Goal: Transaction & Acquisition: Purchase product/service

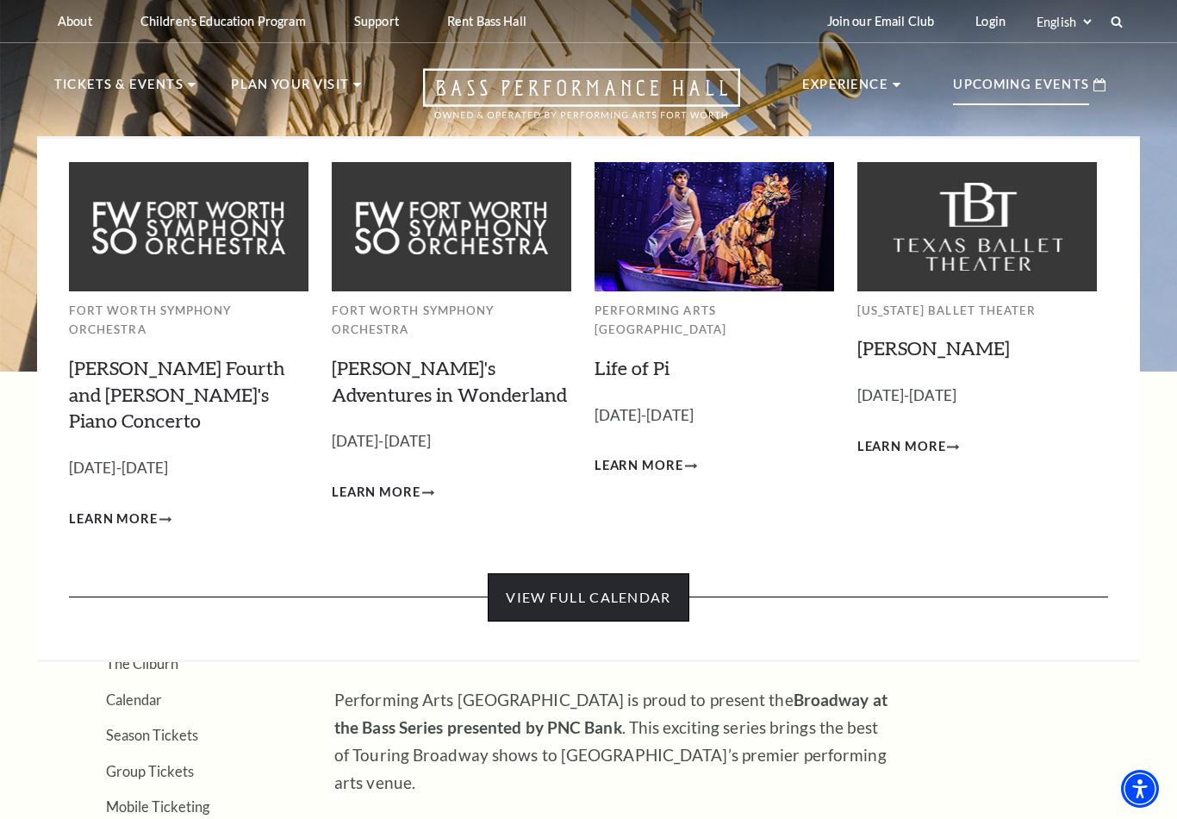
click at [650, 573] on link "View Full Calendar" at bounding box center [588, 597] width 201 height 48
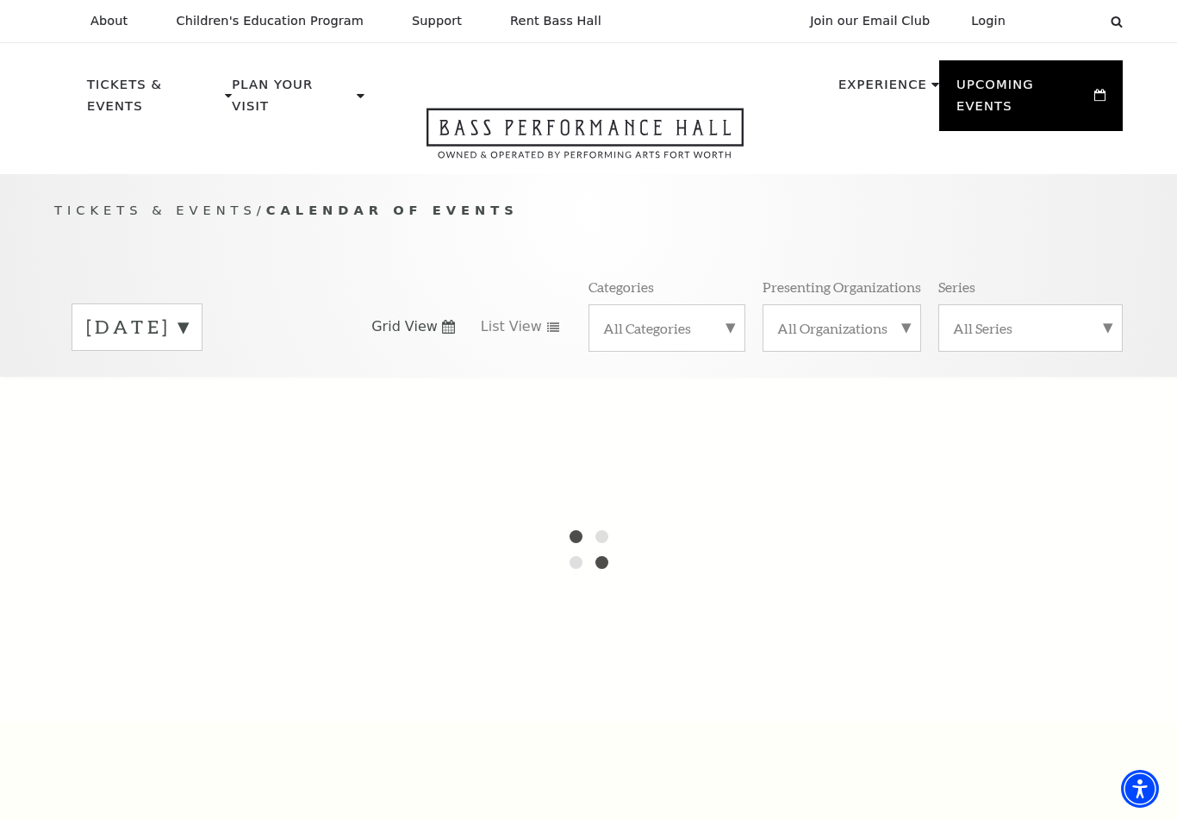
click at [1105, 319] on label "All Series" at bounding box center [1030, 328] width 155 height 18
click at [1146, 377] on div at bounding box center [588, 549] width 1177 height 345
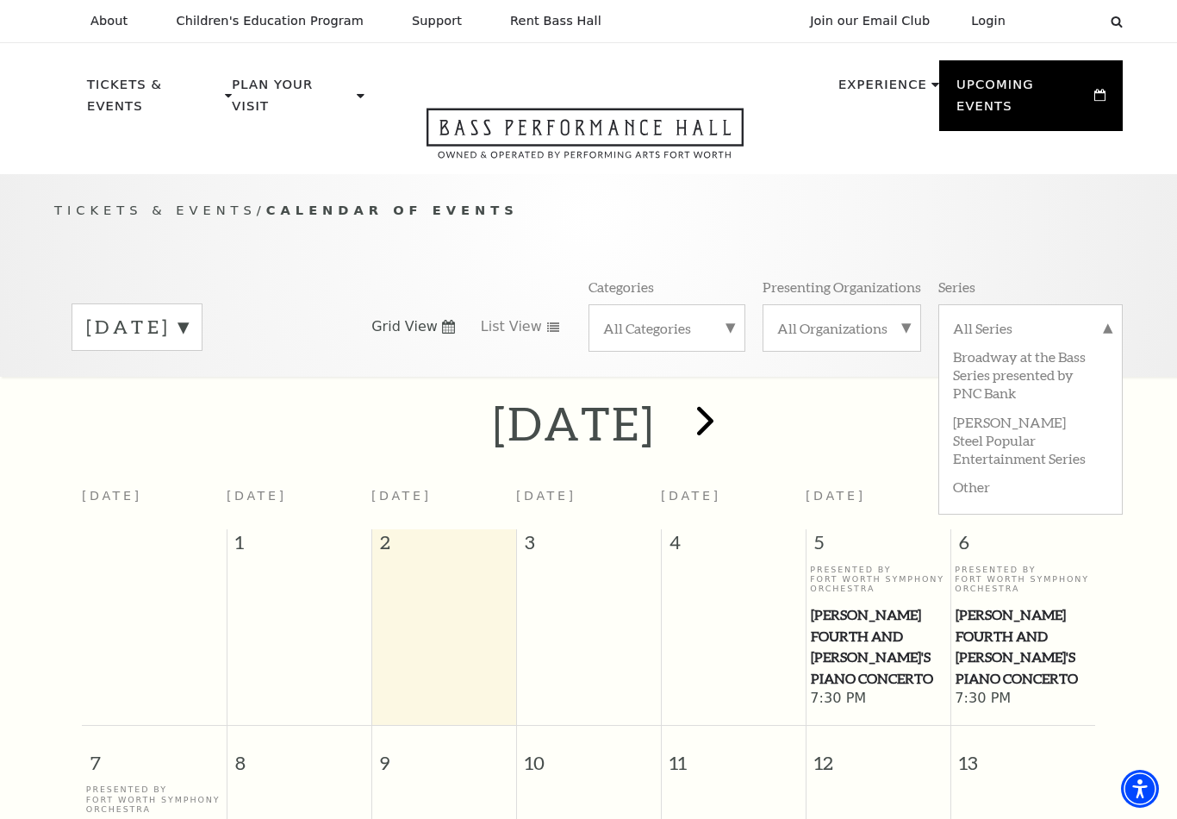
click at [730, 396] on span "next" at bounding box center [705, 420] width 49 height 49
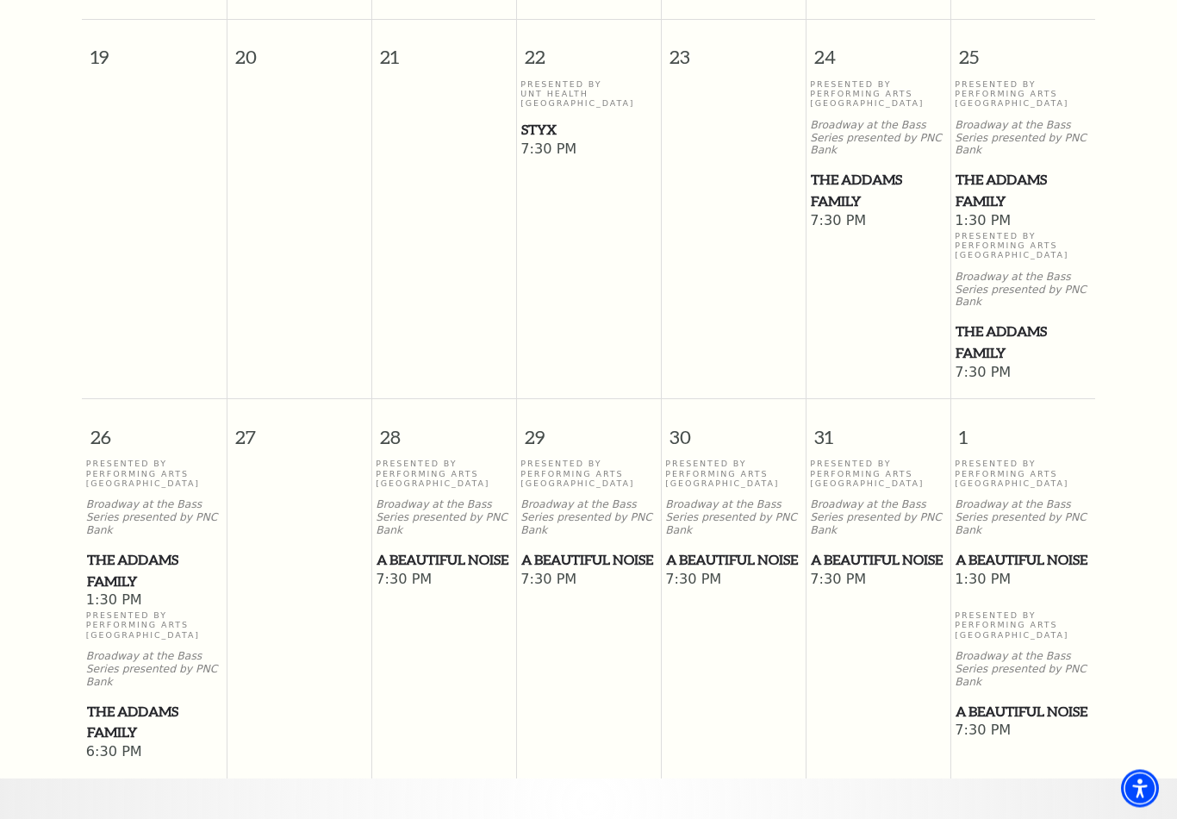
scroll to position [1221, 0]
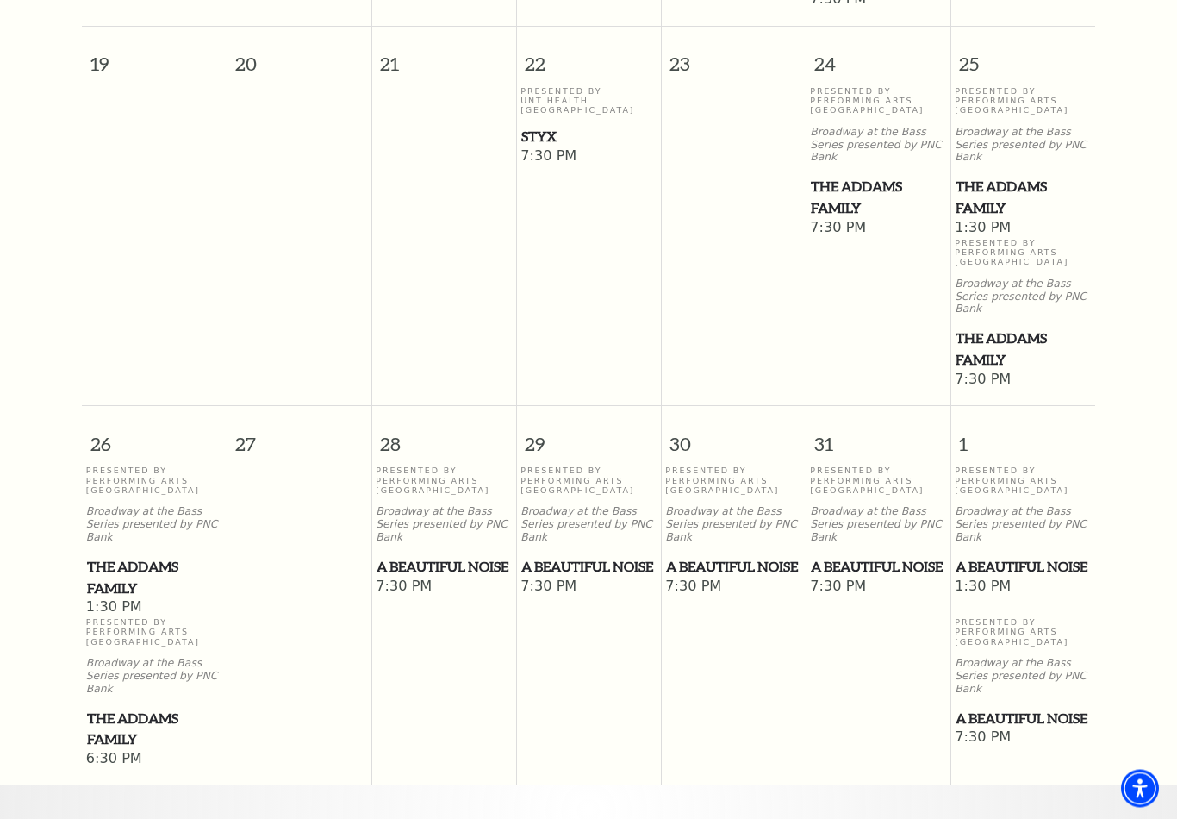
click at [1005, 557] on span "A Beautiful Noise" at bounding box center [1023, 568] width 134 height 22
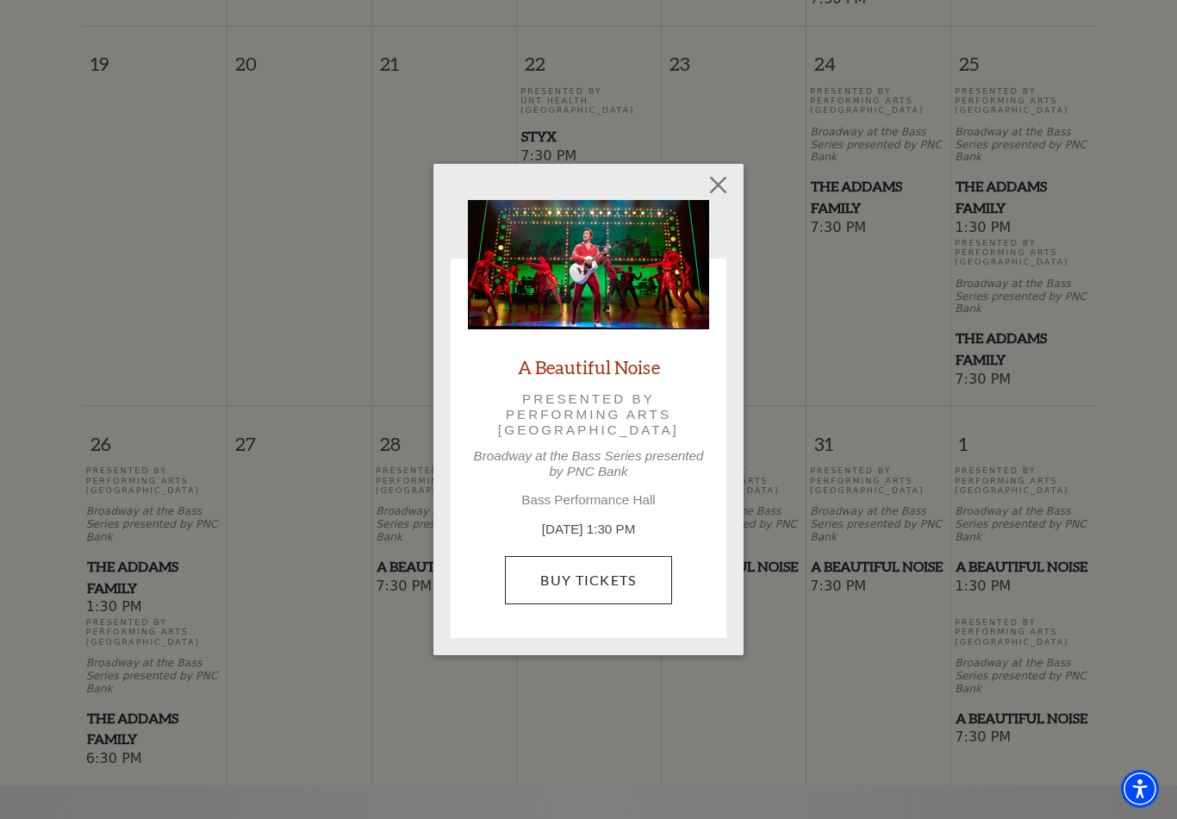
click at [597, 575] on link "Buy Tickets" at bounding box center [588, 580] width 166 height 48
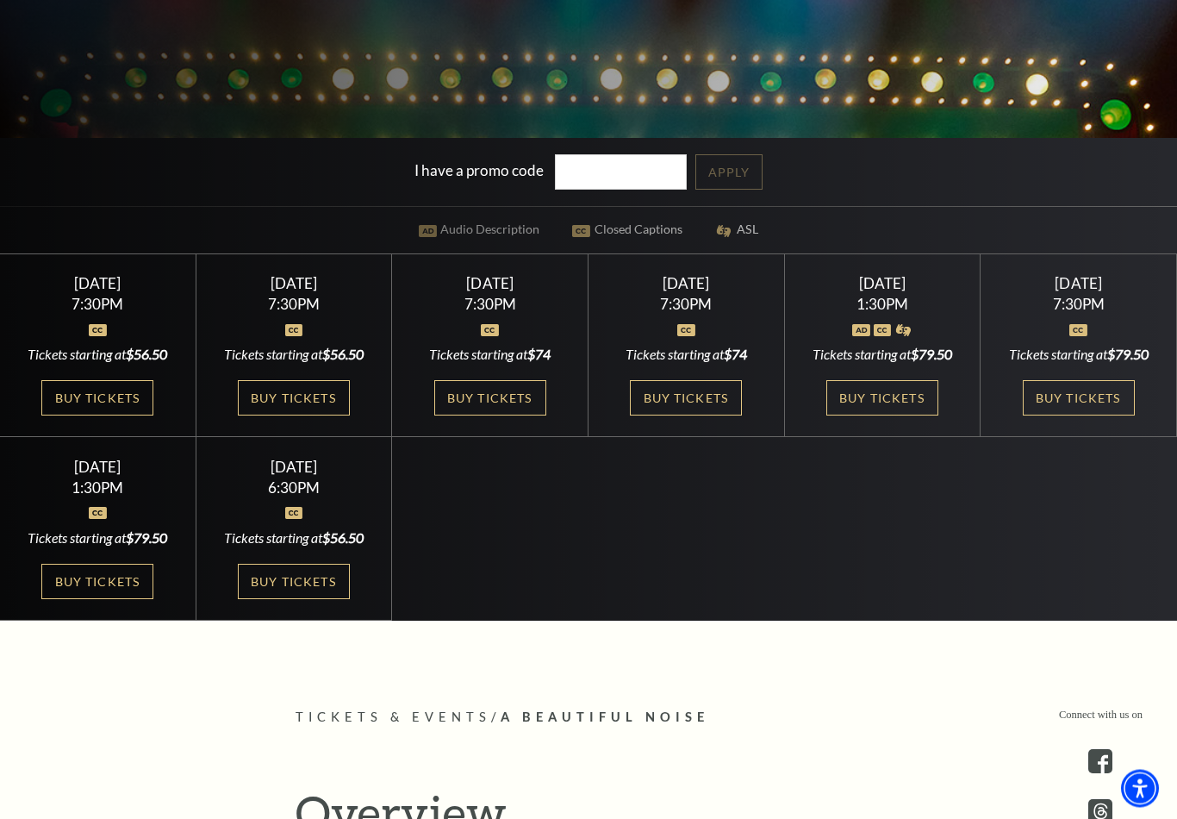
scroll to position [533, 0]
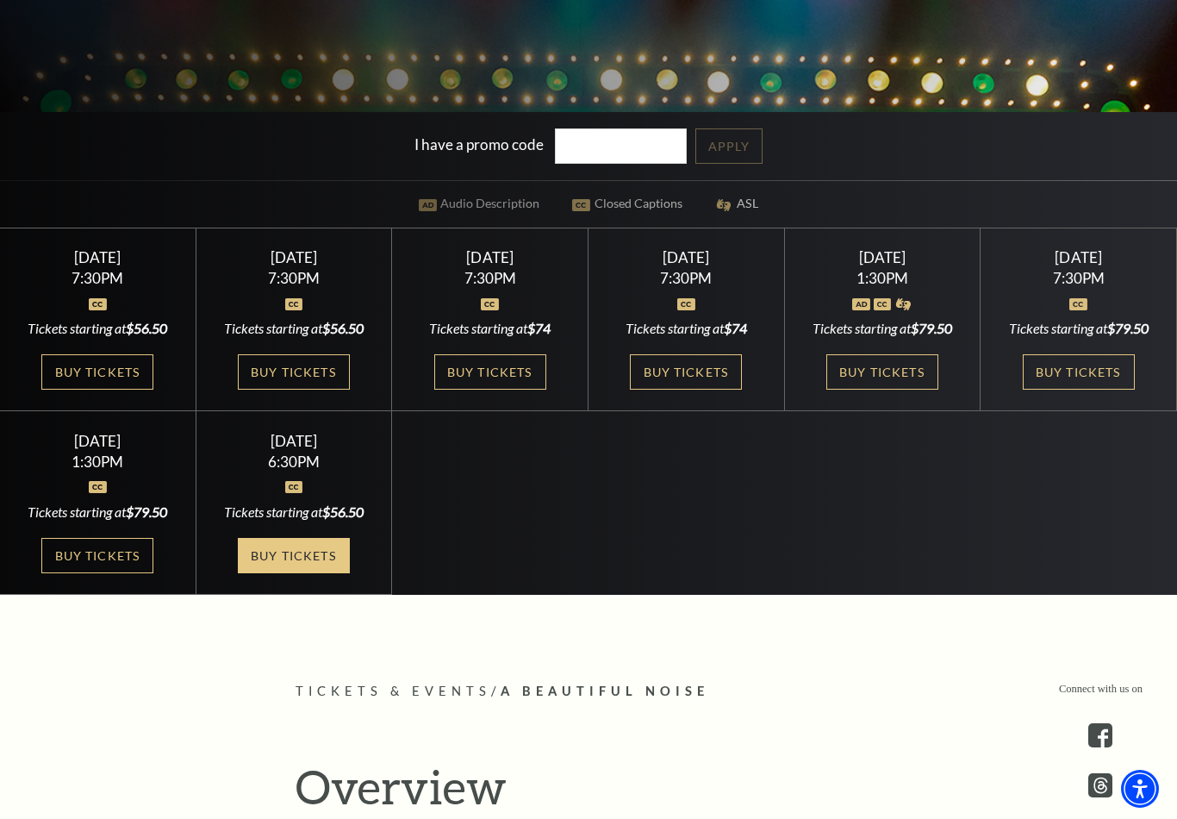
click at [305, 573] on link "Buy Tickets" at bounding box center [294, 555] width 112 height 35
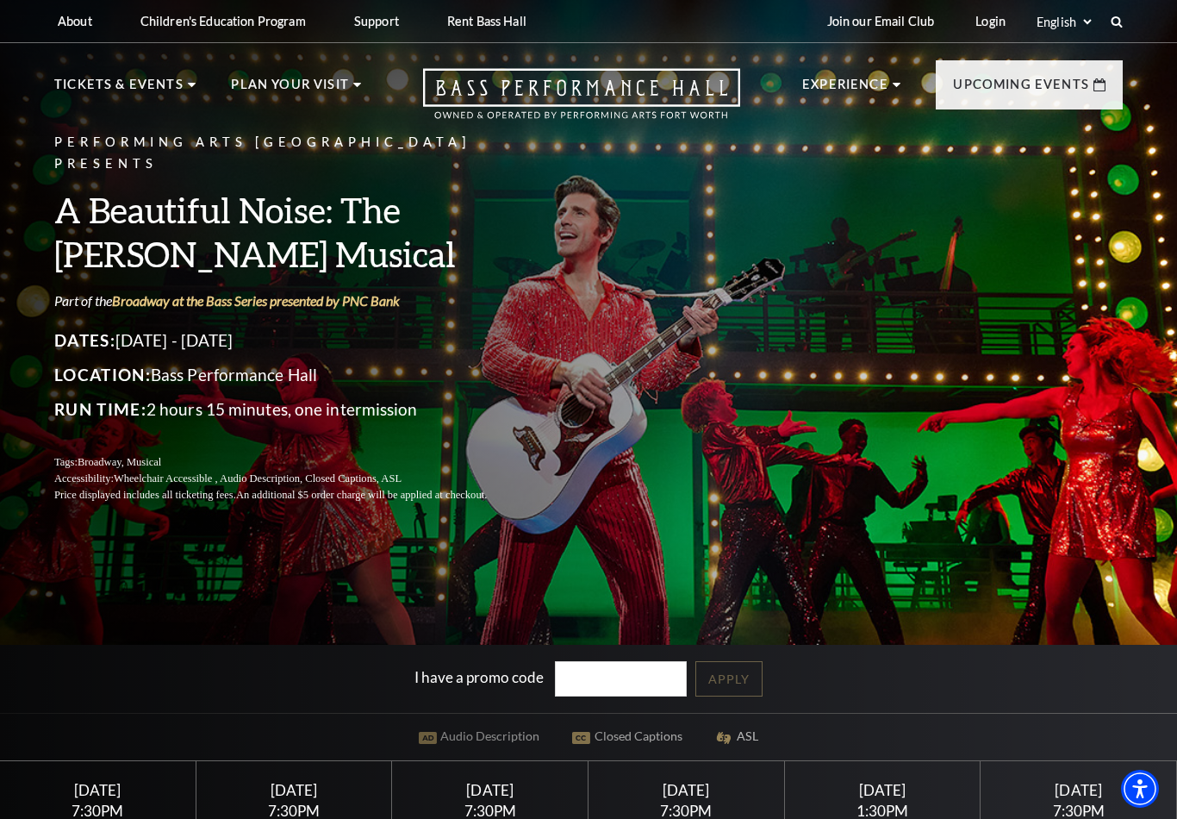
scroll to position [559, 0]
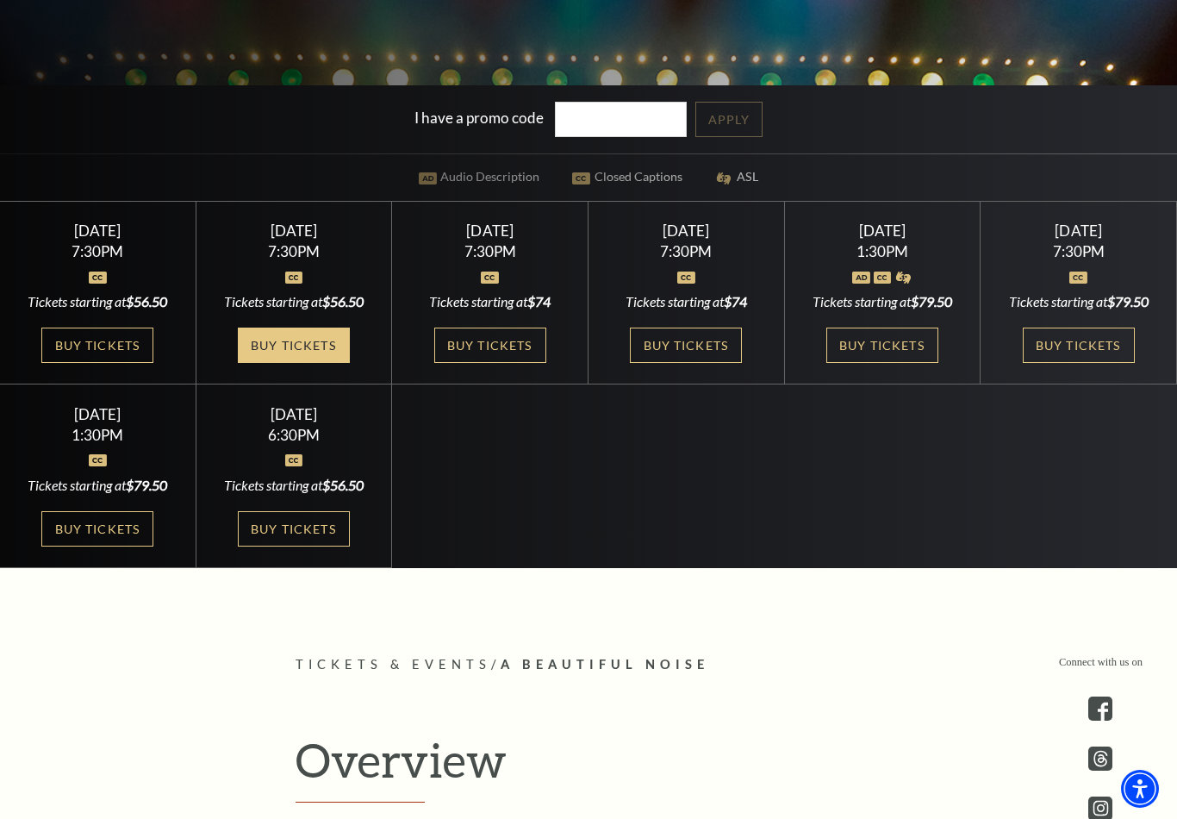
click at [290, 363] on link "Buy Tickets" at bounding box center [294, 345] width 112 height 35
click at [319, 363] on link "Buy Tickets" at bounding box center [294, 345] width 112 height 35
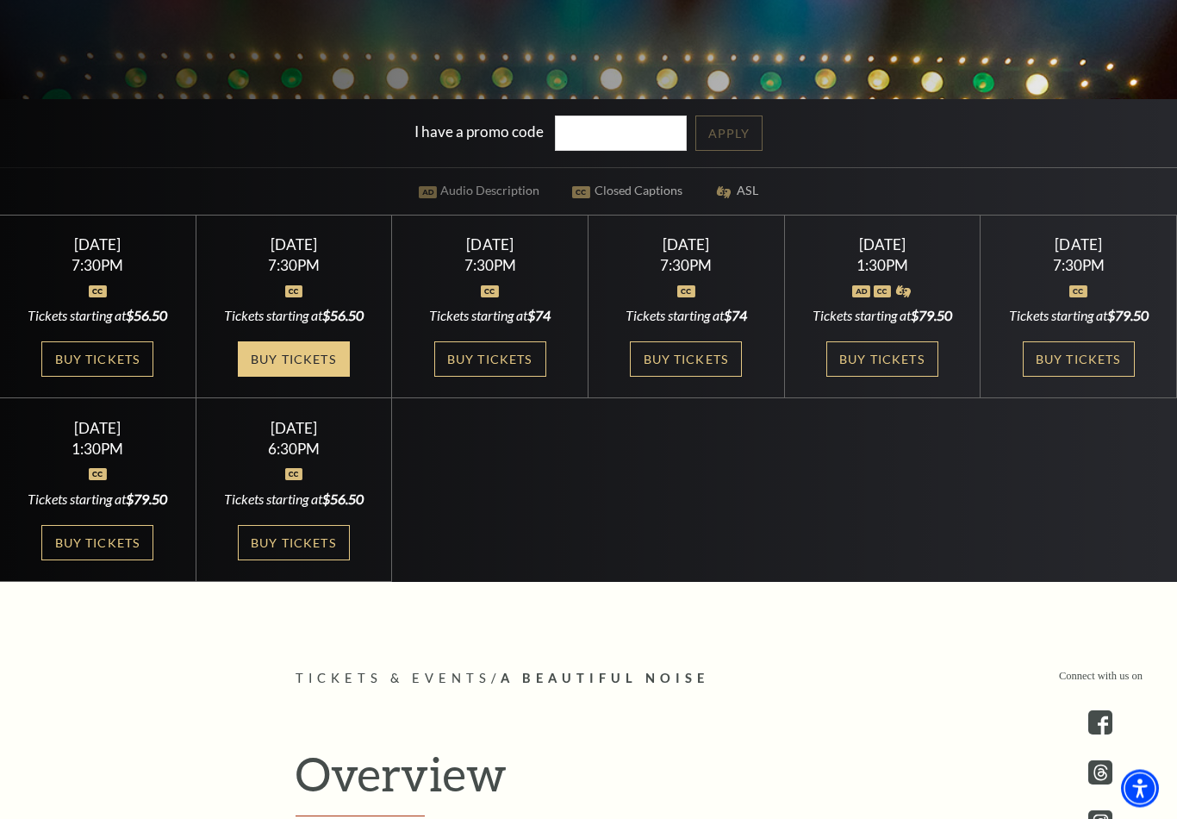
scroll to position [593, 0]
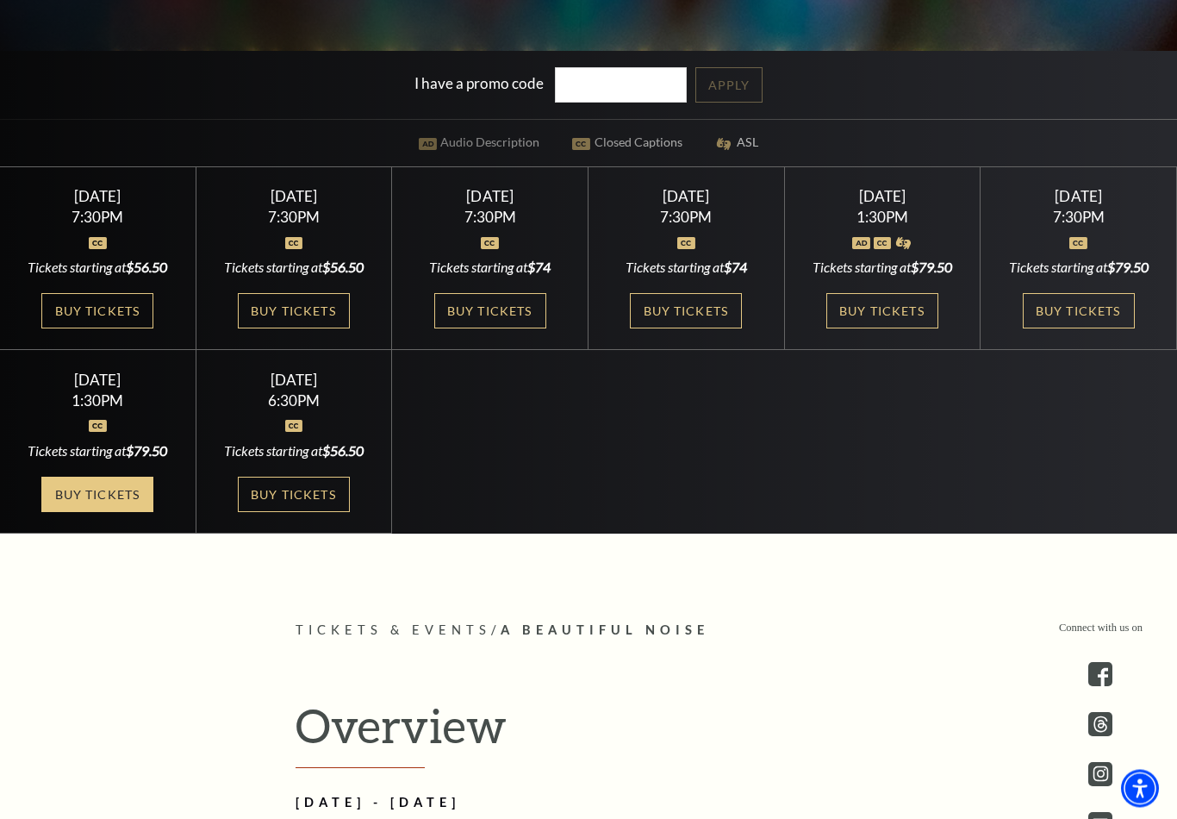
click at [110, 513] on link "Buy Tickets" at bounding box center [97, 495] width 112 height 35
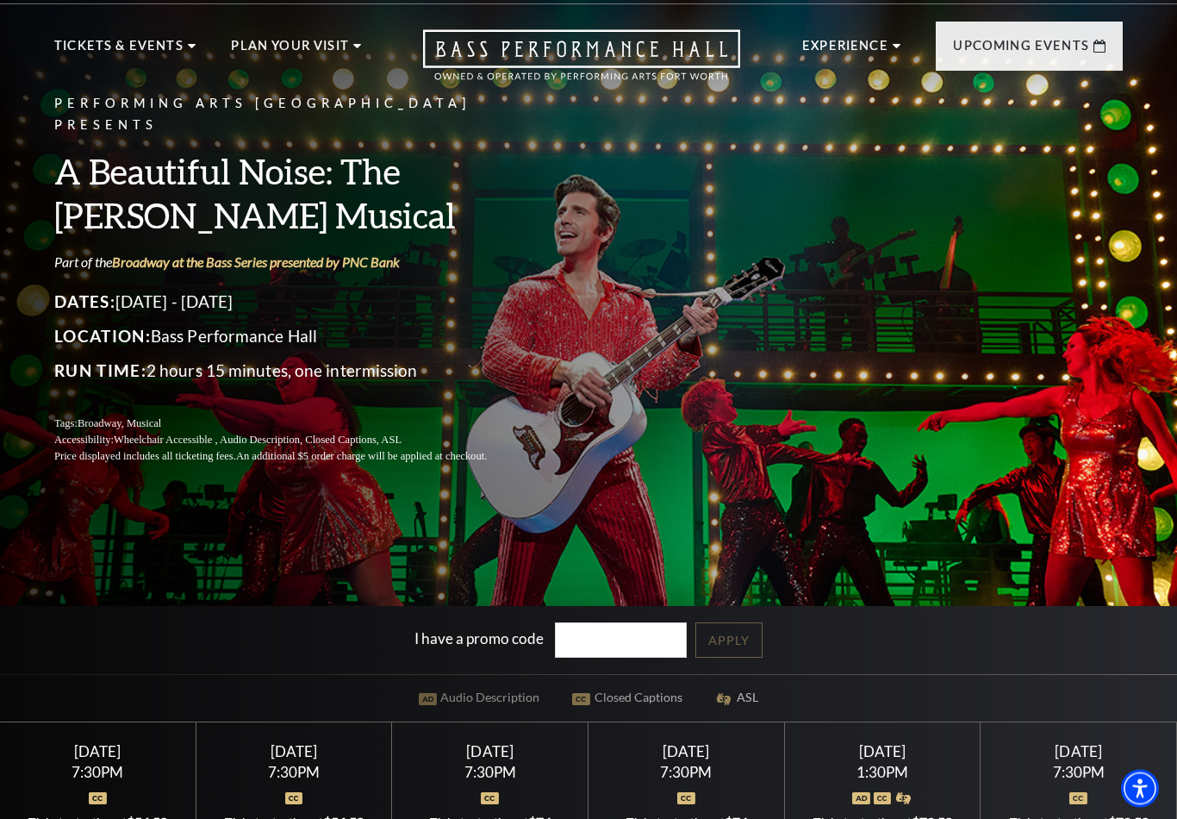
scroll to position [0, 0]
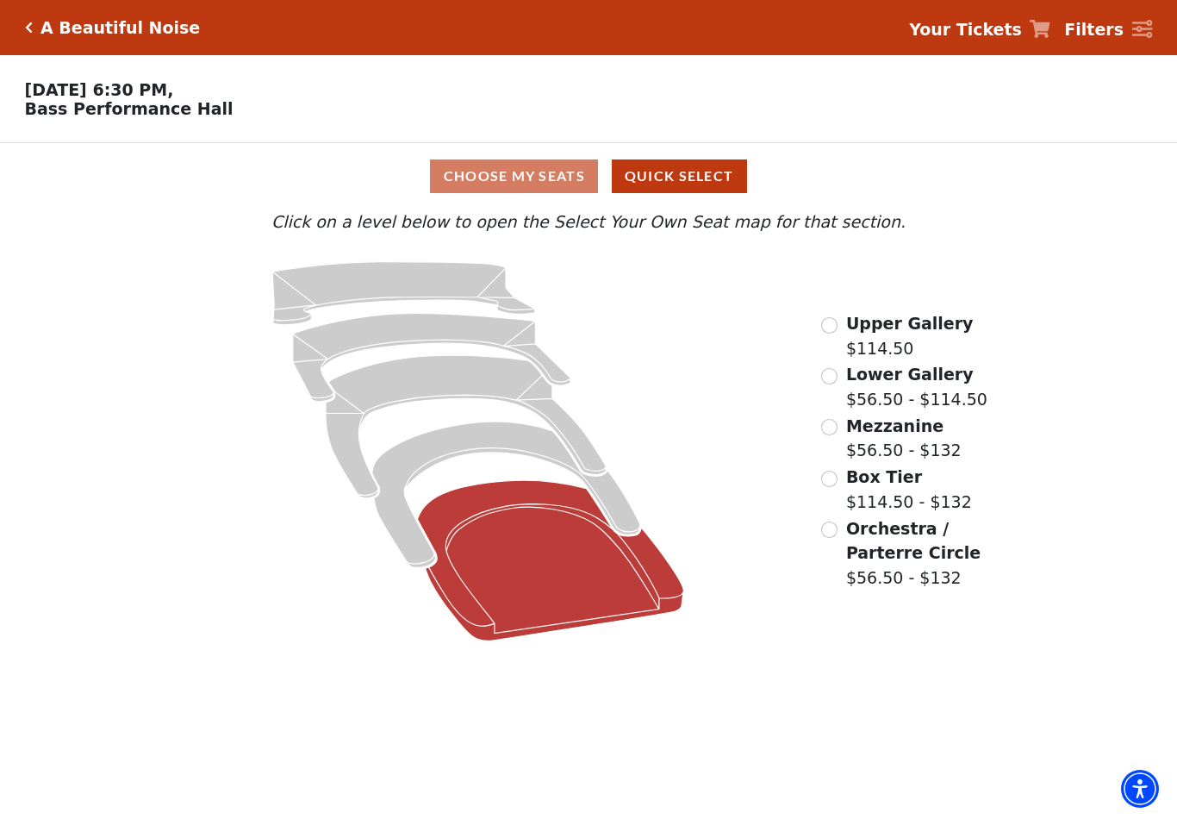
click at [571, 557] on icon "Orchestra / Parterre Circle - Seats Available: 27" at bounding box center [551, 560] width 266 height 160
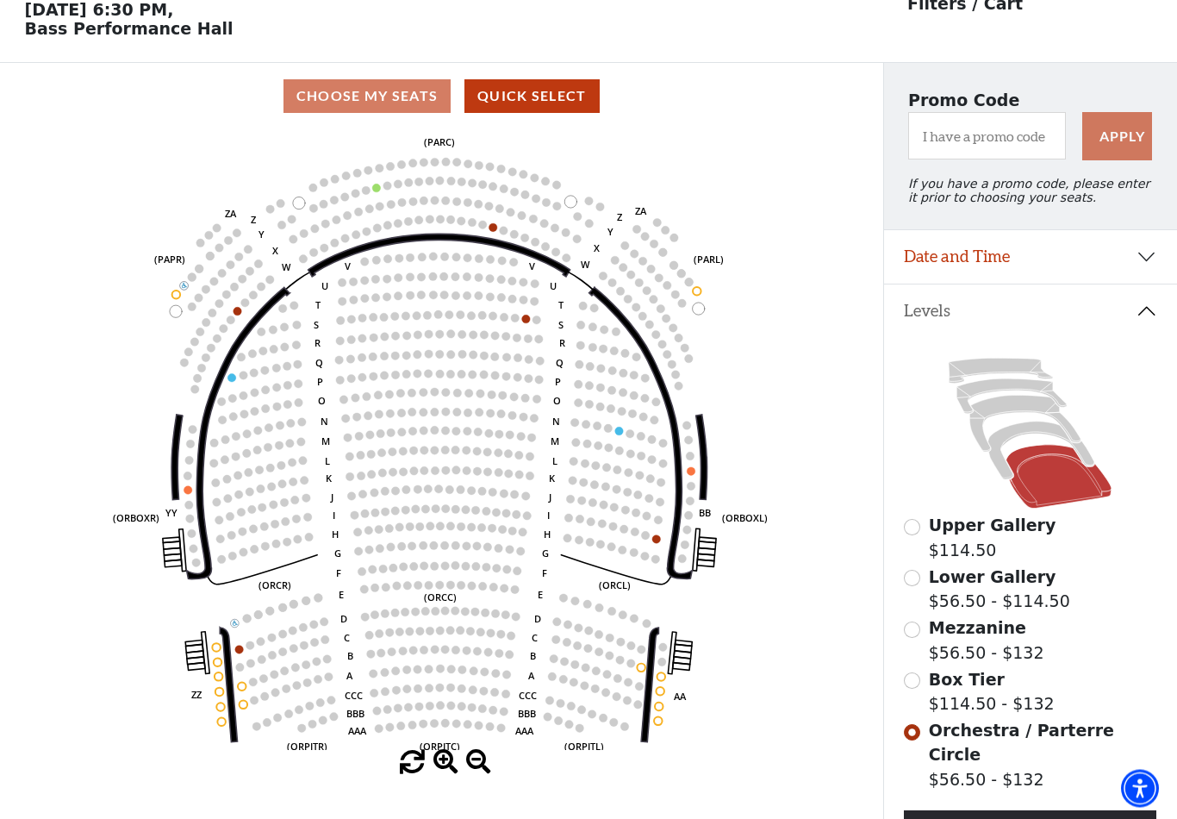
scroll to position [80, 0]
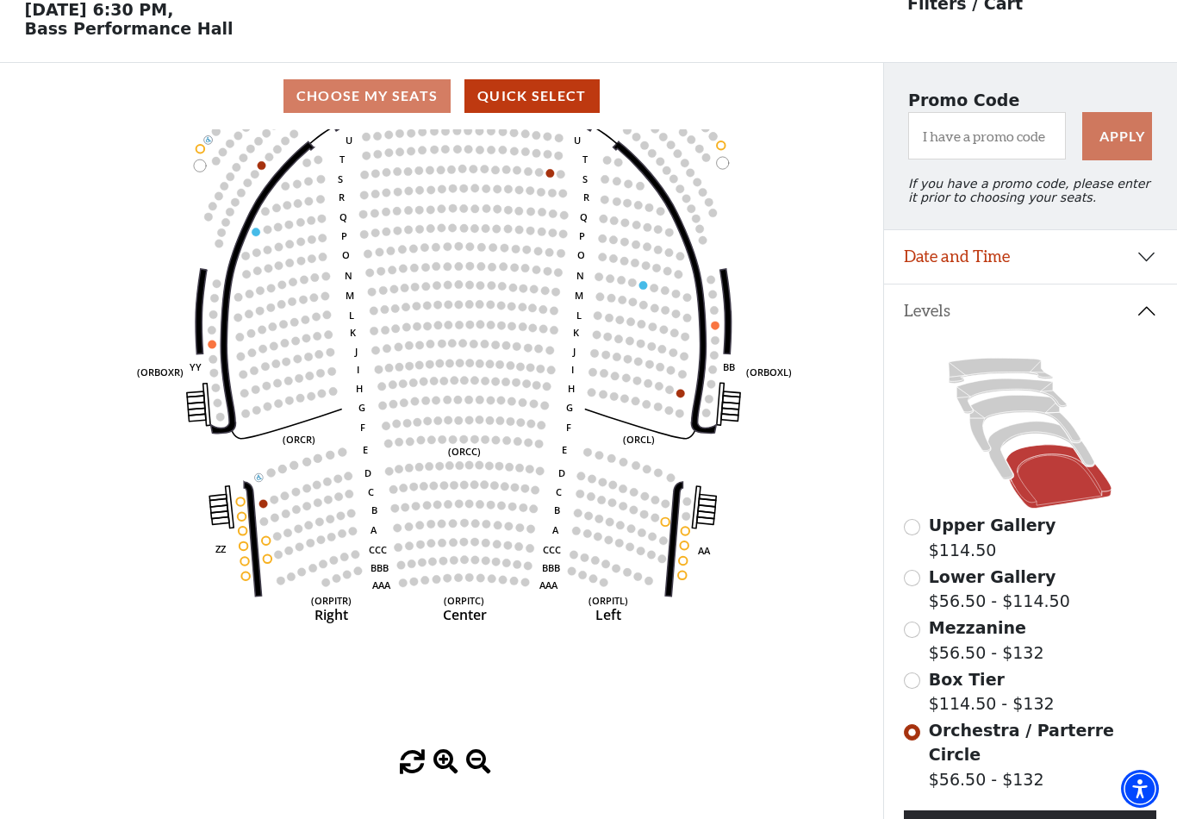
click at [1140, 265] on button "Date and Time" at bounding box center [1031, 256] width 294 height 53
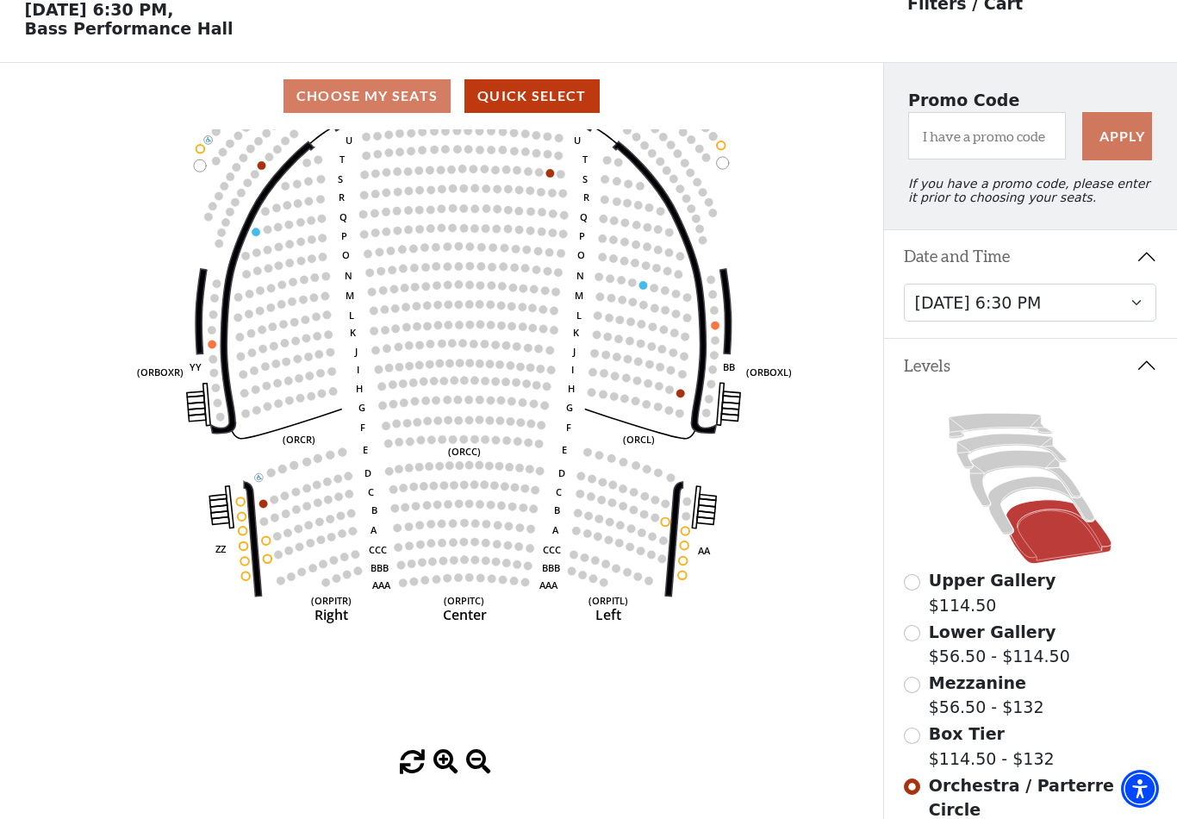
click at [590, 392] on circle at bounding box center [592, 392] width 9 height 9
click at [336, 390] on icon "Left (ORPITL) Right (ORPITR) Center (ORPITC) ZZ AA YY BB ZA ZA (ORCL) (ORCR) (O…" at bounding box center [441, 439] width 795 height 621
click at [313, 398] on circle at bounding box center [312, 396] width 9 height 9
click at [314, 378] on circle at bounding box center [310, 376] width 9 height 9
click at [295, 327] on circle at bounding box center [294, 322] width 9 height 9
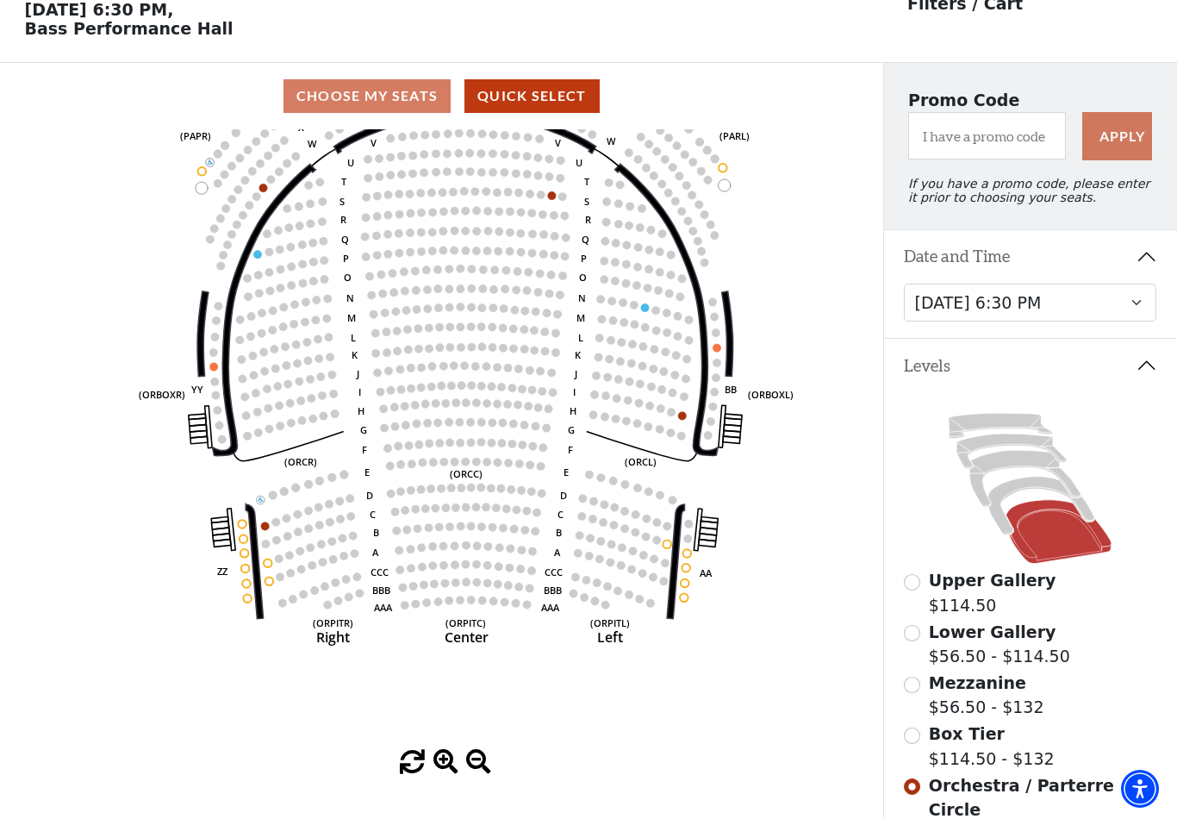
click at [324, 379] on circle at bounding box center [321, 376] width 9 height 9
click at [198, 664] on icon "Left (ORPITL) Right (ORPITR) Center (ORPITC) ZZ AA YY BB ZA ZA (ORCL) (ORCR) (O…" at bounding box center [441, 439] width 795 height 621
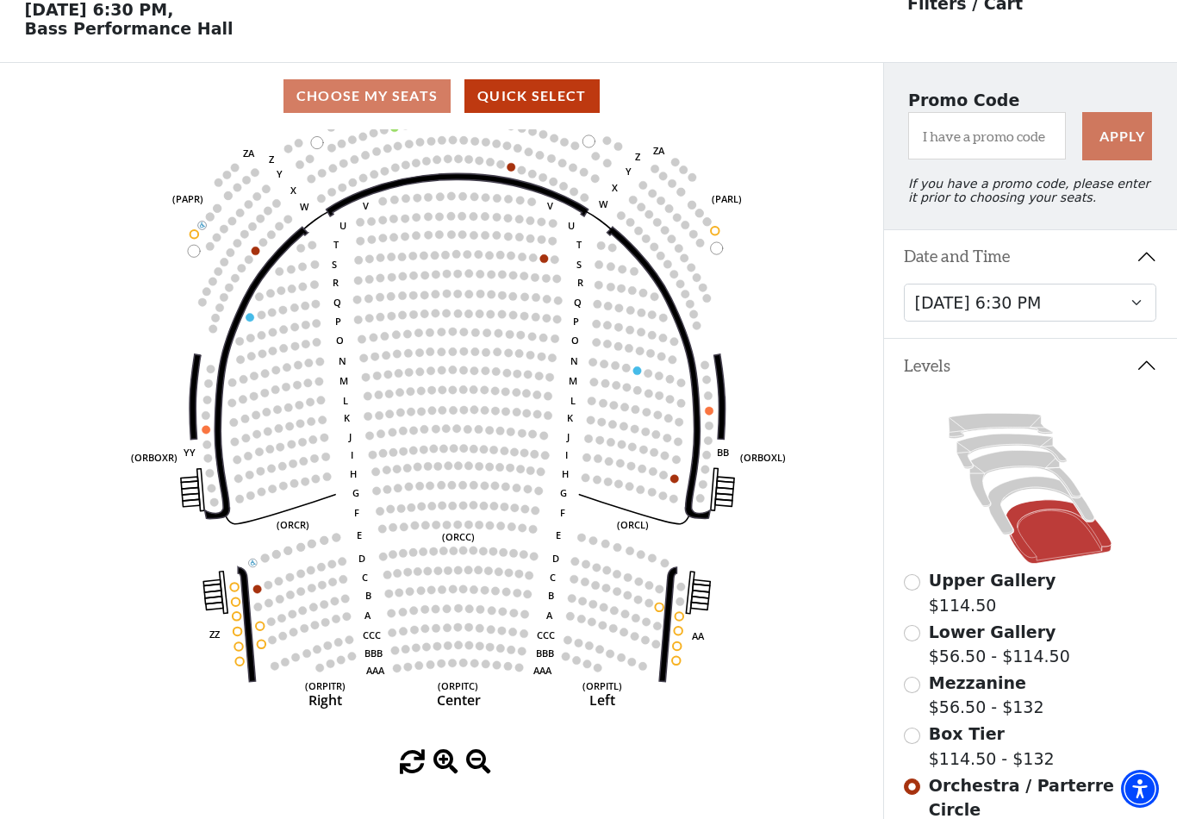
click at [403, 99] on div "Choose My Seats Quick Select" at bounding box center [442, 96] width 884 height 34
click at [315, 479] on circle at bounding box center [316, 478] width 9 height 9
click at [334, 478] on icon "Left (ORPITL) Right (ORPITR) Center (ORPITC) ZZ AA YY BB ZA ZA (ORCL) (ORCR) (O…" at bounding box center [441, 439] width 795 height 621
click at [303, 484] on circle at bounding box center [306, 482] width 9 height 9
click at [572, 112] on button "Quick Select" at bounding box center [532, 96] width 135 height 34
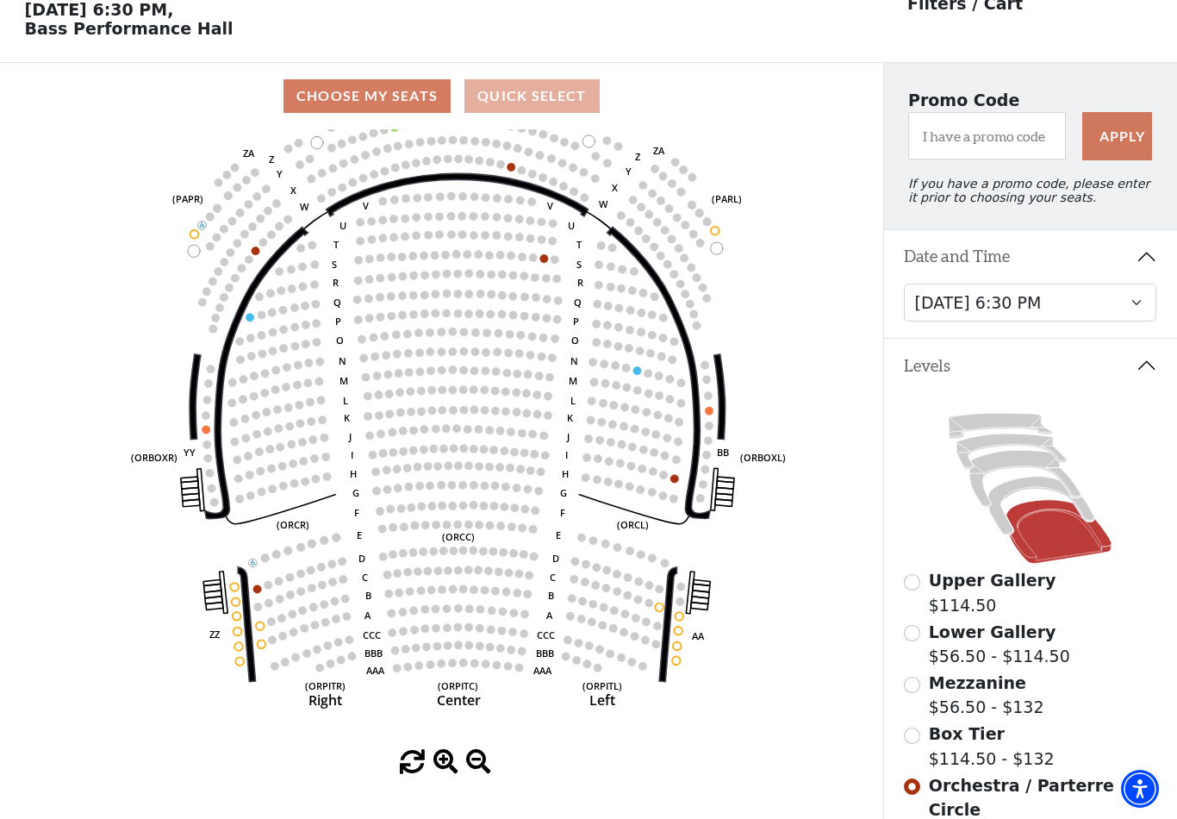
scroll to position [0, 0]
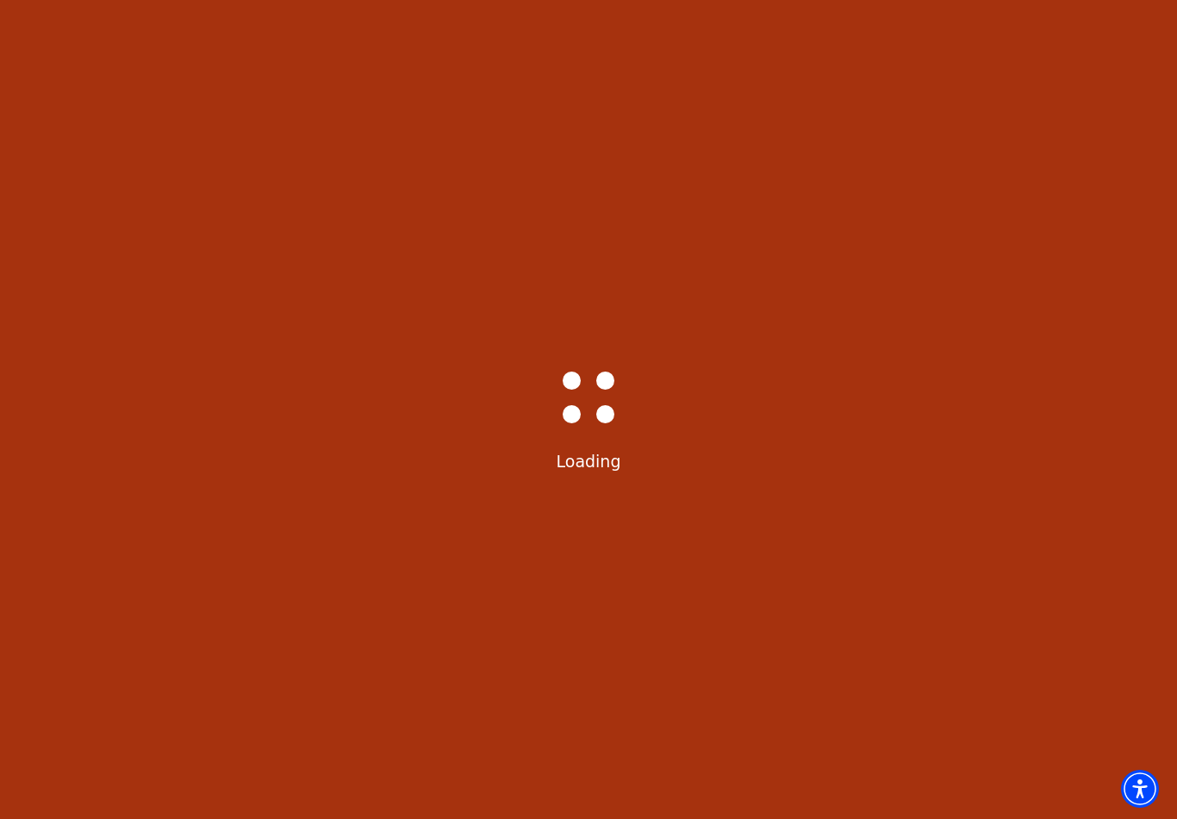
select select "6227"
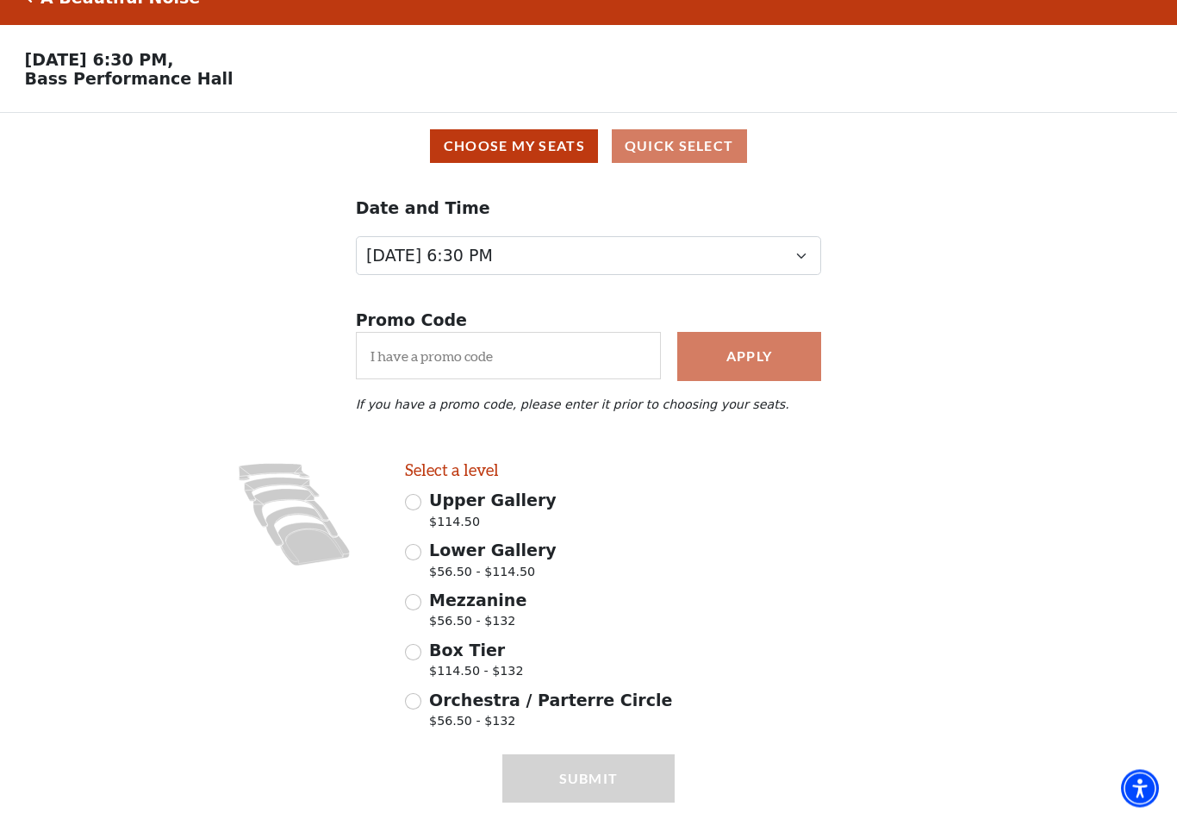
scroll to position [53, 0]
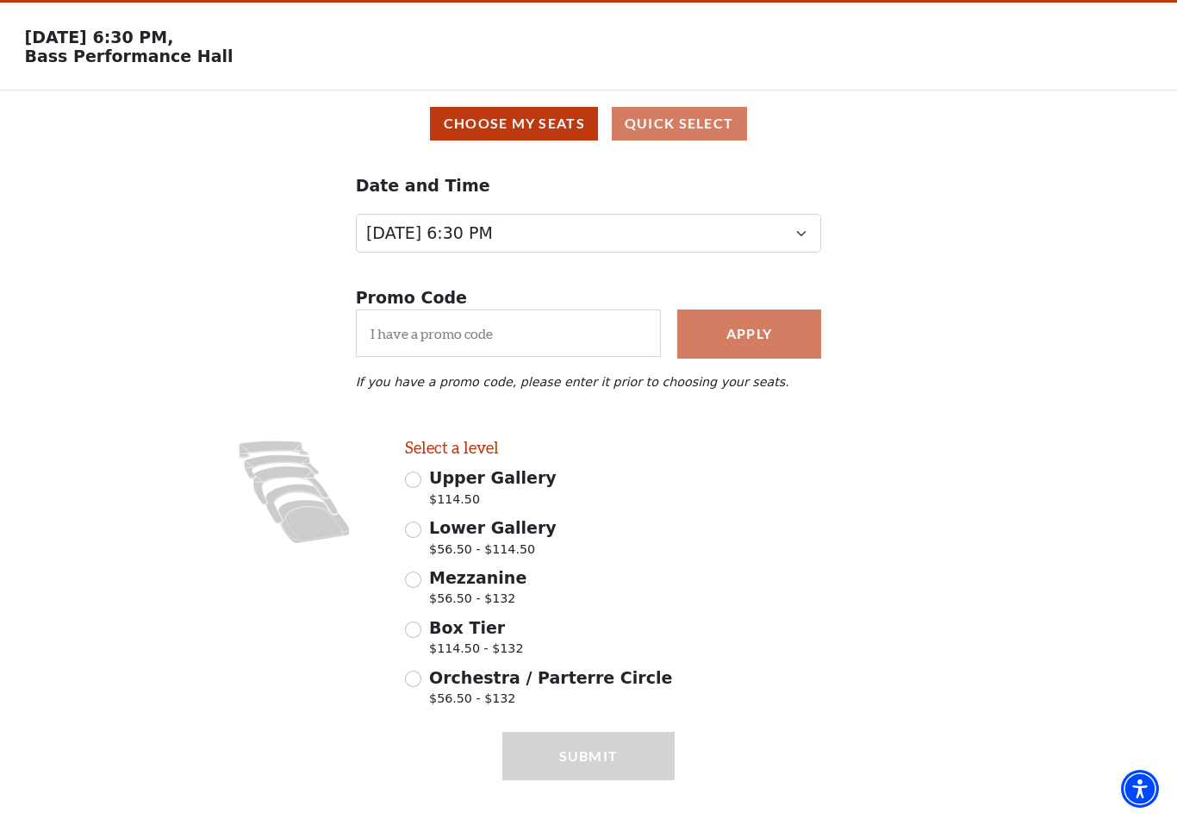
click at [430, 681] on span "Orchestra / Parterre Circle" at bounding box center [550, 677] width 243 height 19
click at [422, 681] on input "Orchestra / Parterre Circle $56.50 - $132" at bounding box center [413, 679] width 16 height 16
radio input "true"
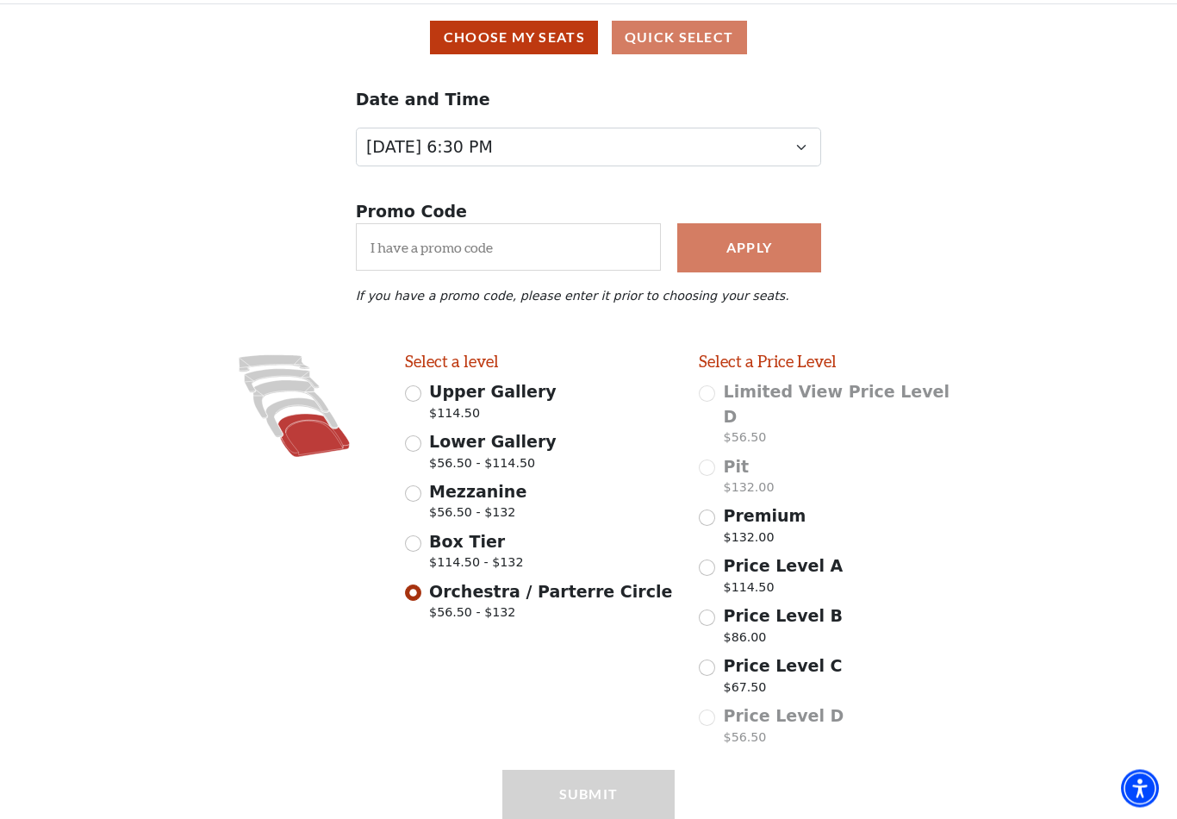
scroll to position [150, 0]
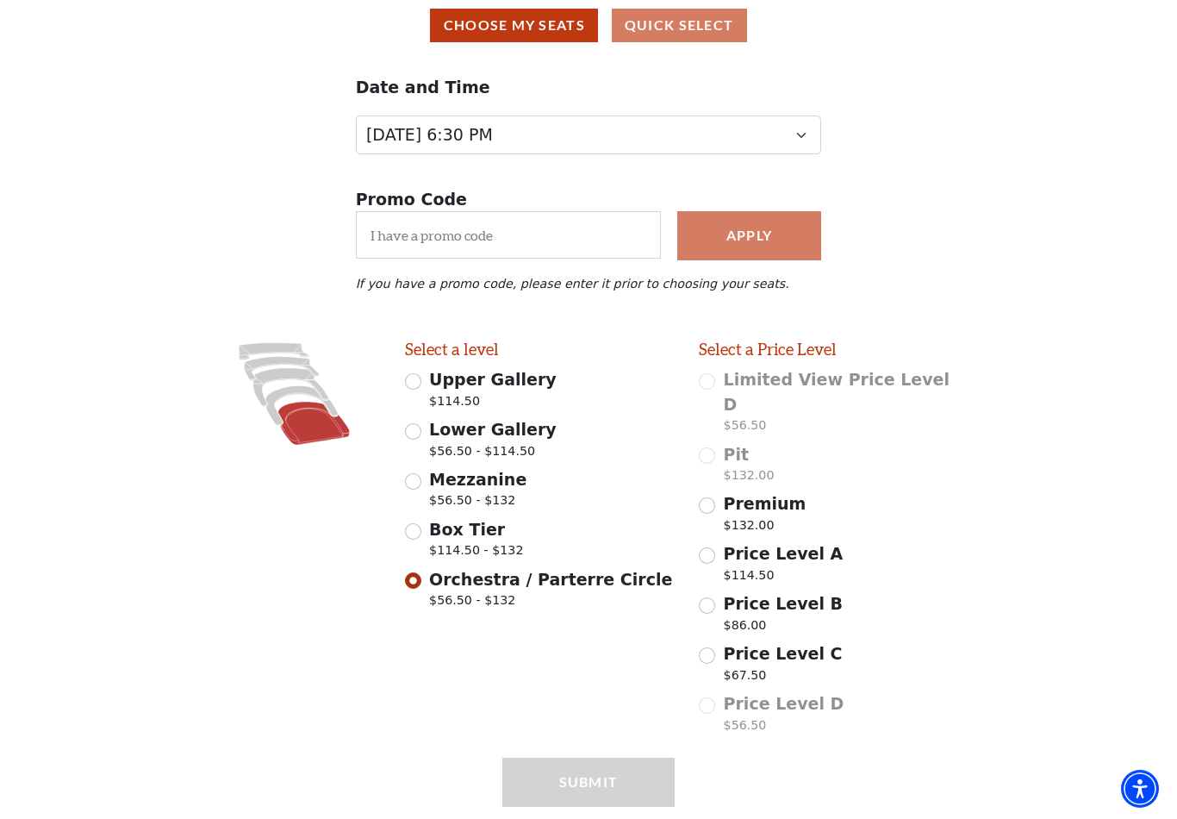
click at [712, 497] on input "Premium $132.00" at bounding box center [707, 505] width 16 height 16
radio input "true"
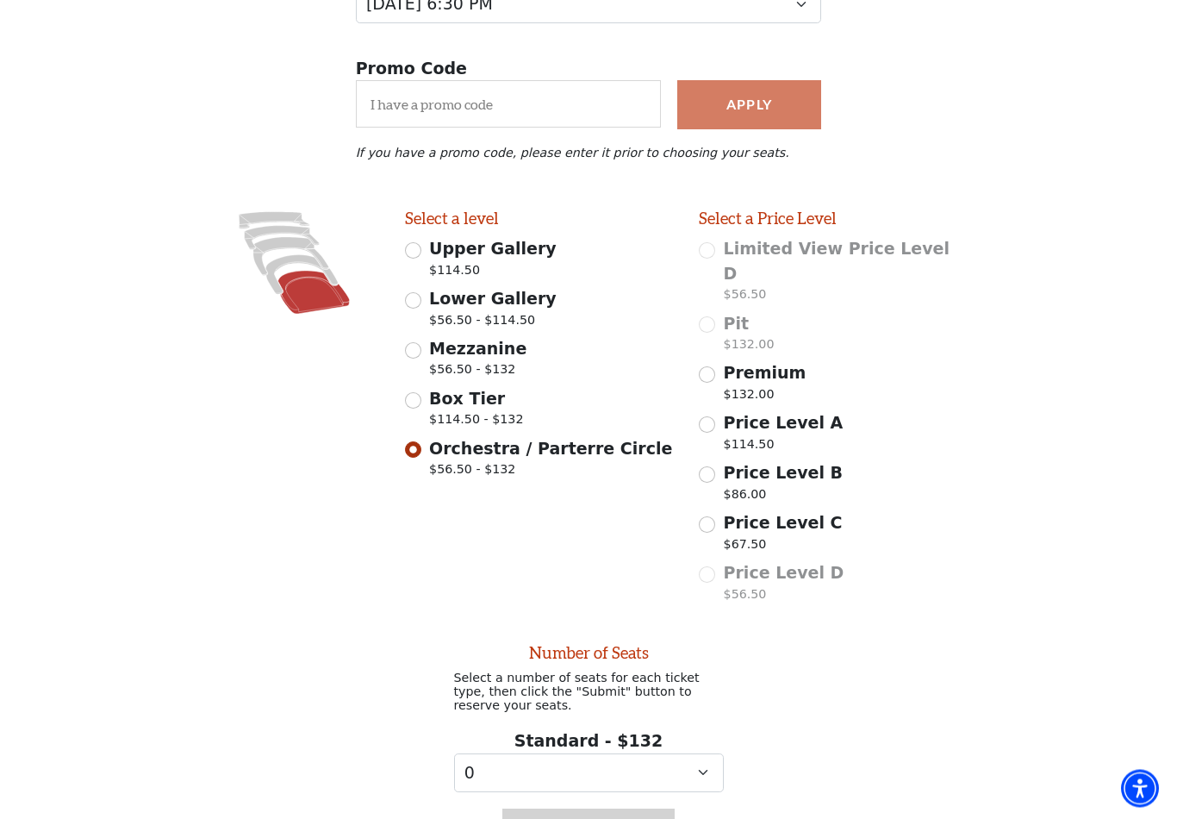
scroll to position [335, 0]
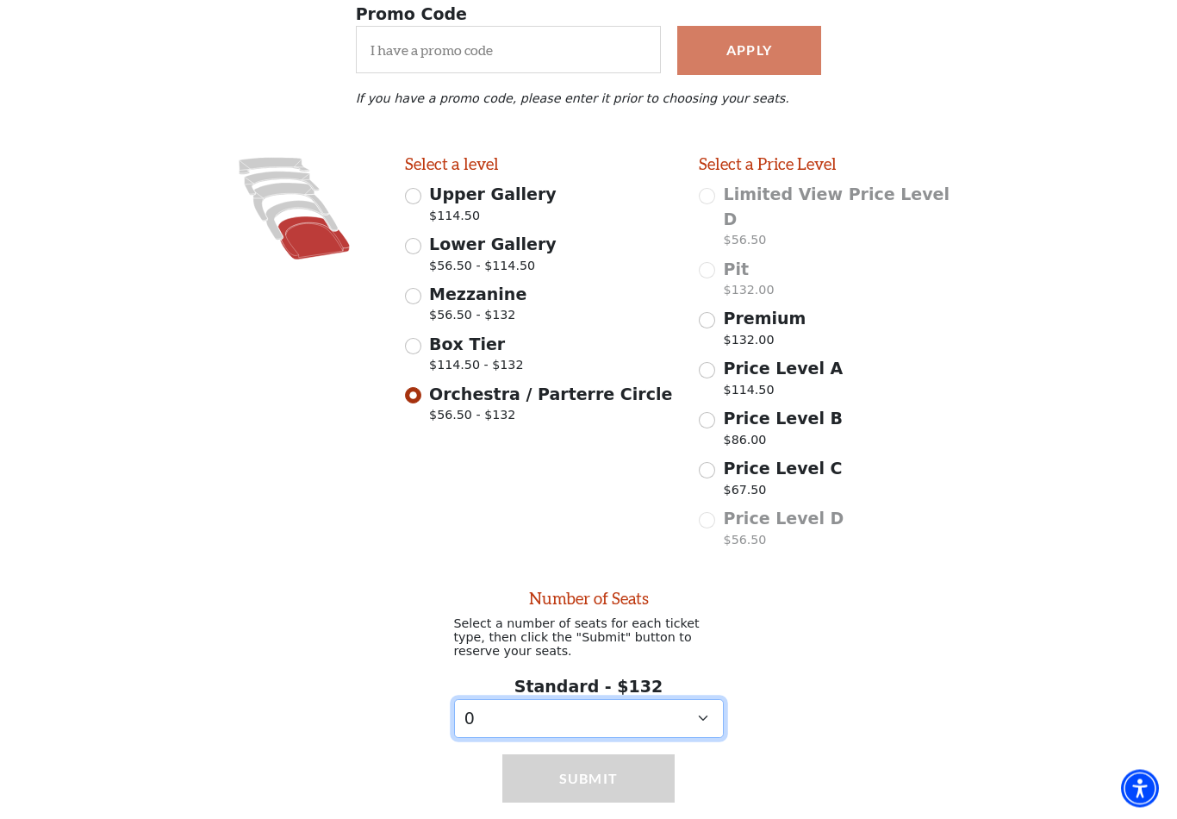
click at [703, 700] on select "0 1 2 3 4 5" at bounding box center [589, 719] width 270 height 39
select select "2"
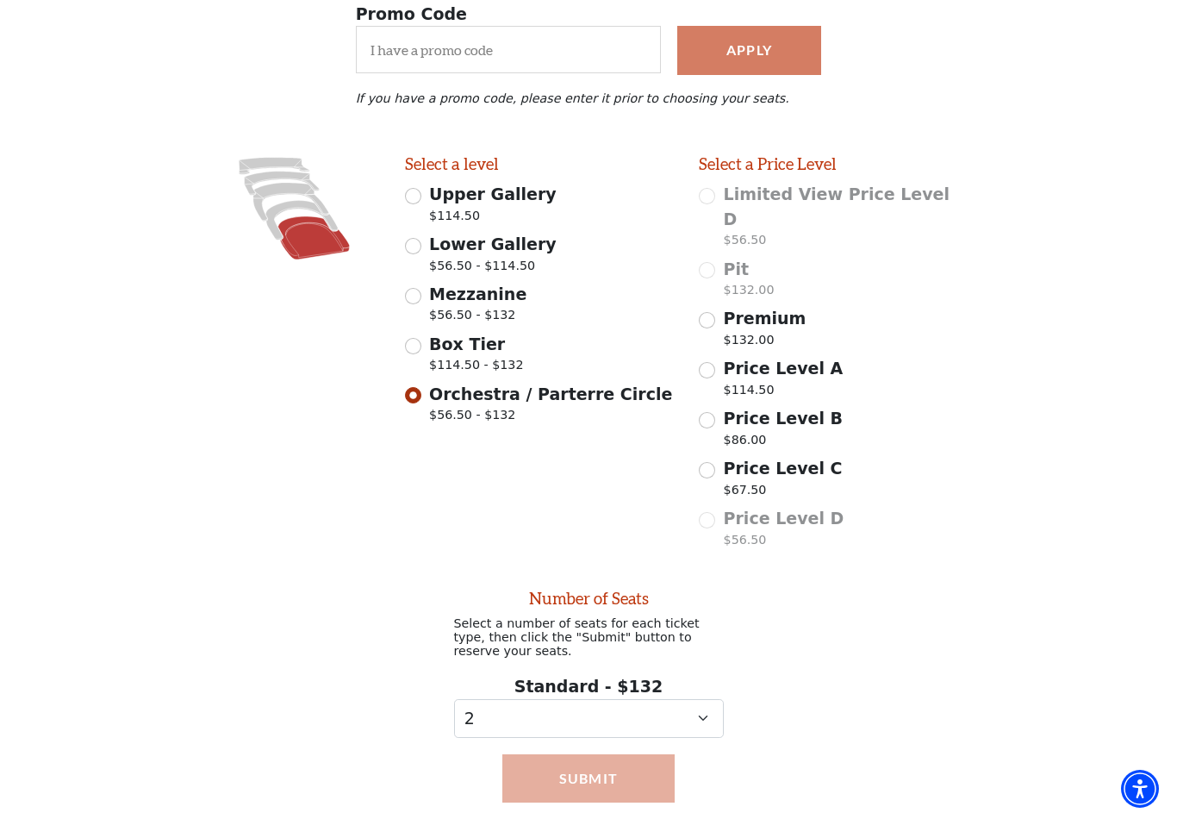
click at [617, 754] on button "Submit" at bounding box center [589, 778] width 172 height 48
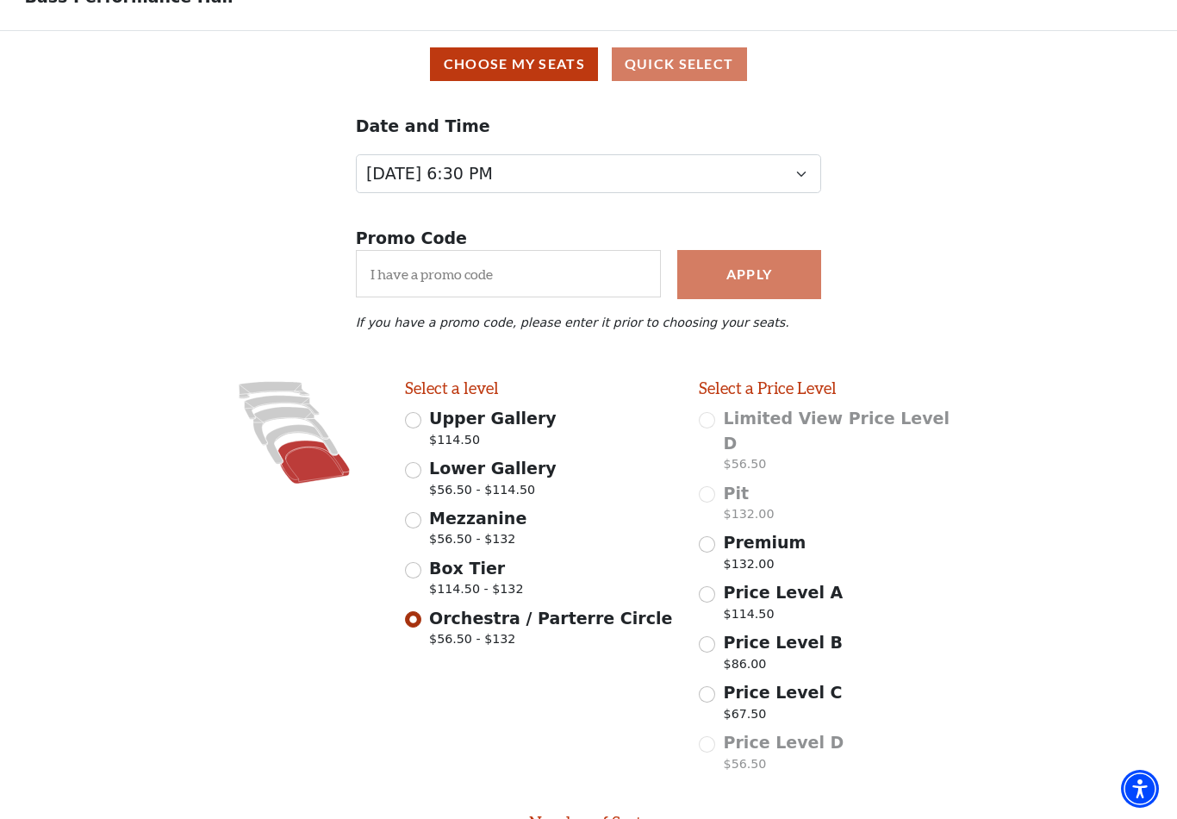
scroll to position [0, 0]
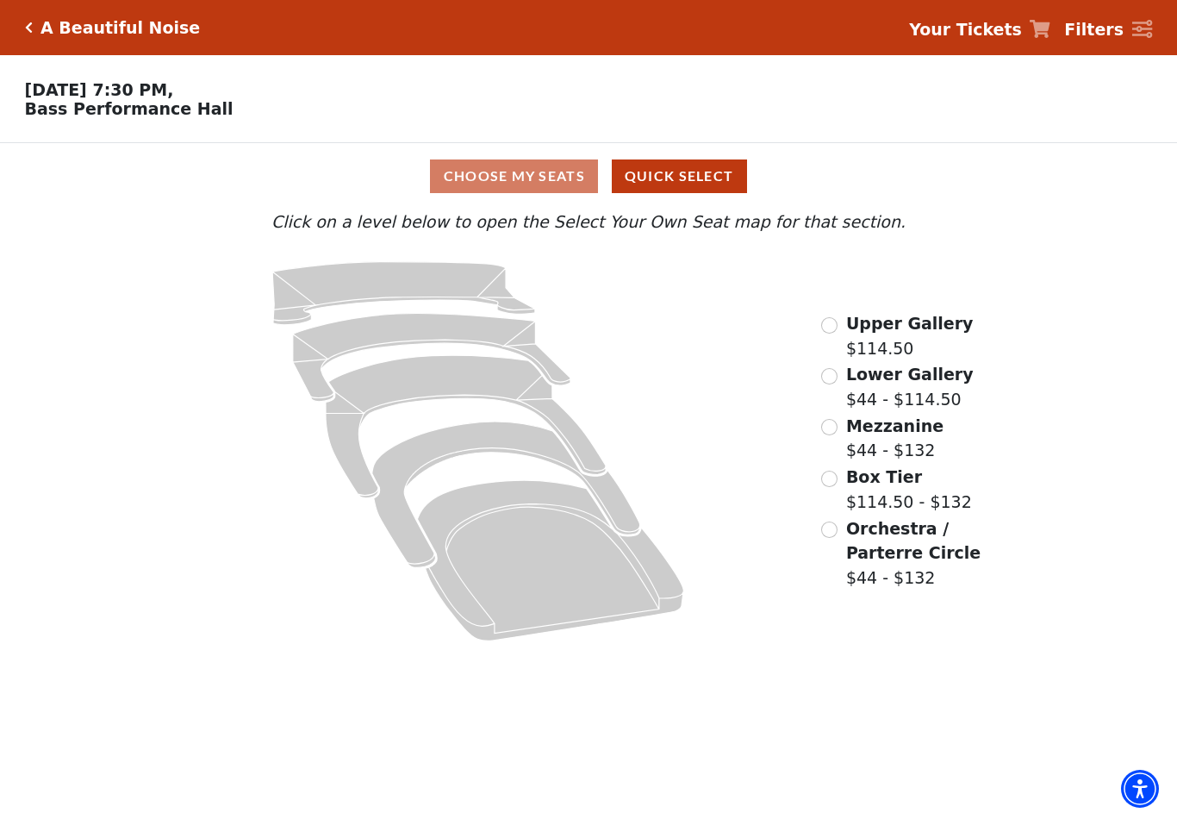
click at [837, 527] on input "Orchestra / Parterre Circle$44 - $132\a" at bounding box center [829, 529] width 16 height 16
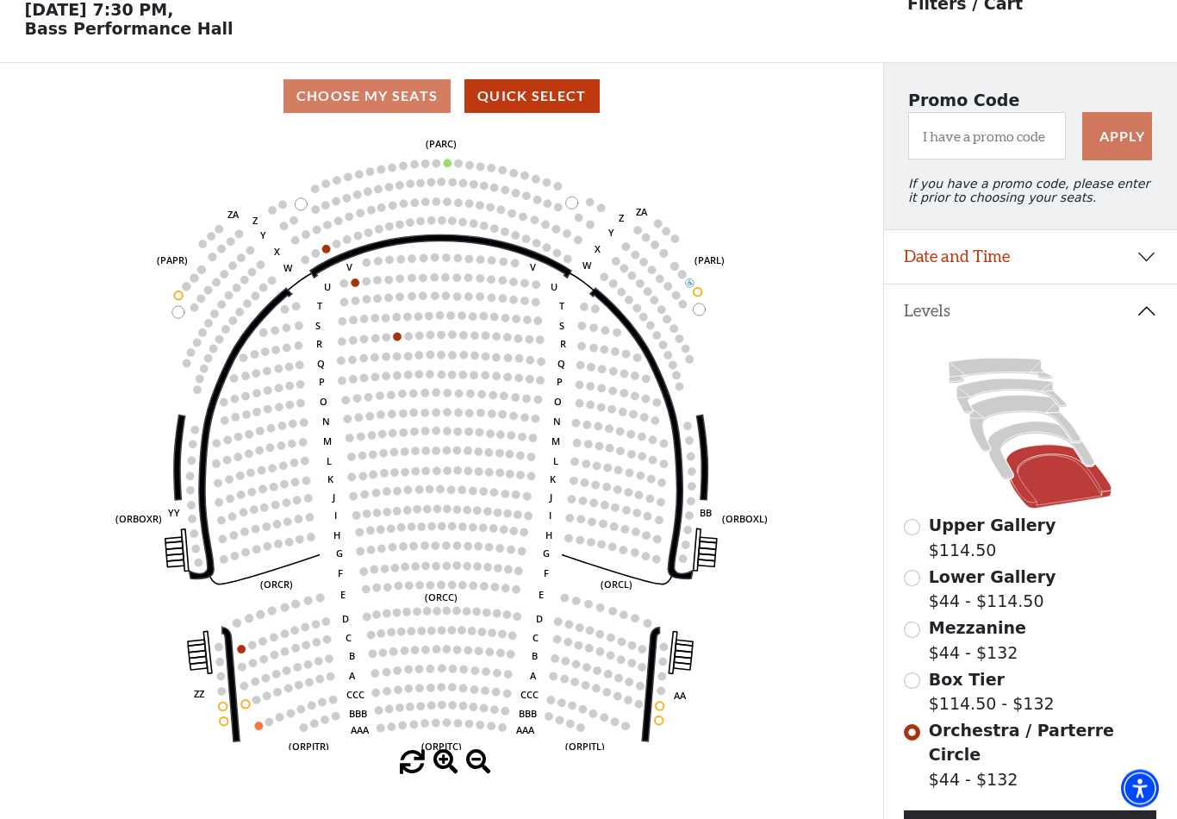
scroll to position [80, 0]
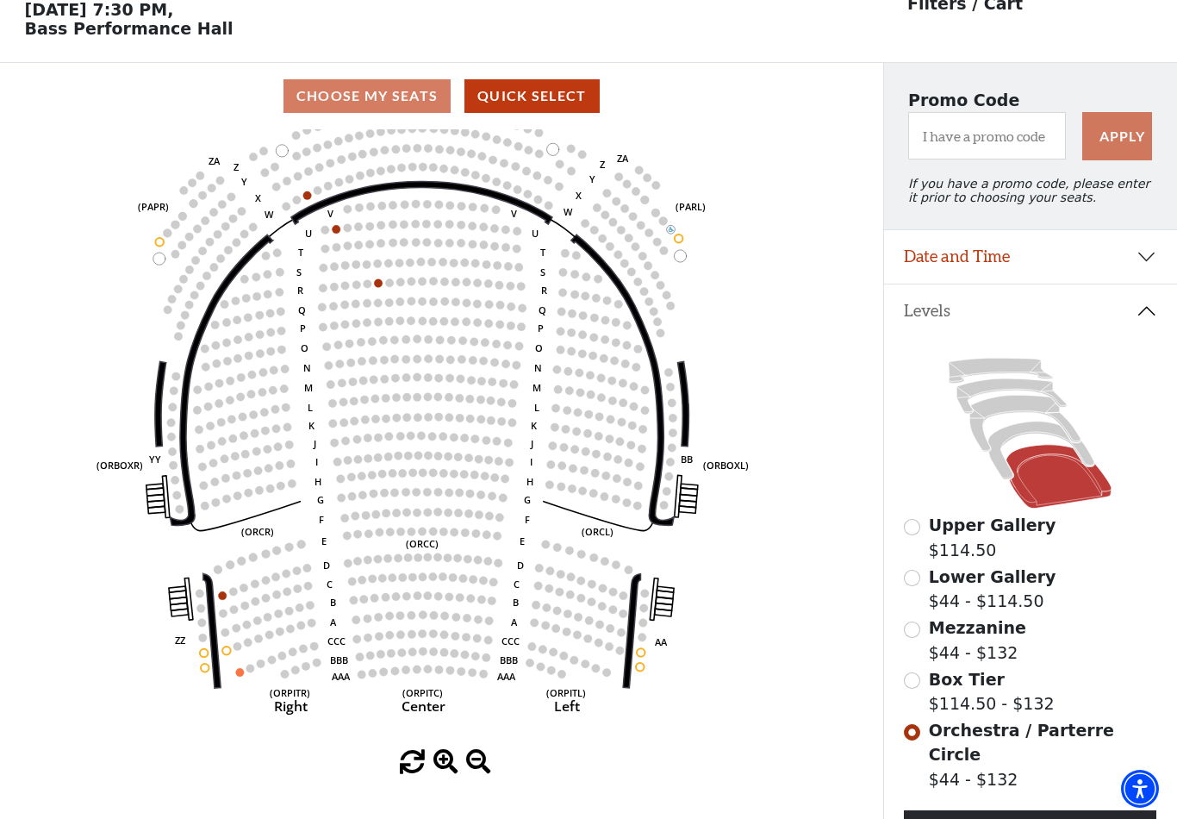
click at [270, 491] on circle at bounding box center [270, 488] width 8 height 8
click at [280, 469] on circle at bounding box center [280, 465] width 8 height 8
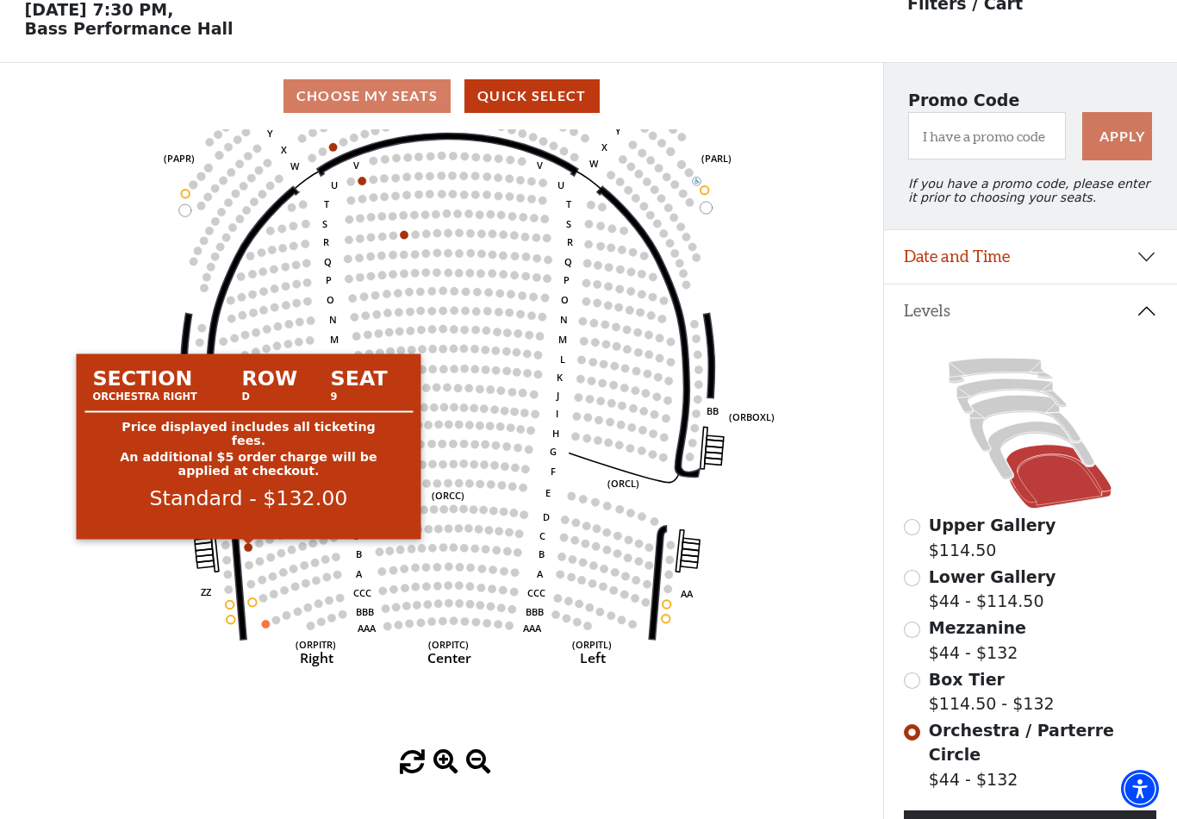
click at [250, 548] on circle at bounding box center [249, 547] width 8 height 8
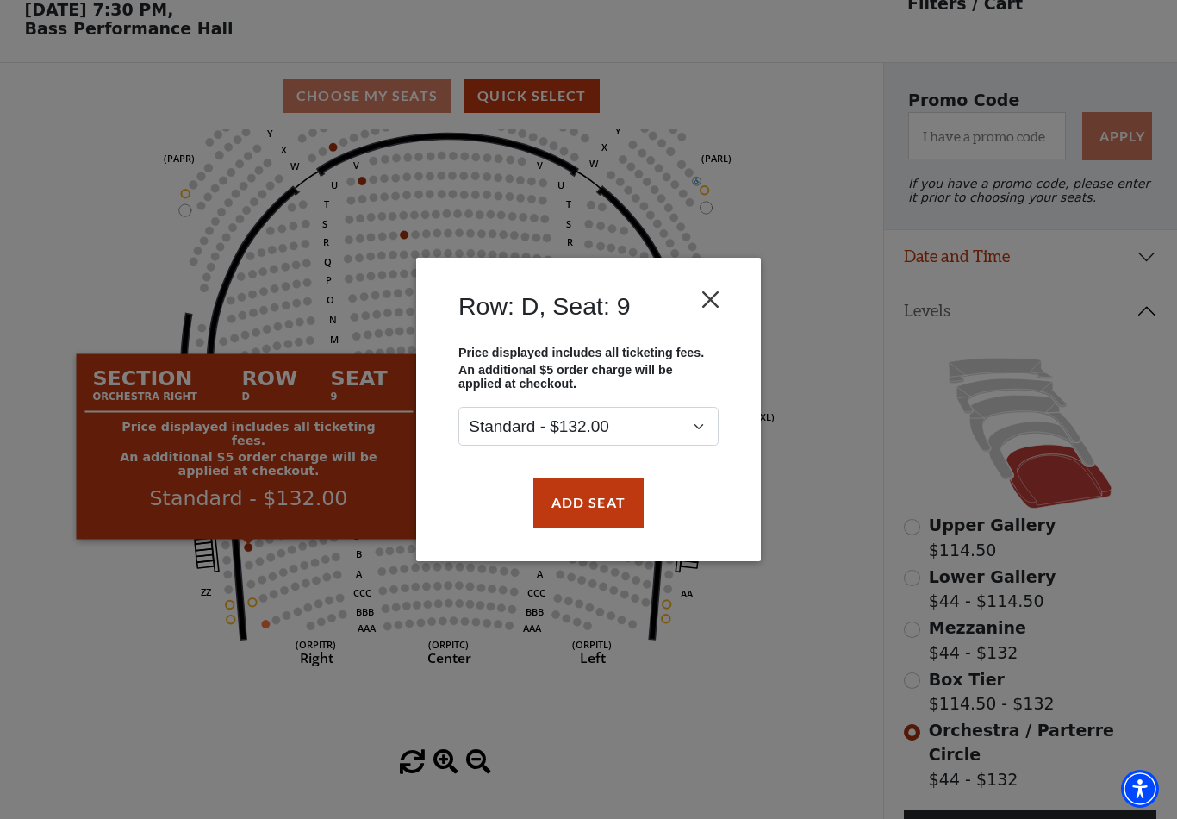
click at [706, 297] on button "Close" at bounding box center [711, 300] width 33 height 33
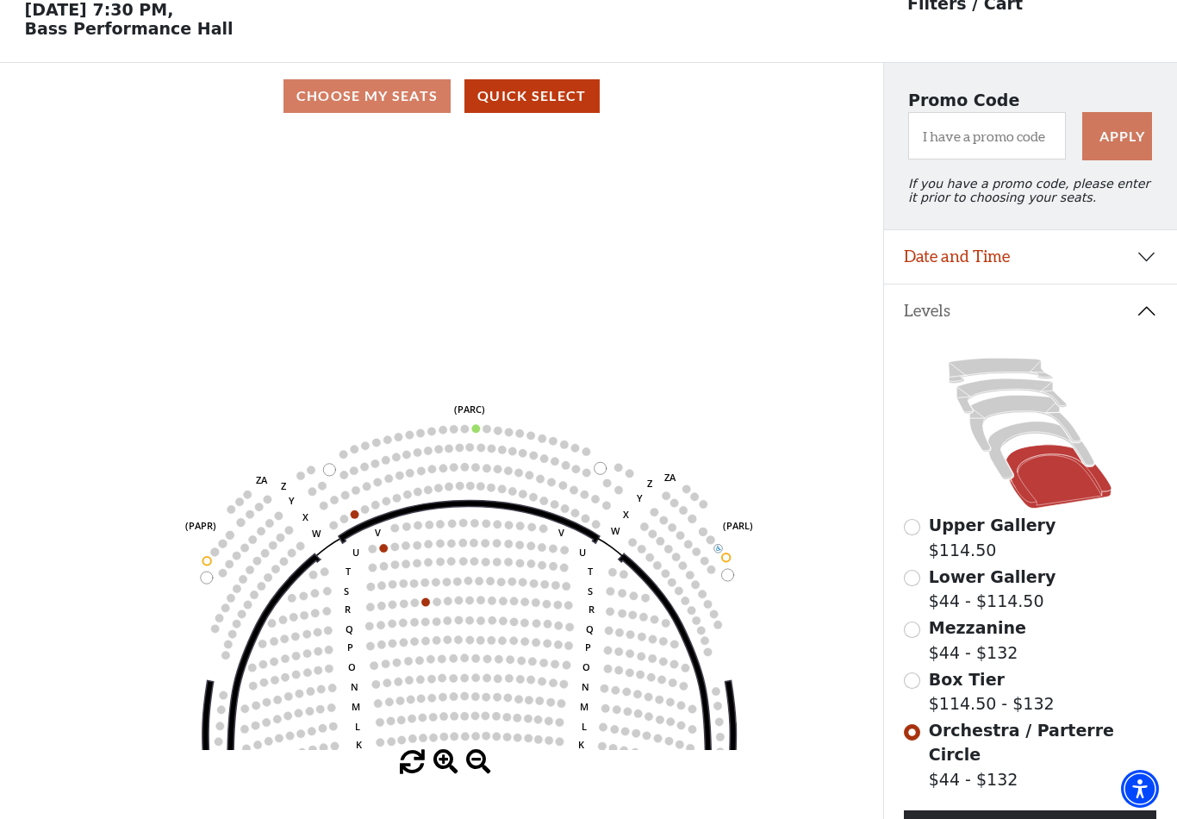
click at [989, 689] on span "Box Tier" at bounding box center [967, 679] width 76 height 19
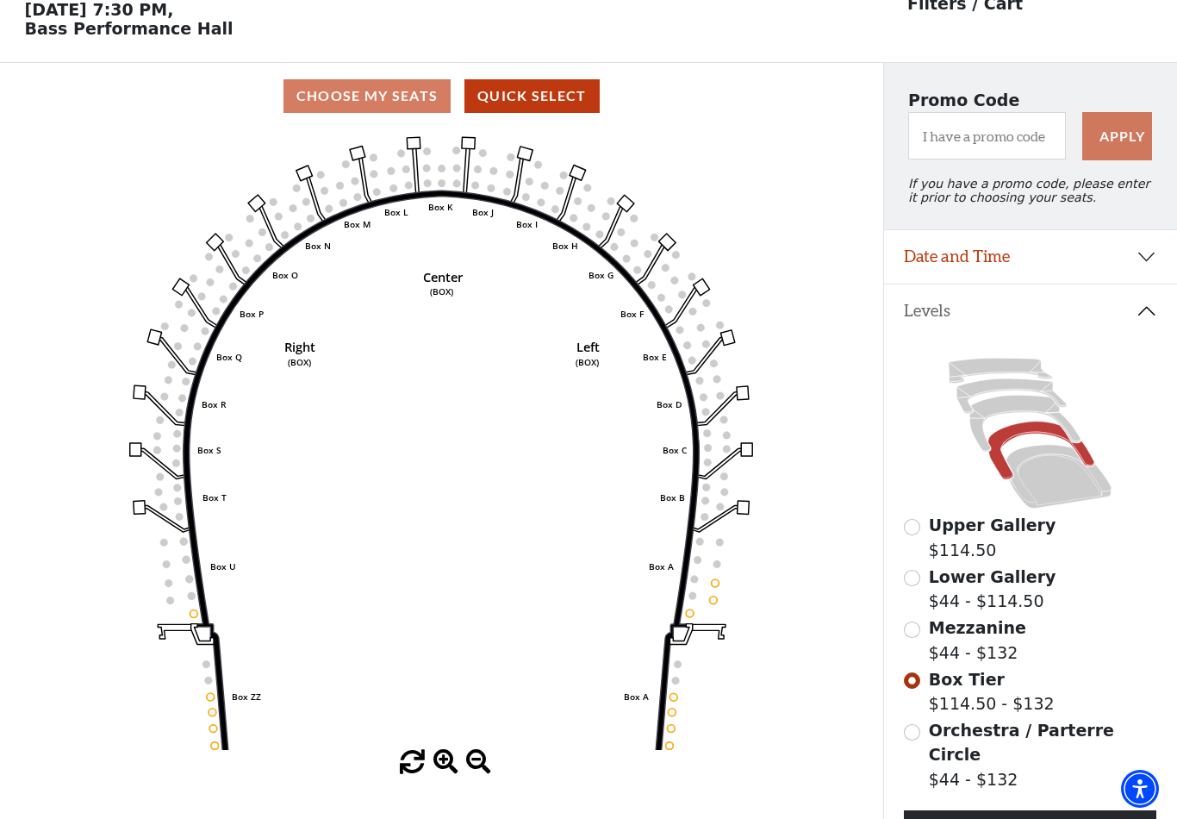
click at [674, 706] on icon "Left (BOX) Right (BOX) Center (BOX) Box ZZ Box U Box T Box S Box R Box Q Box P …" at bounding box center [441, 439] width 795 height 621
click at [671, 701] on circle at bounding box center [675, 697] width 8 height 8
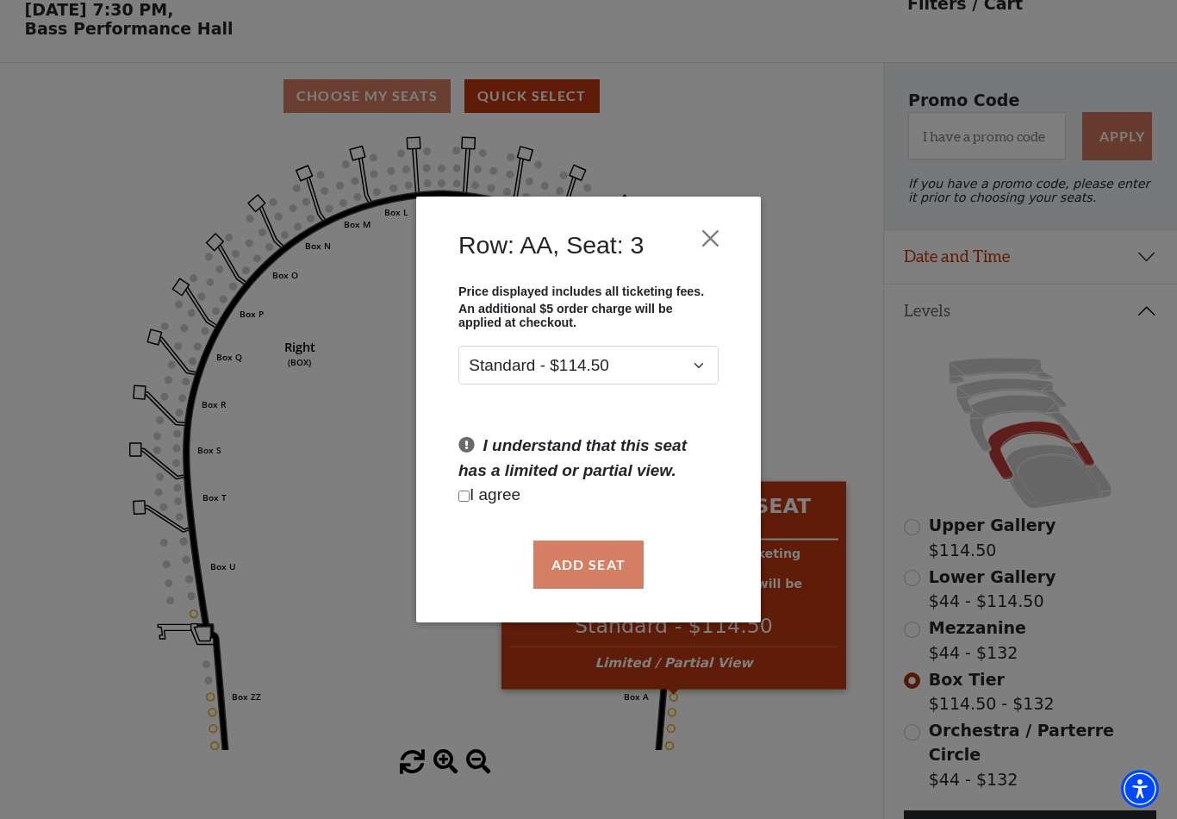
click at [713, 239] on button "Close" at bounding box center [711, 238] width 33 height 33
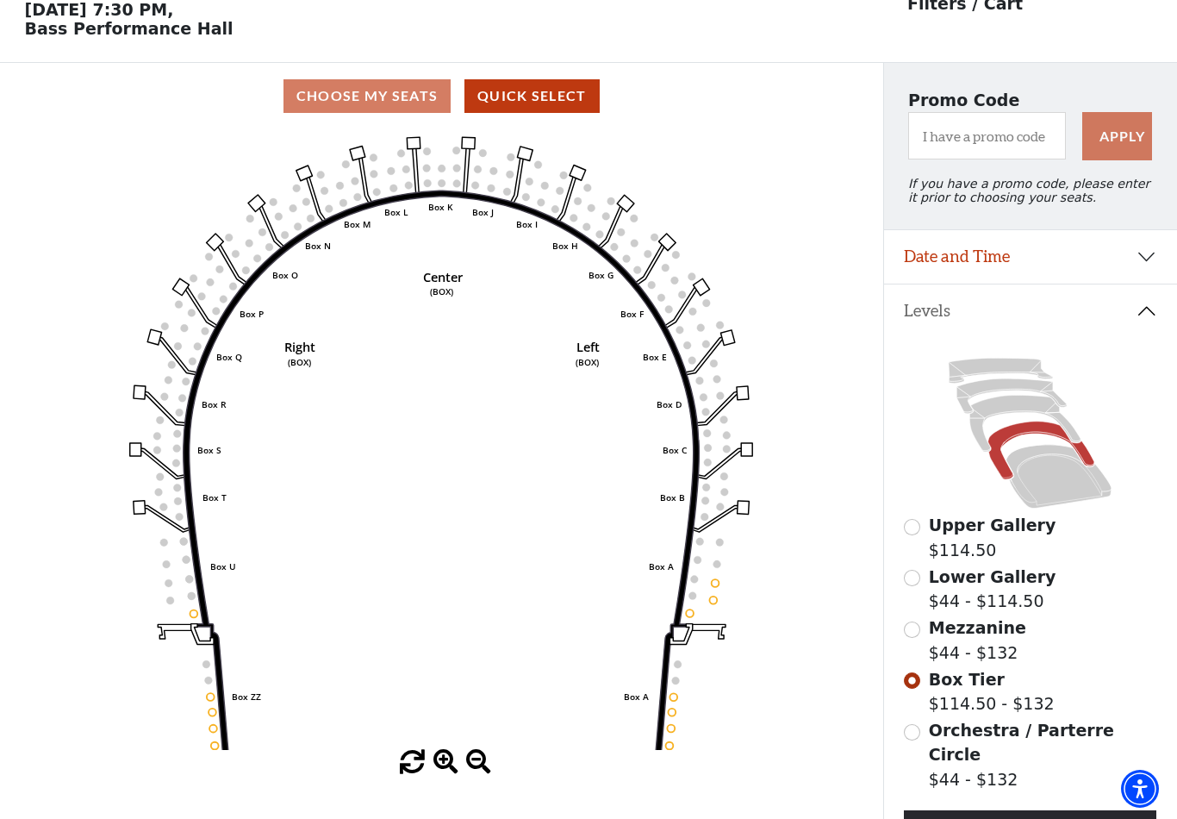
click at [969, 636] on span "Mezzanine" at bounding box center [977, 627] width 97 height 19
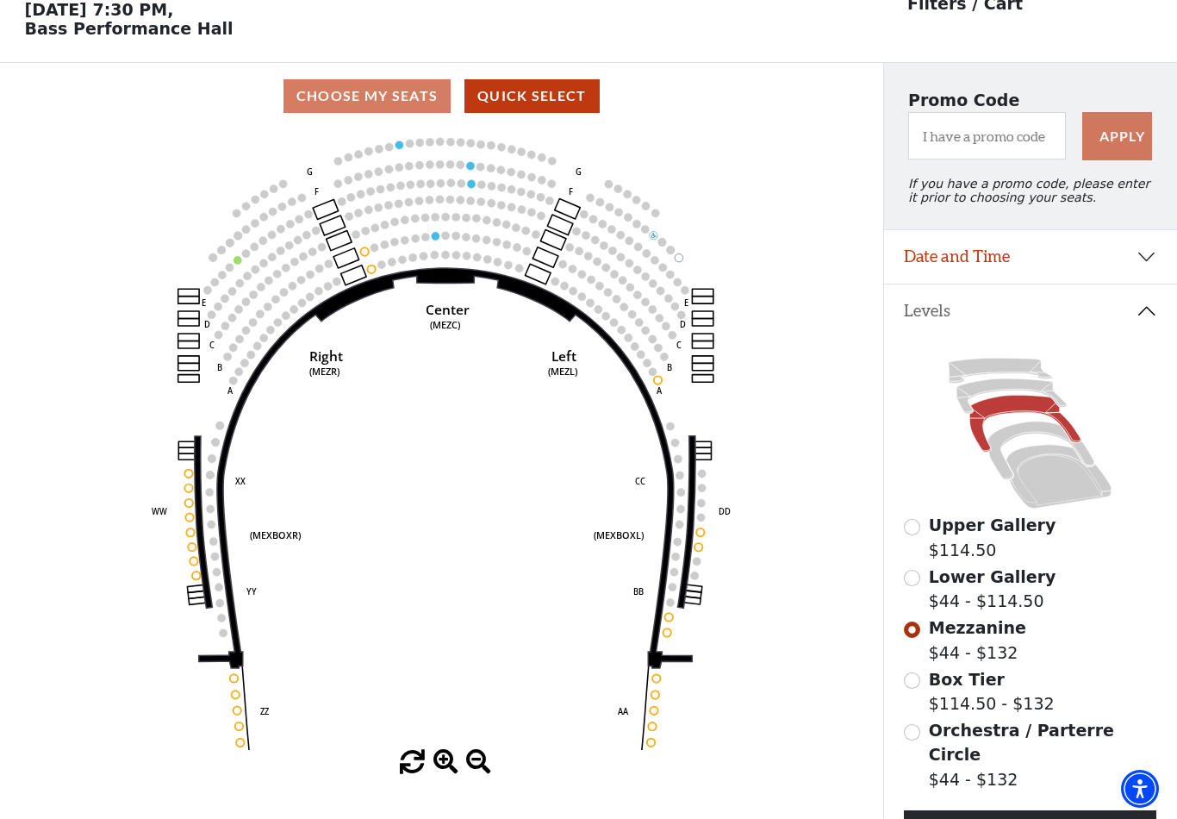
click at [1002, 596] on label "Lower Gallery $44 - $114.50" at bounding box center [993, 589] width 128 height 49
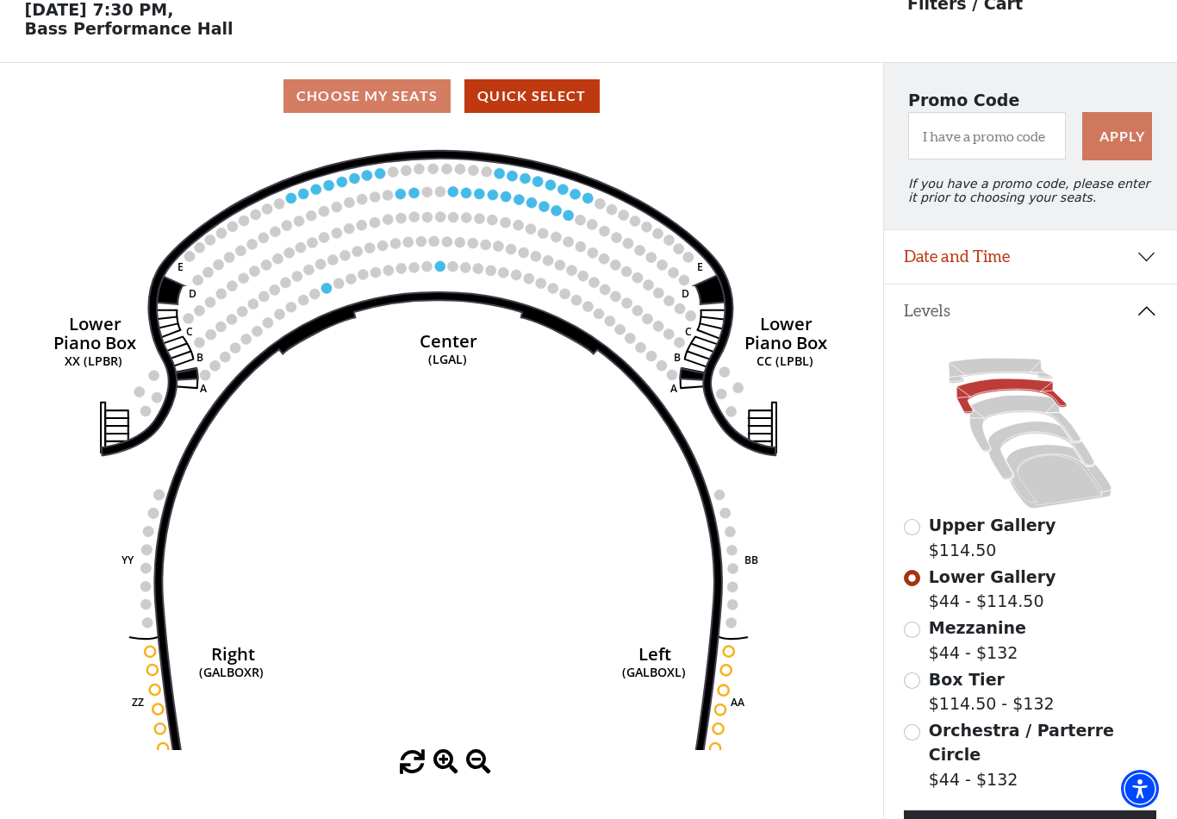
click at [1001, 534] on span "Upper Gallery" at bounding box center [993, 524] width 128 height 19
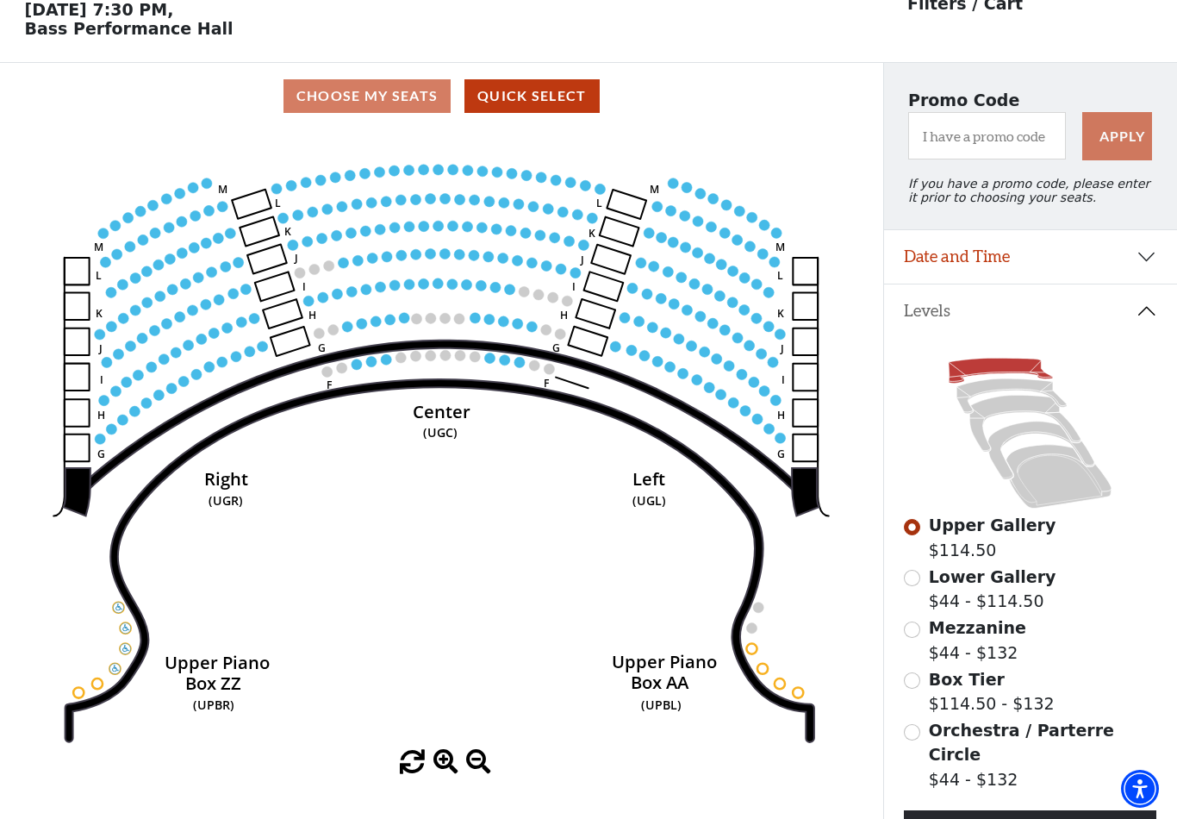
click at [386, 359] on circle at bounding box center [386, 359] width 10 height 10
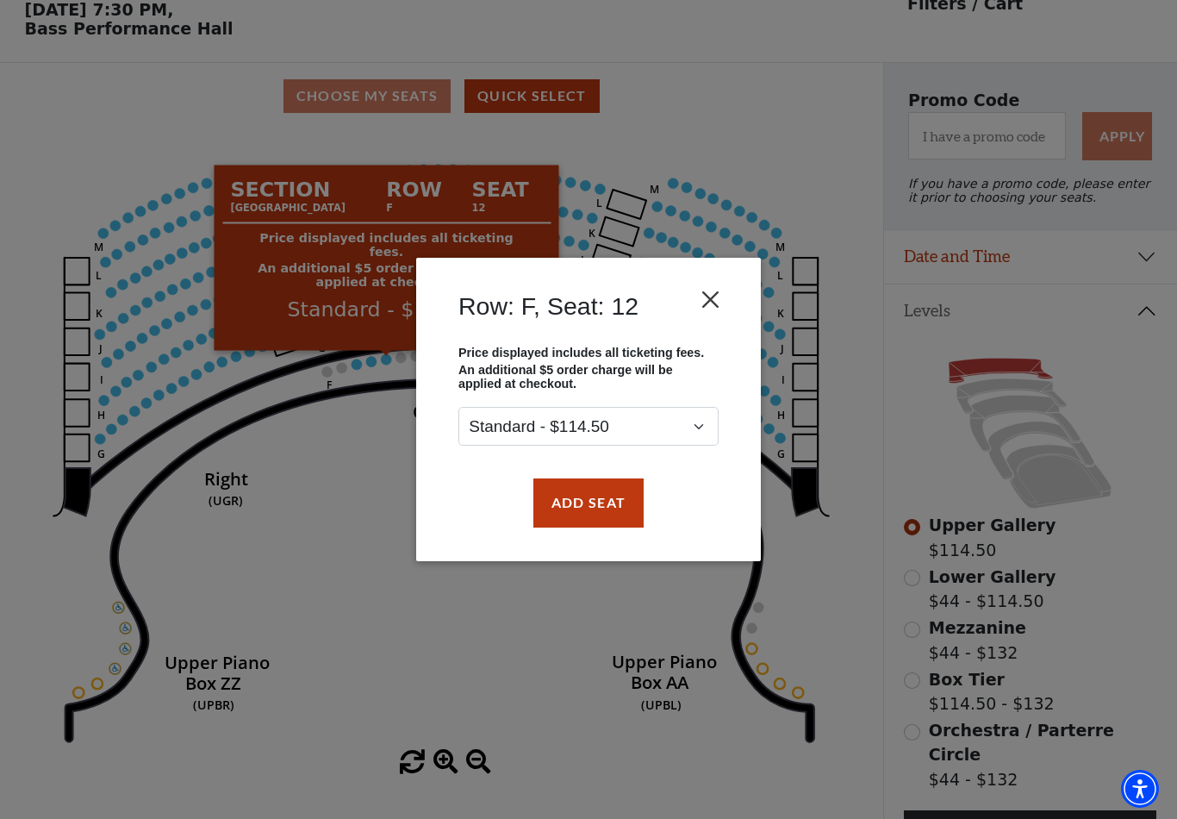
click at [721, 305] on button "Close" at bounding box center [711, 300] width 33 height 33
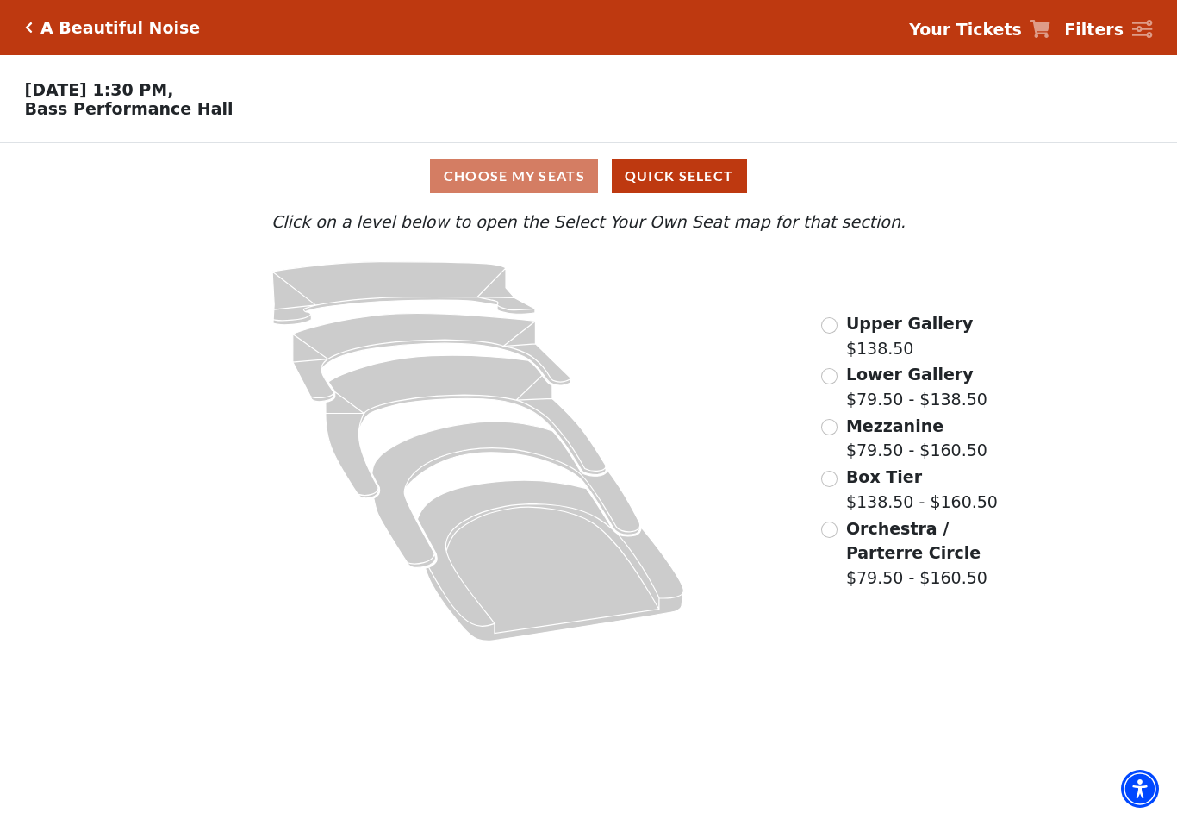
click at [529, 184] on div "Choose My Seats Quick Select" at bounding box center [589, 176] width 884 height 34
click at [833, 532] on input "Orchestra / Parterre Circle$79.50 - $160.50\a" at bounding box center [829, 529] width 16 height 16
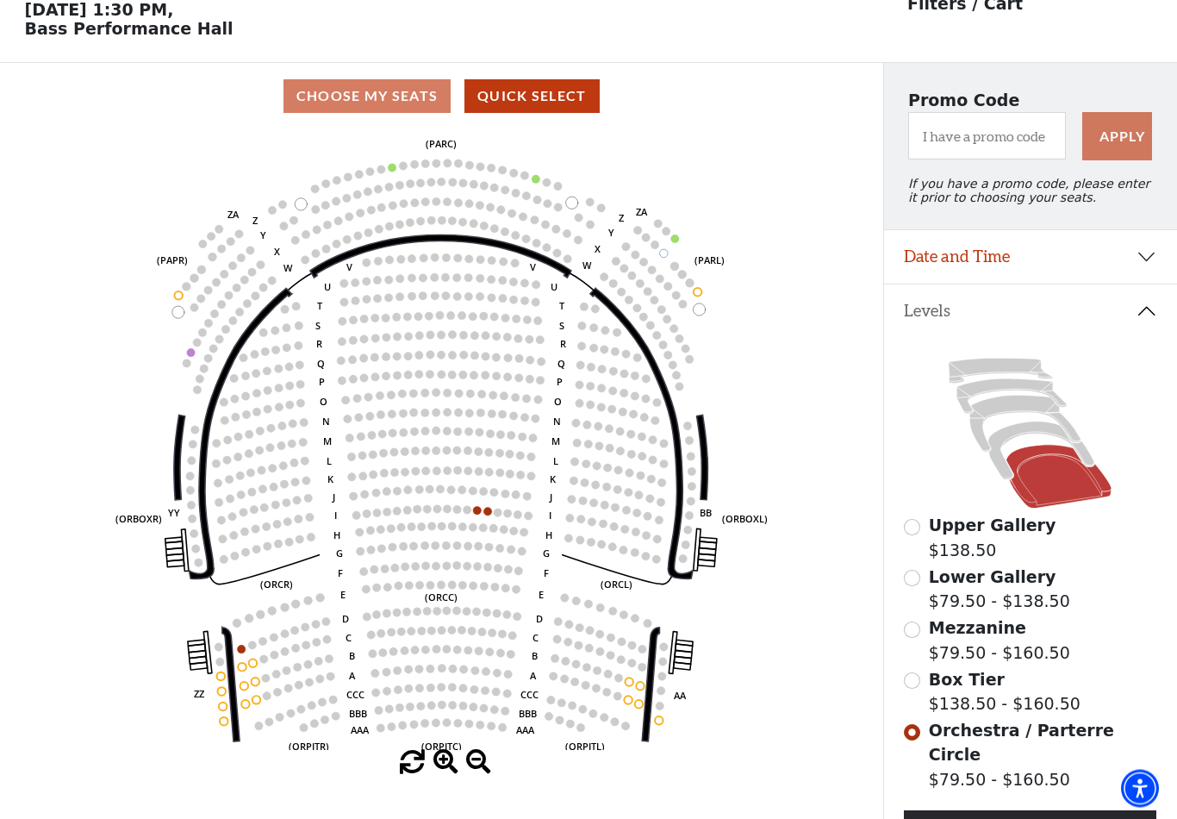
scroll to position [80, 0]
click at [478, 511] on circle at bounding box center [477, 510] width 8 height 8
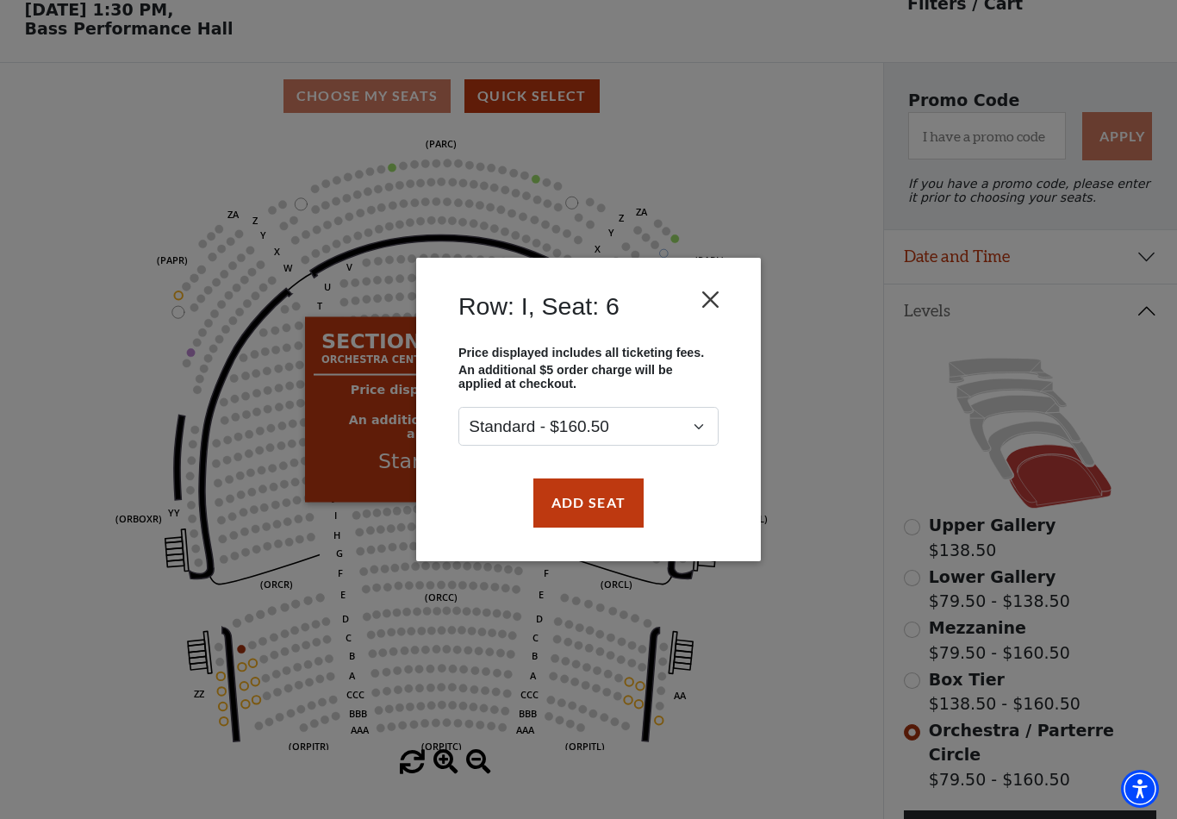
click at [709, 298] on button "Close" at bounding box center [711, 300] width 33 height 33
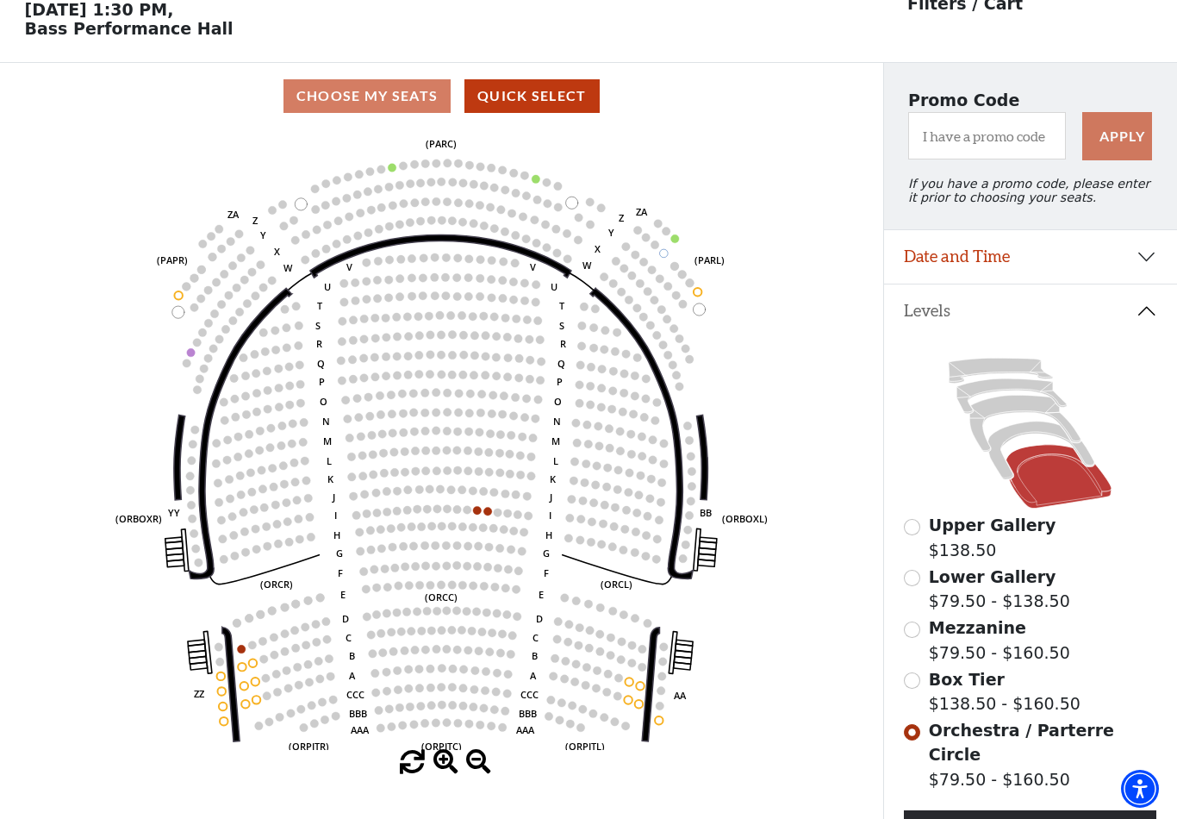
click at [912, 687] on input "Box Tier$138.50 - $160.50\a" at bounding box center [912, 680] width 16 height 16
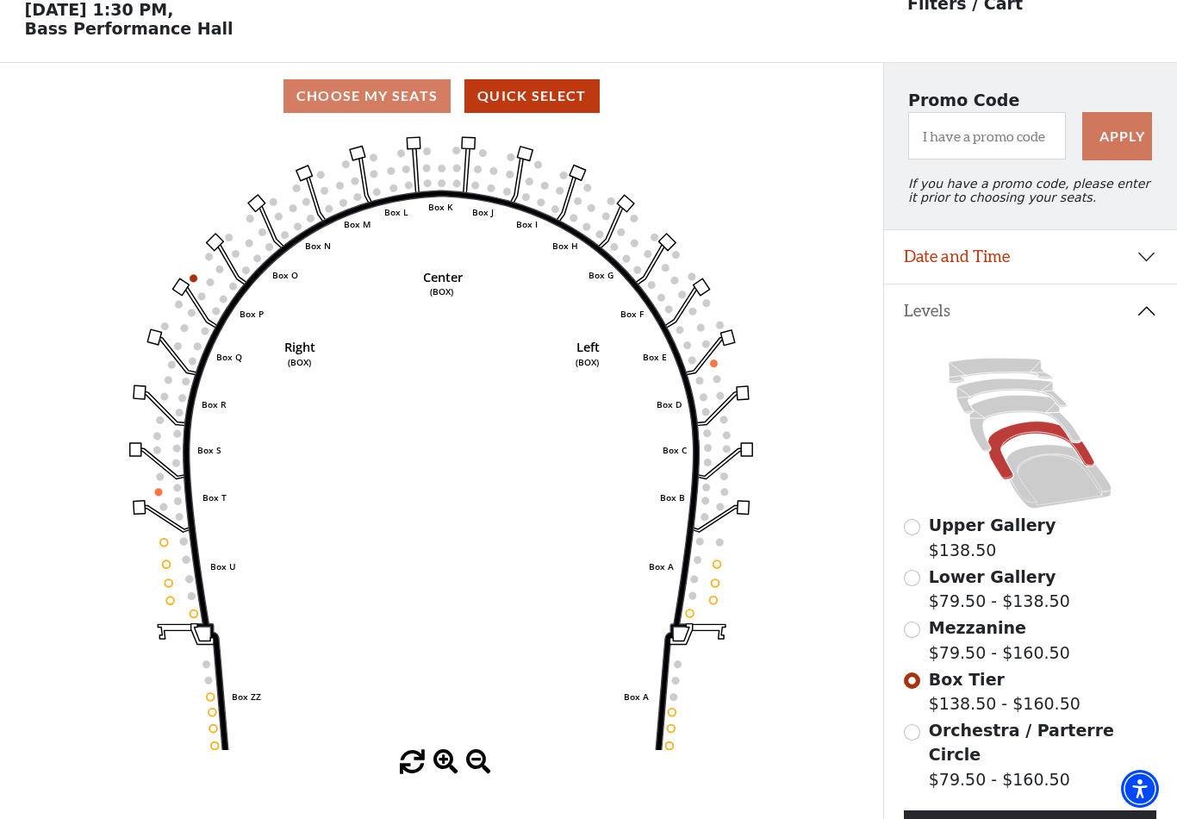
click at [984, 633] on span "Mezzanine" at bounding box center [977, 627] width 97 height 19
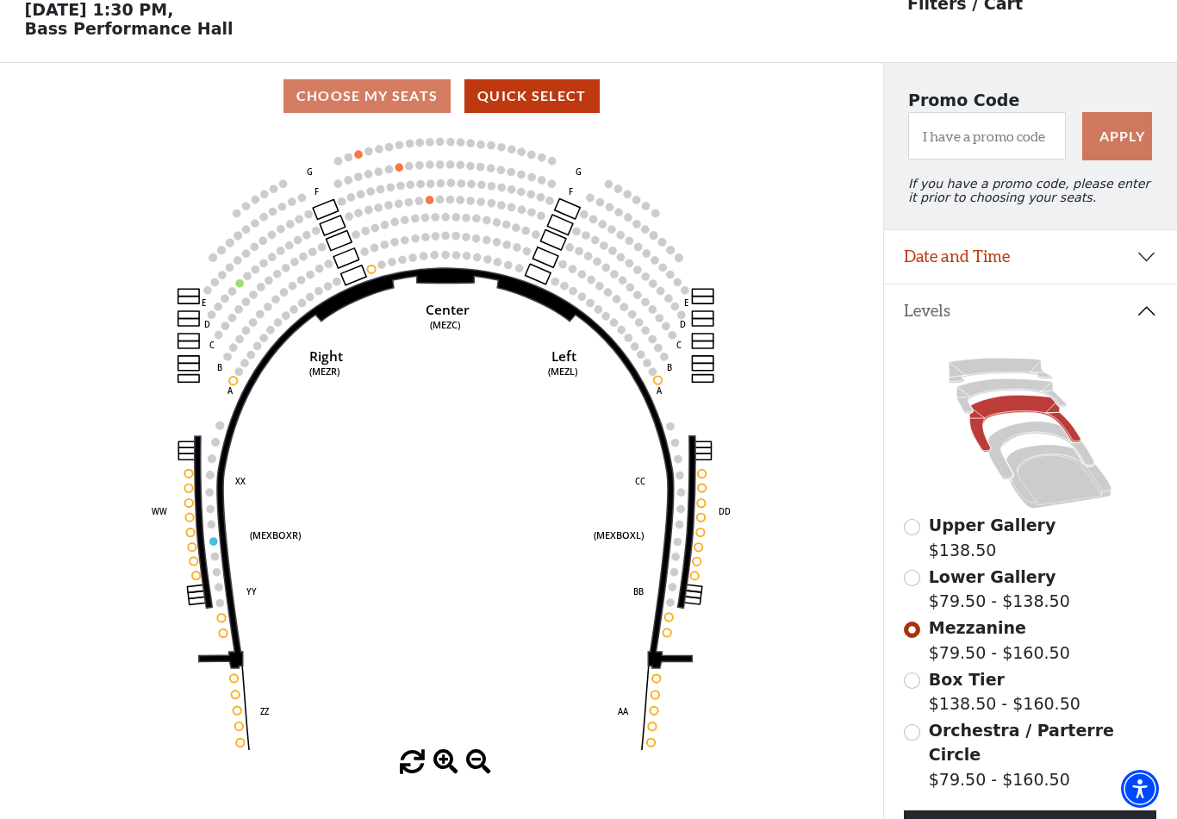
click at [921, 682] on input "Box Tier$138.50 - $160.50\a" at bounding box center [912, 680] width 16 height 16
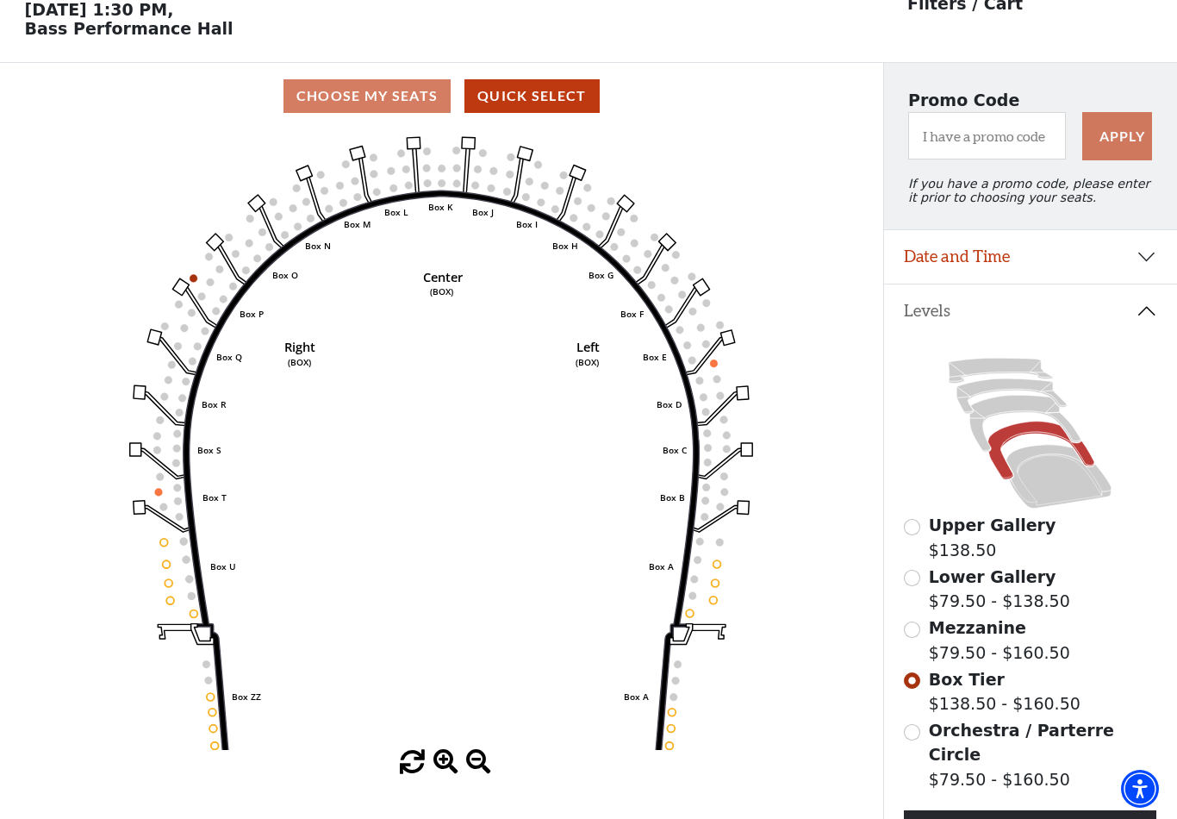
scroll to position [0, 0]
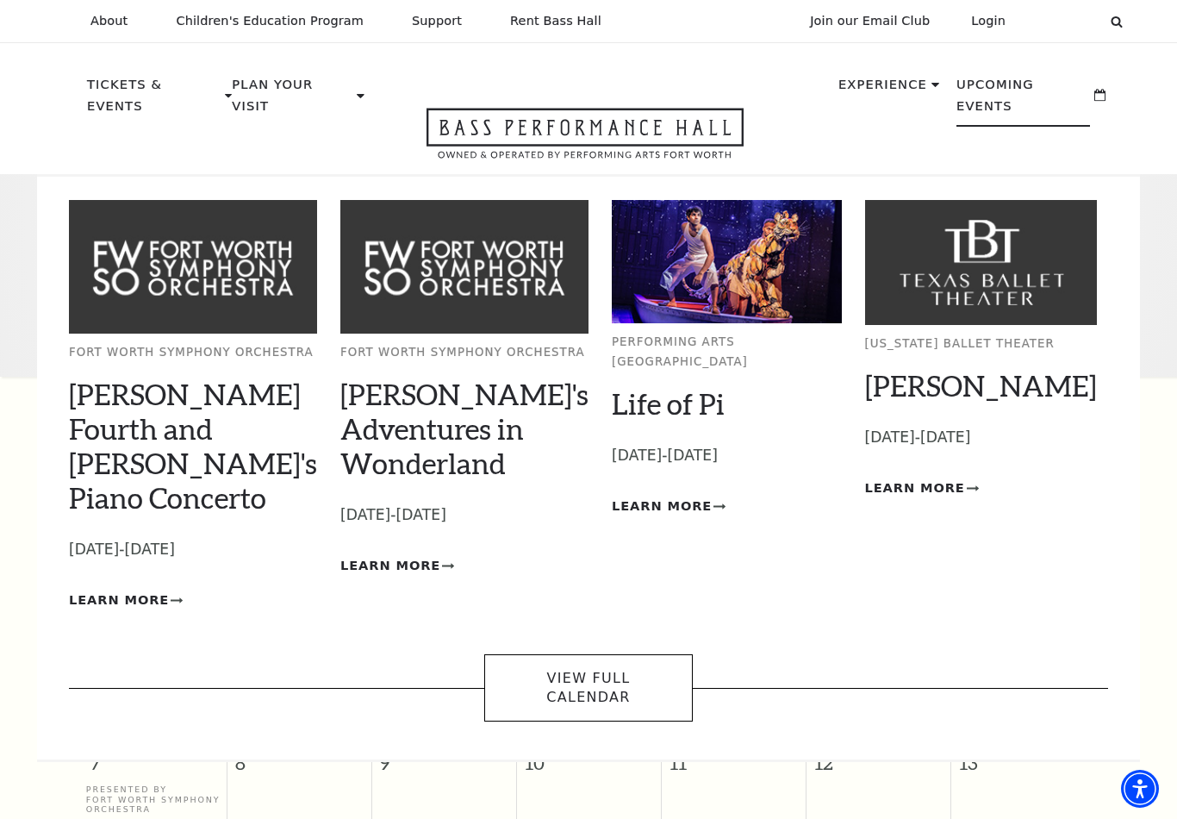
click at [742, 247] on img at bounding box center [727, 261] width 230 height 123
click at [716, 503] on icon "Learn More Life of Pi" at bounding box center [722, 506] width 12 height 6
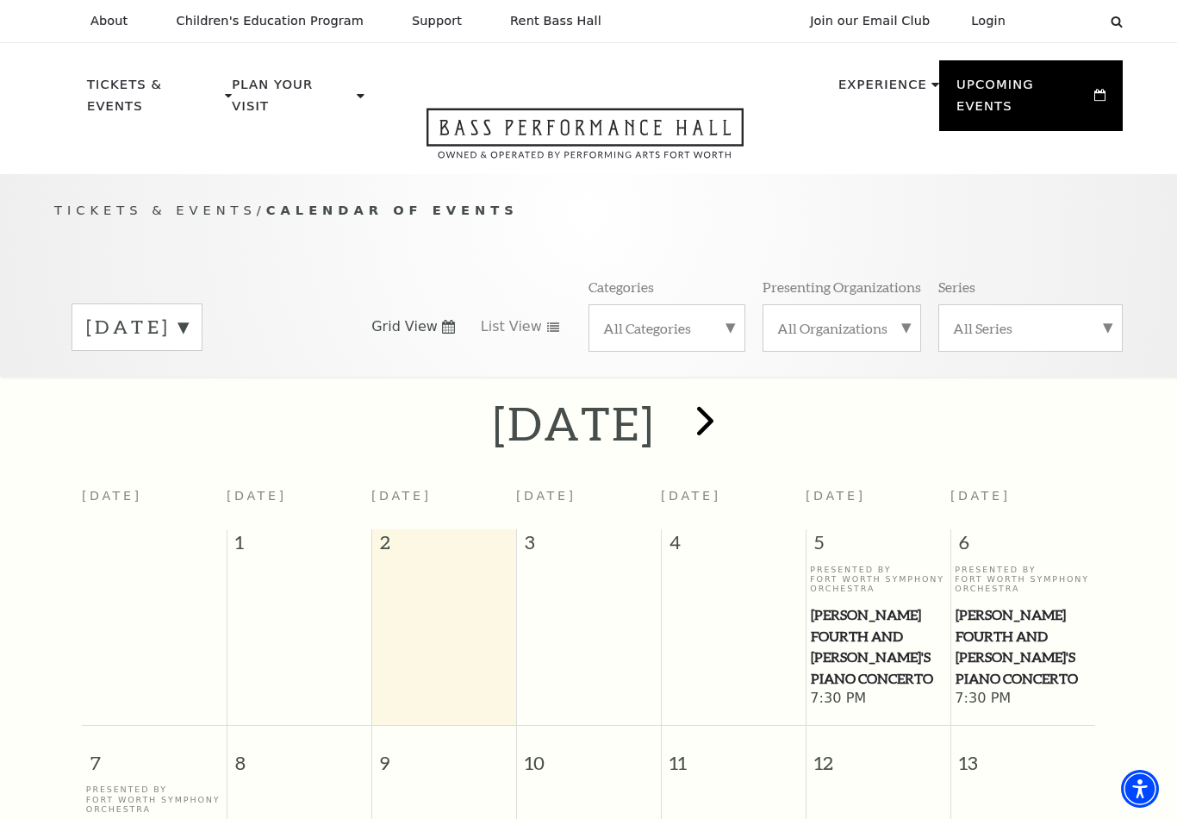
click at [730, 399] on span "next" at bounding box center [705, 420] width 49 height 49
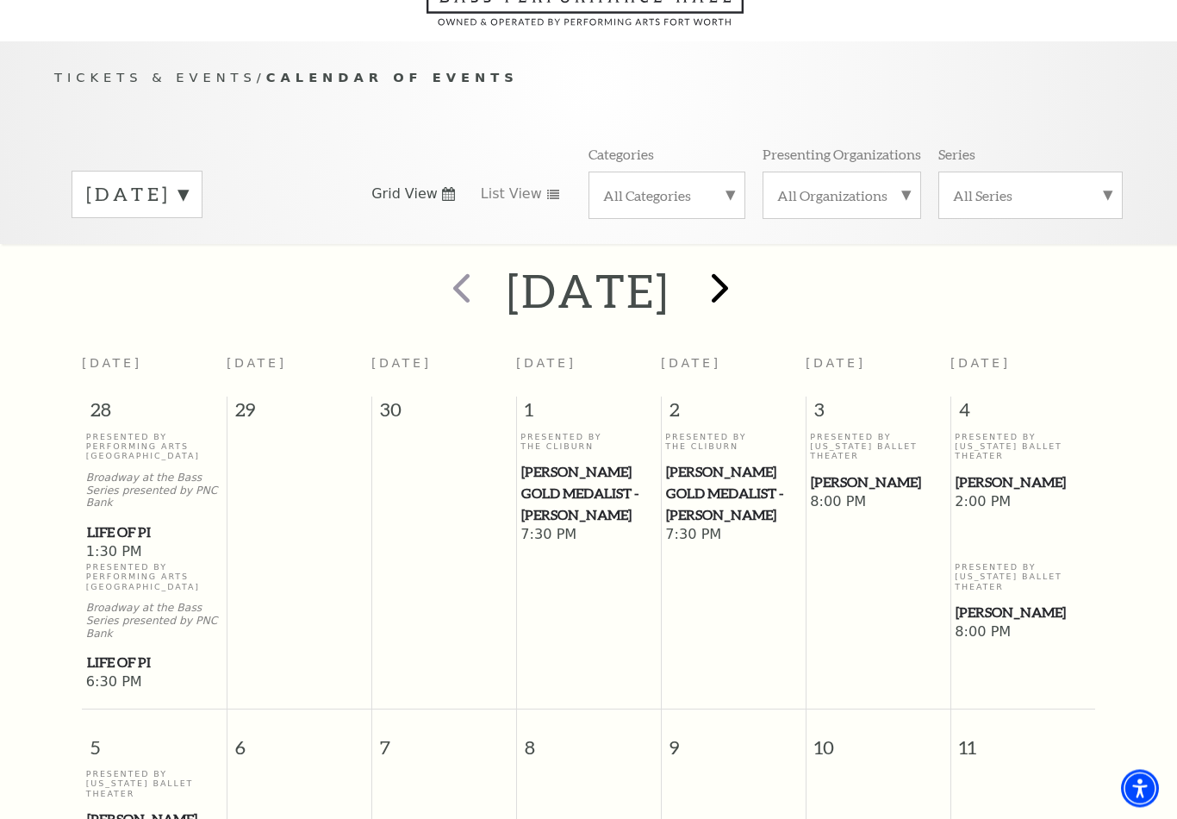
scroll to position [151, 0]
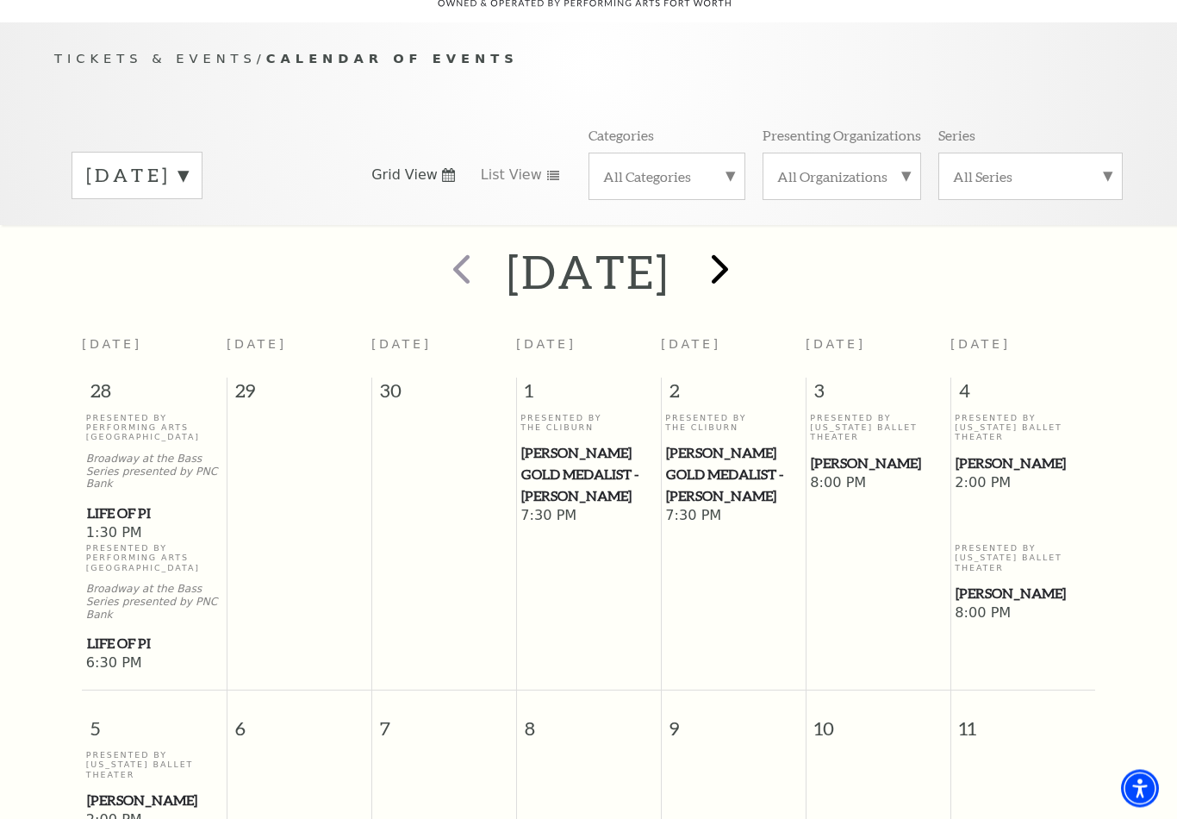
click at [745, 245] on span "next" at bounding box center [720, 269] width 49 height 49
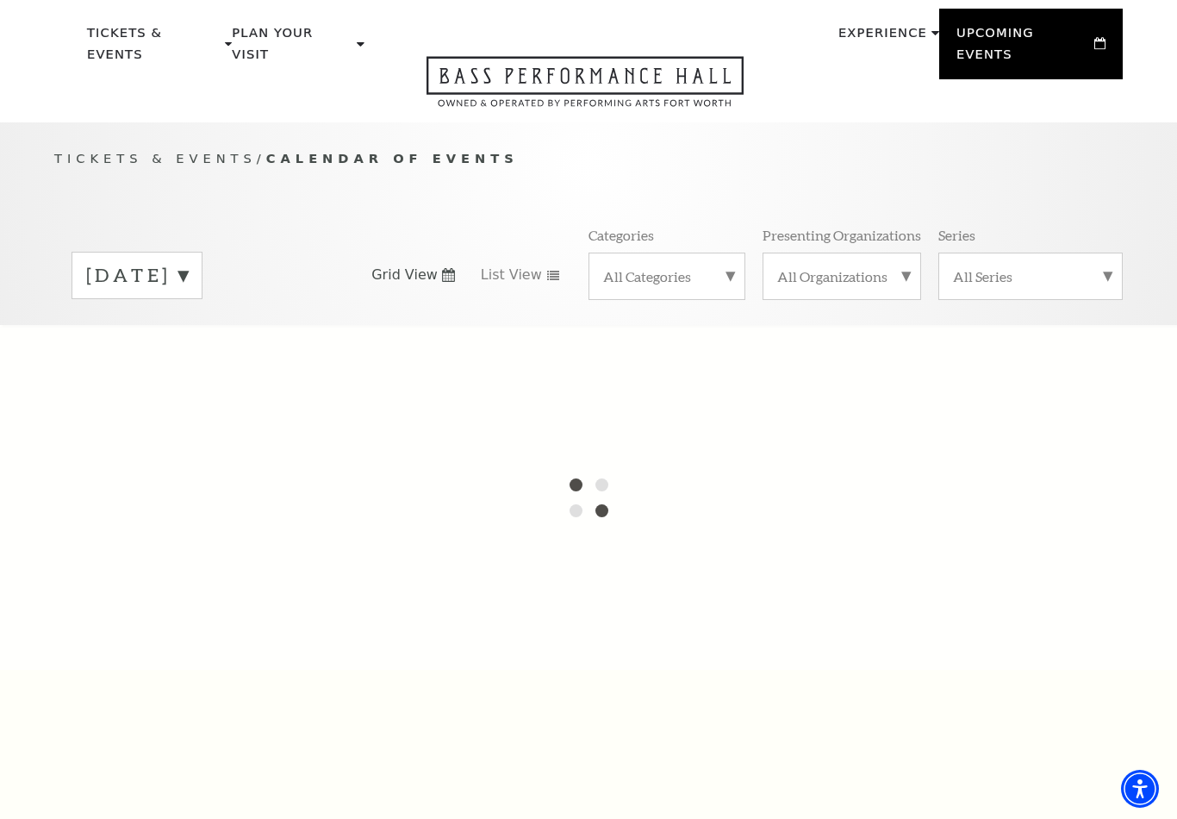
scroll to position [0, 0]
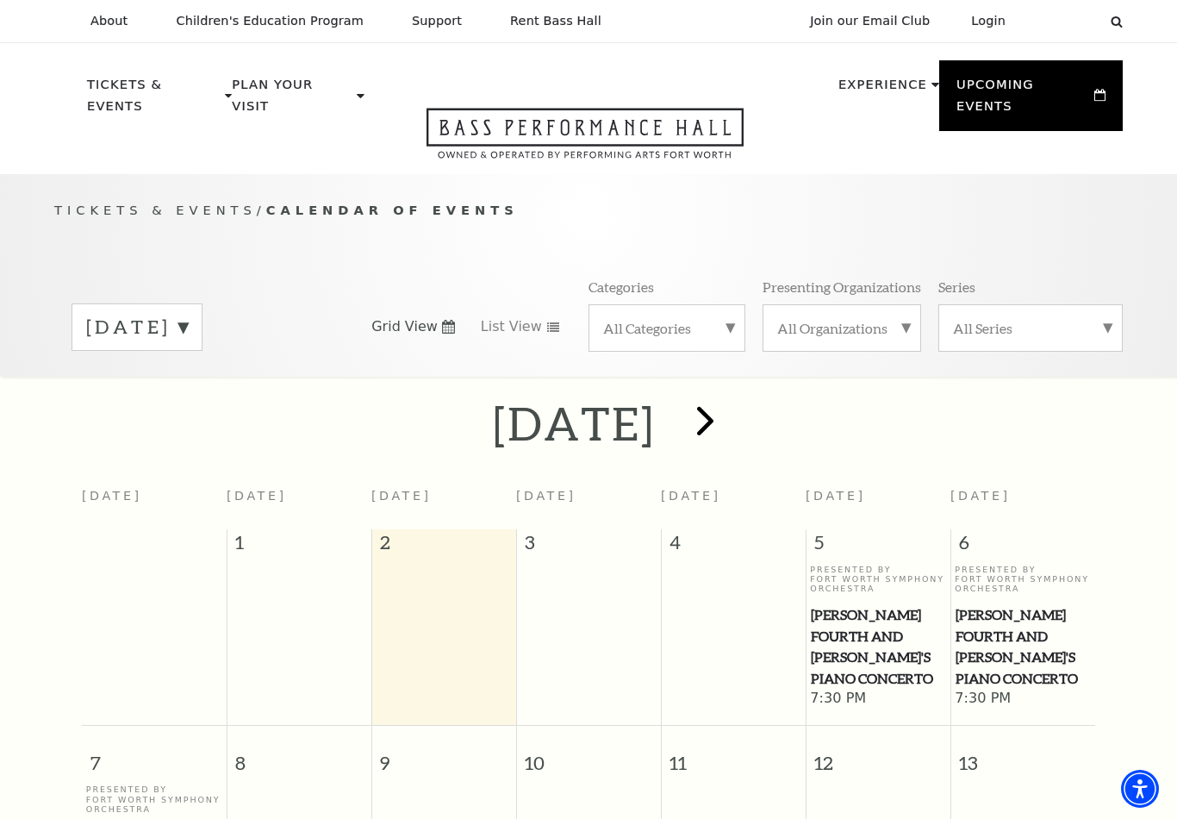
click at [730, 396] on span "next" at bounding box center [705, 420] width 49 height 49
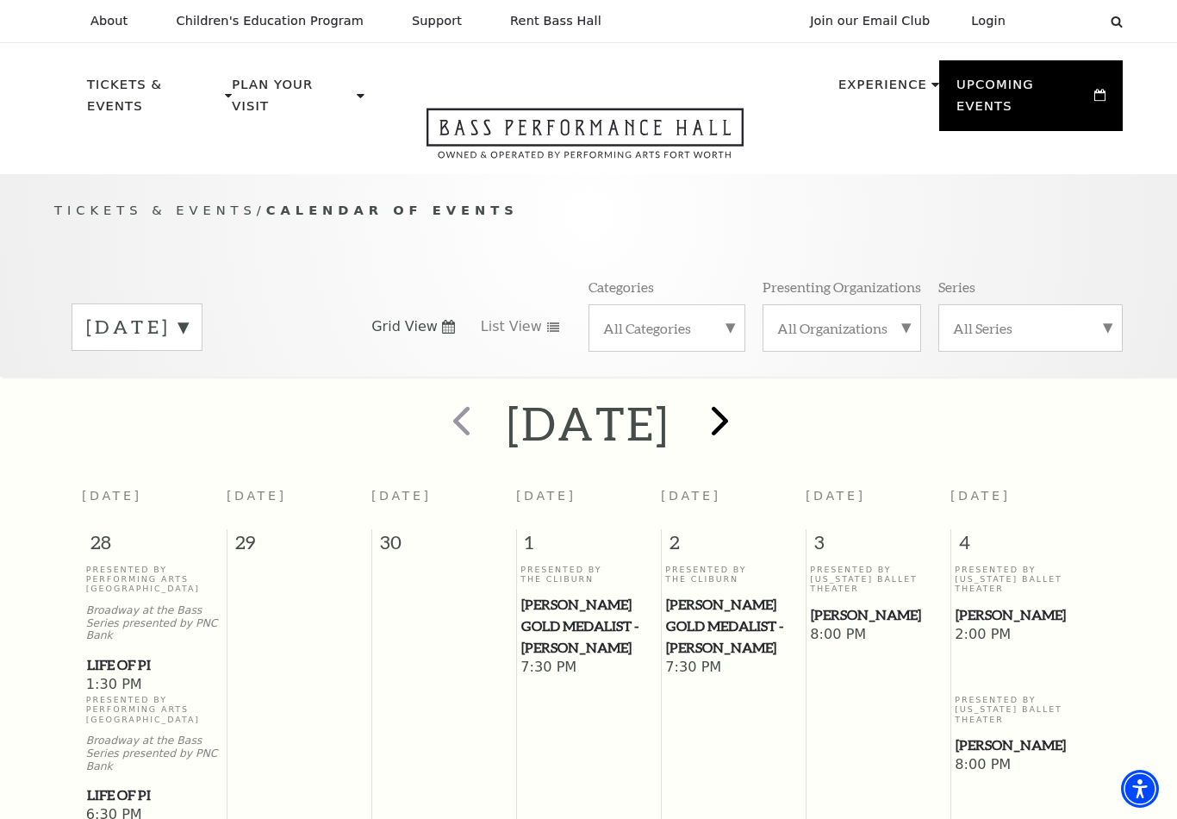
click at [745, 399] on span "next" at bounding box center [720, 420] width 49 height 49
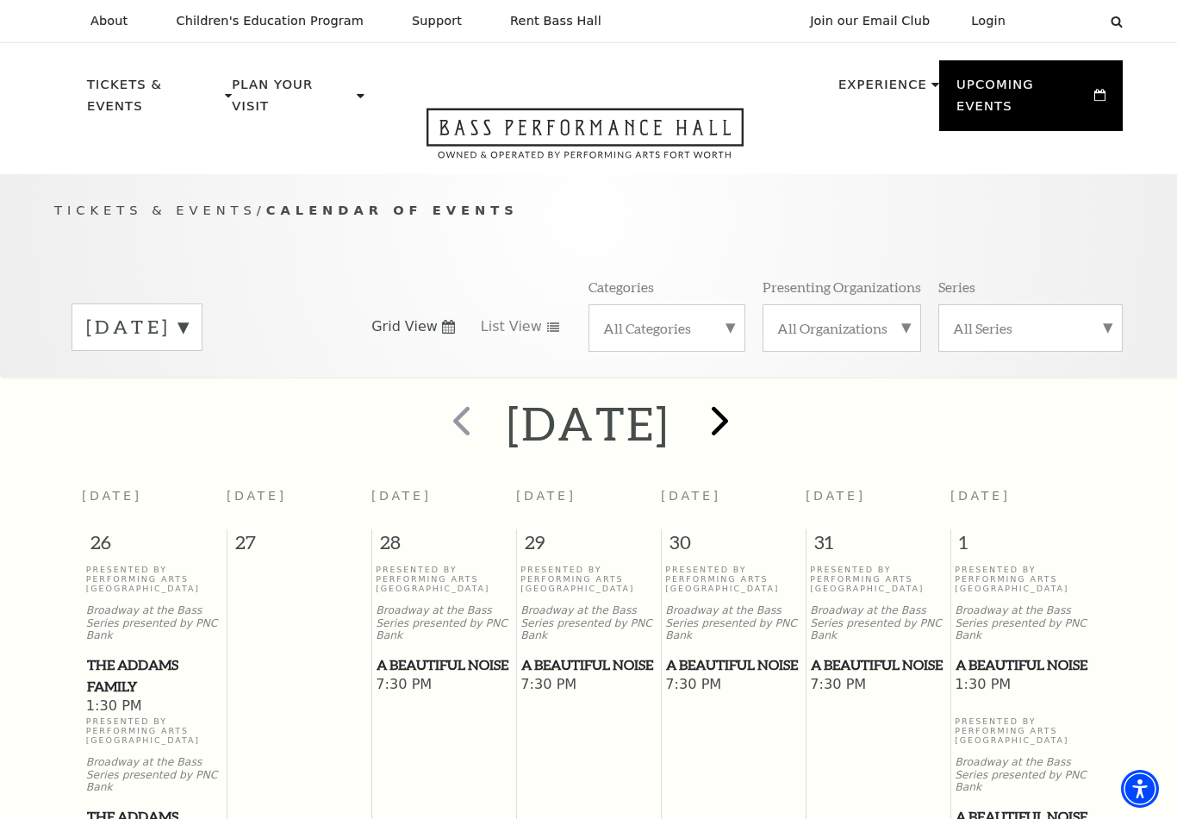
click at [745, 399] on span "next" at bounding box center [720, 420] width 49 height 49
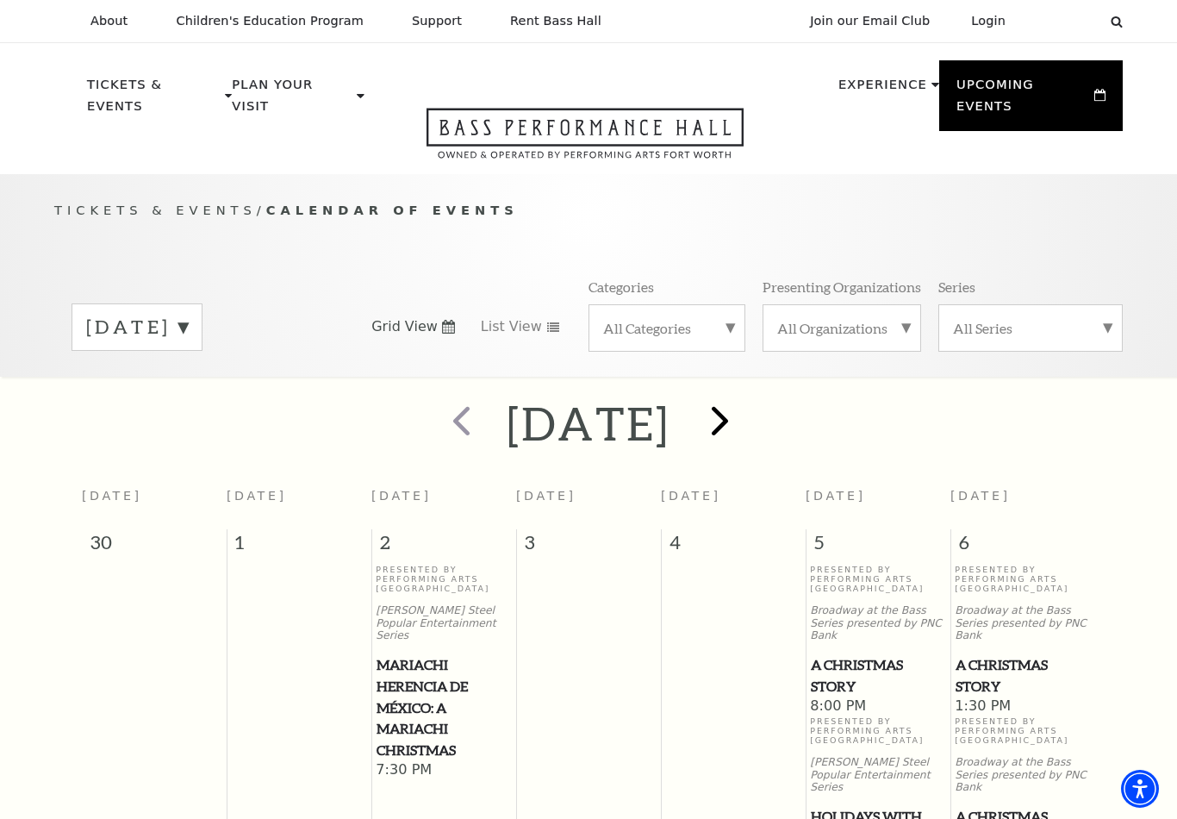
click at [745, 397] on span "next" at bounding box center [720, 420] width 49 height 49
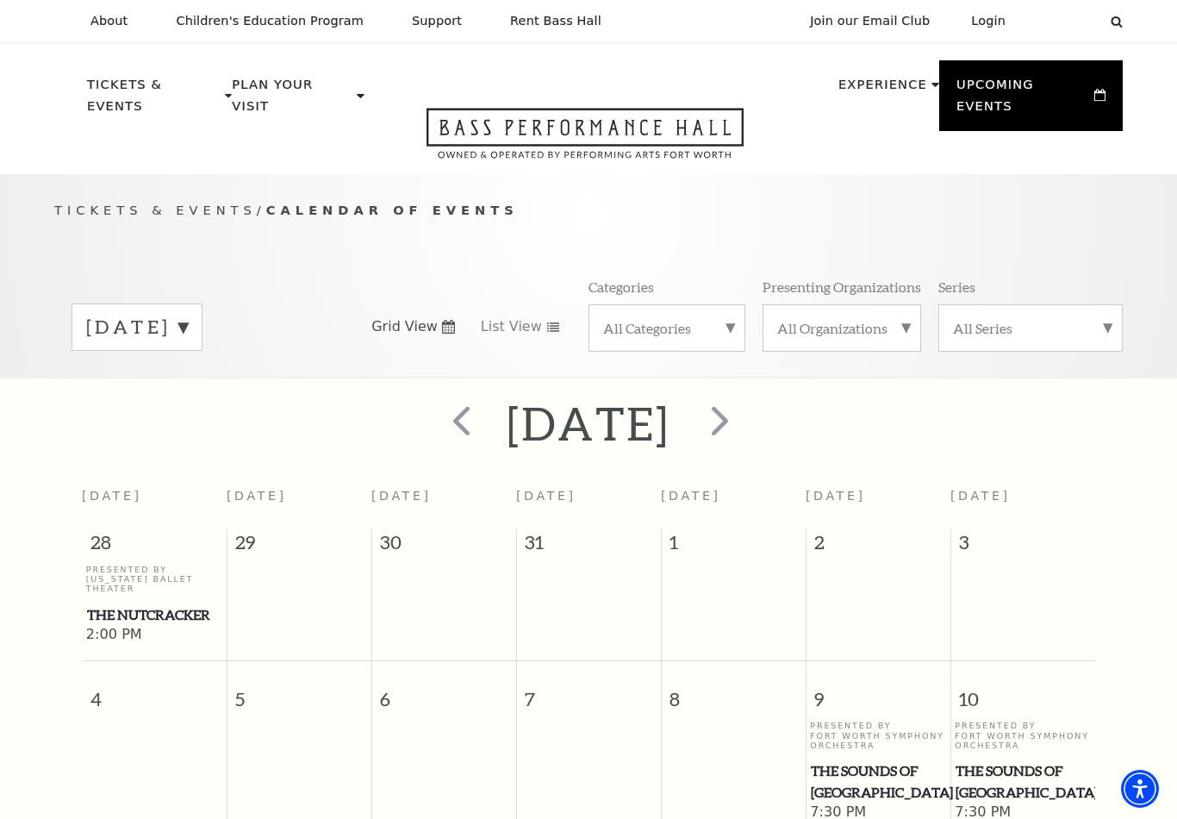
click at [1107, 319] on label "All Series" at bounding box center [1030, 328] width 155 height 18
click at [1036, 351] on label "Broadway at the Bass Series presented by PNC Bank" at bounding box center [1030, 373] width 155 height 65
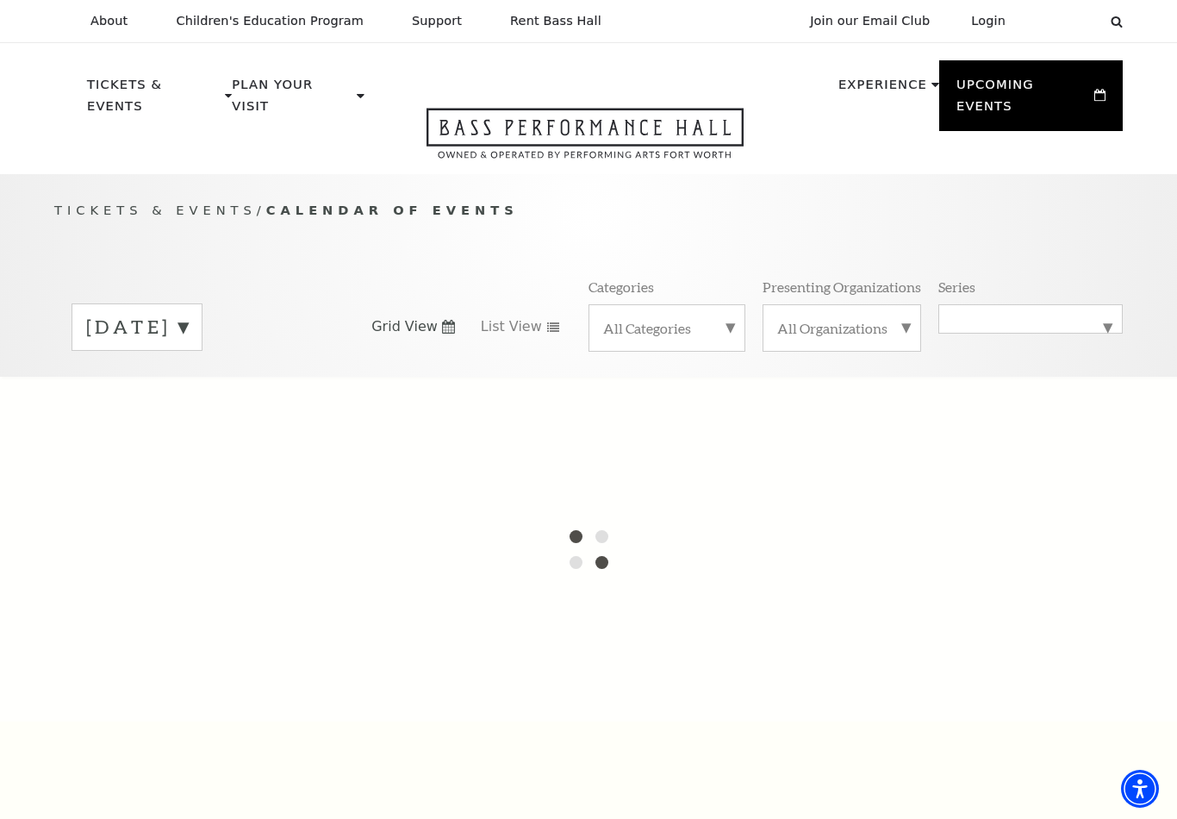
click at [728, 319] on label "All Categories" at bounding box center [667, 328] width 128 height 18
click at [658, 341] on label "Broadway" at bounding box center [667, 355] width 128 height 28
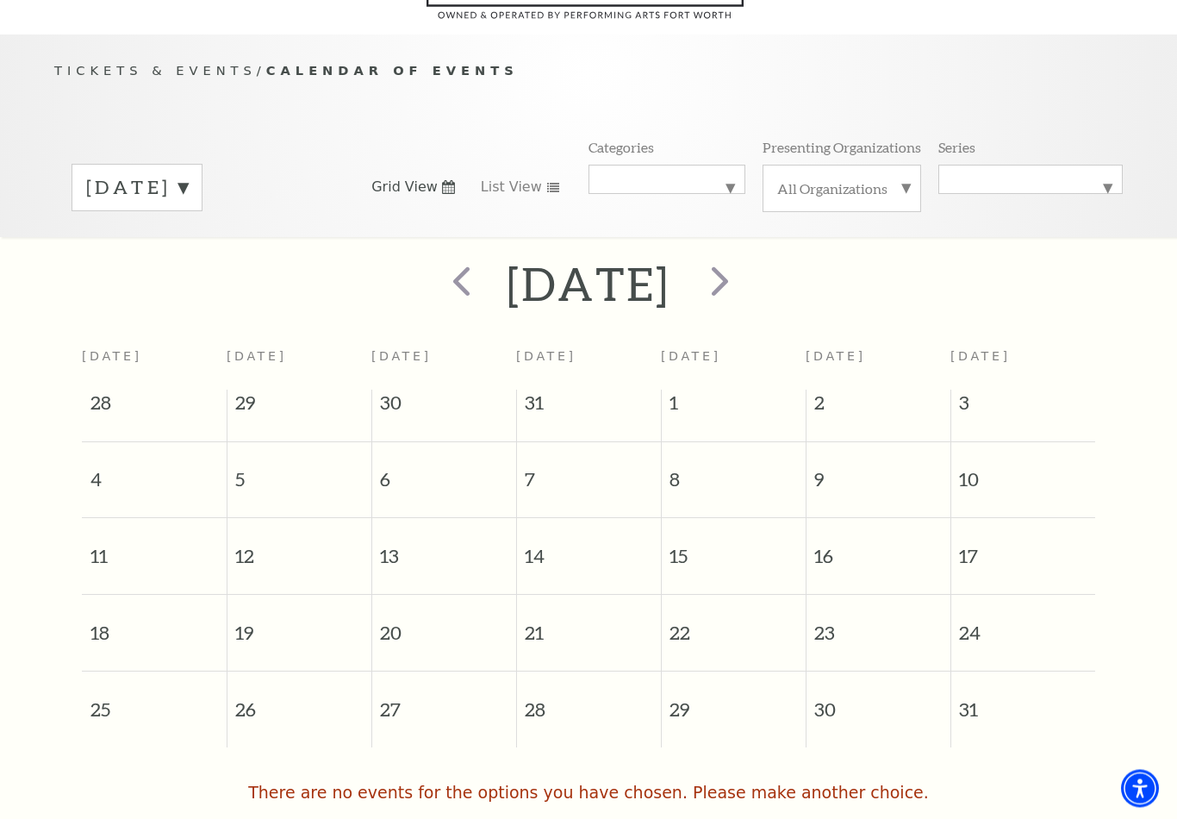
scroll to position [152, 0]
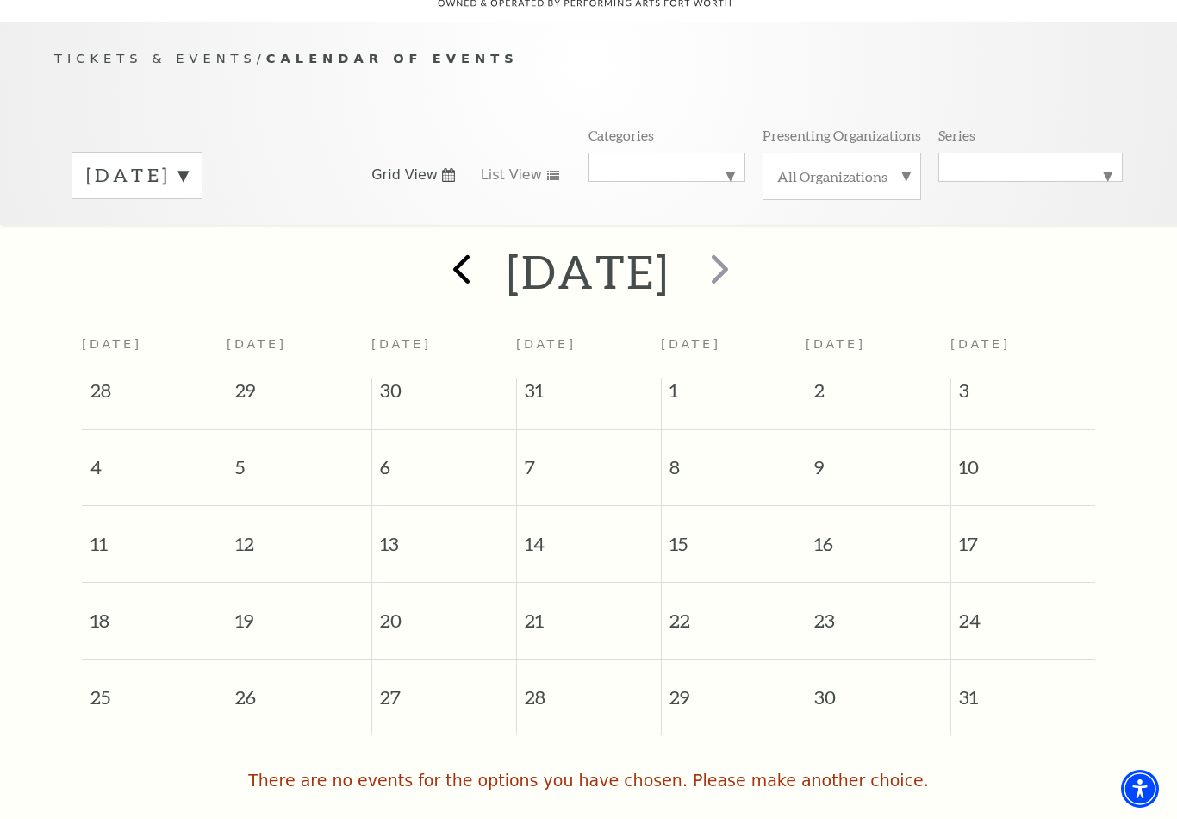
click at [437, 247] on span "prev" at bounding box center [461, 268] width 49 height 49
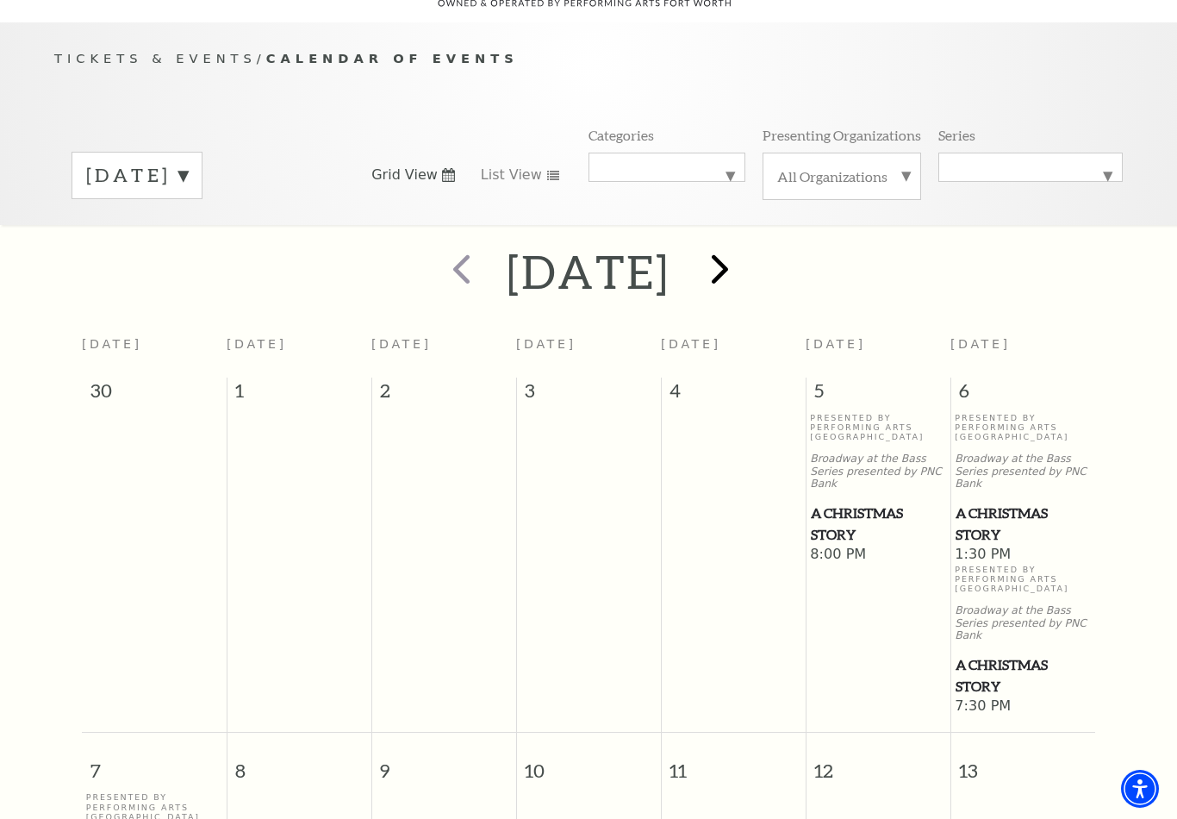
click at [745, 245] on span "next" at bounding box center [720, 268] width 49 height 49
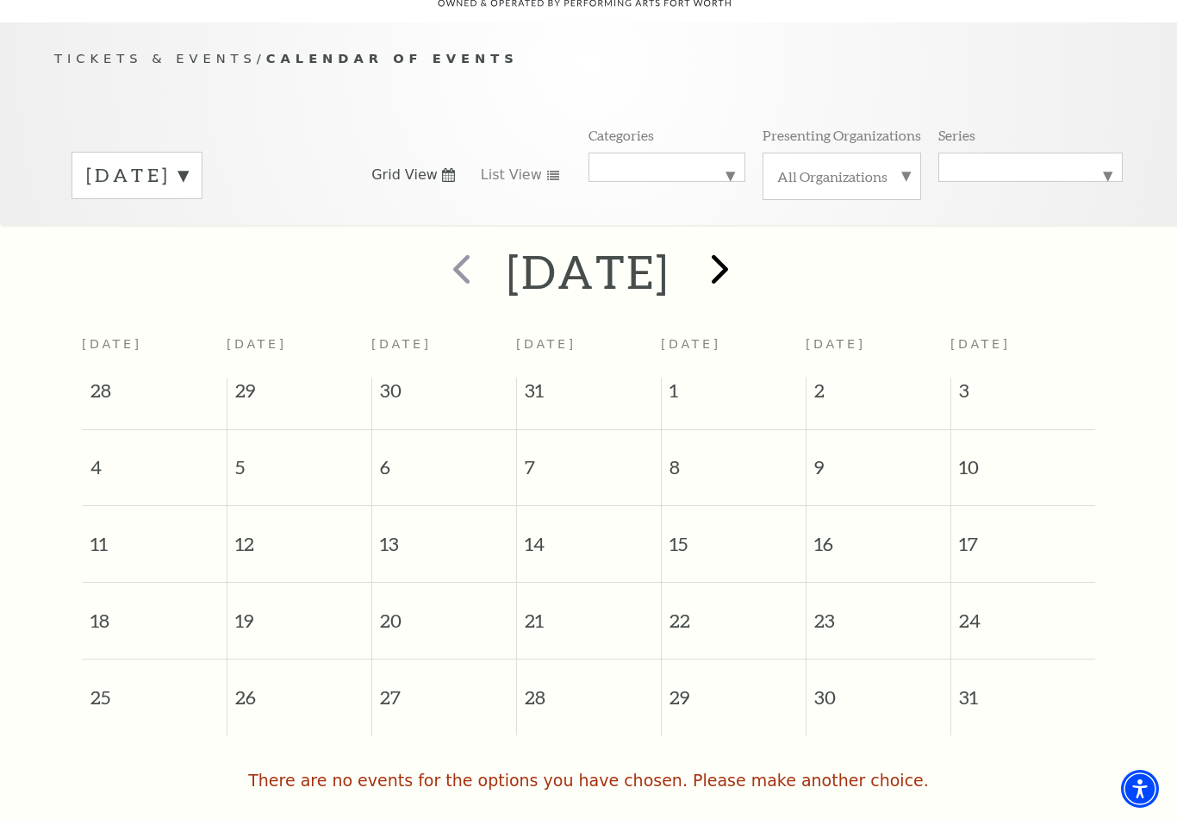
click at [745, 250] on span "next" at bounding box center [720, 268] width 49 height 49
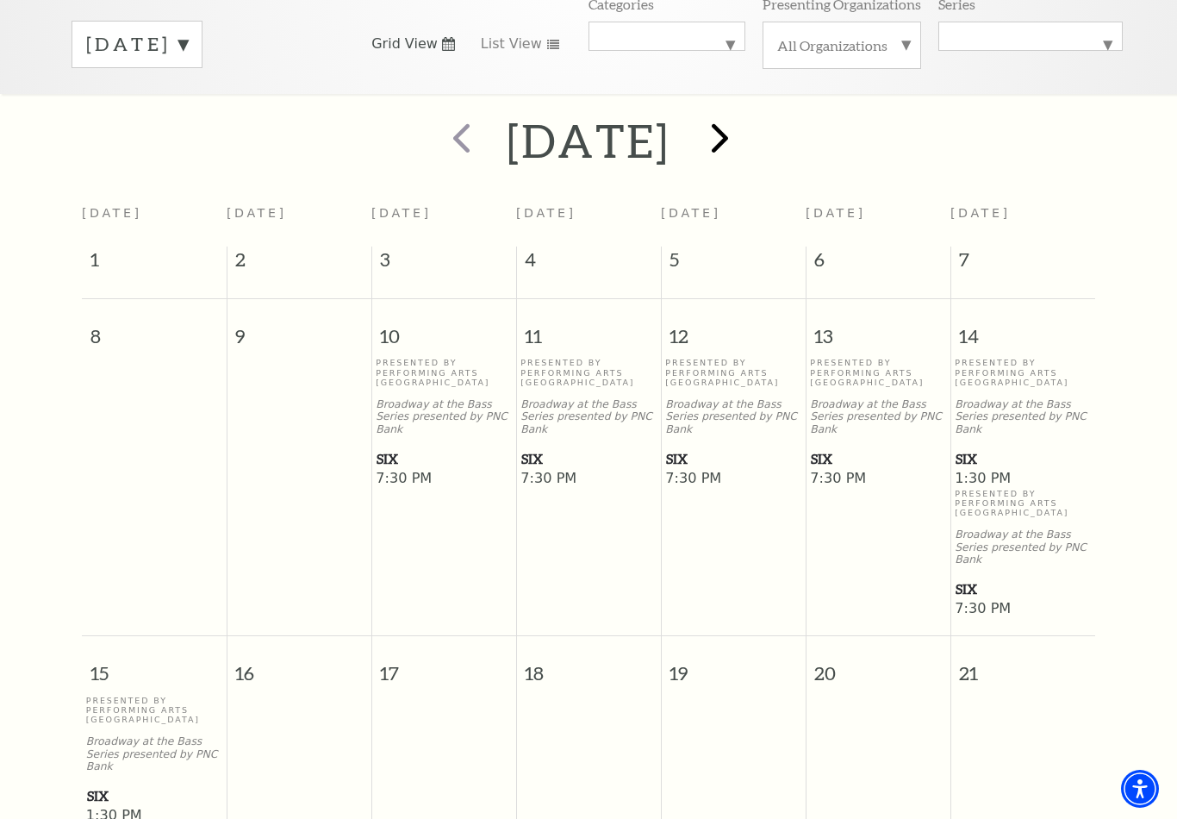
scroll to position [179, 0]
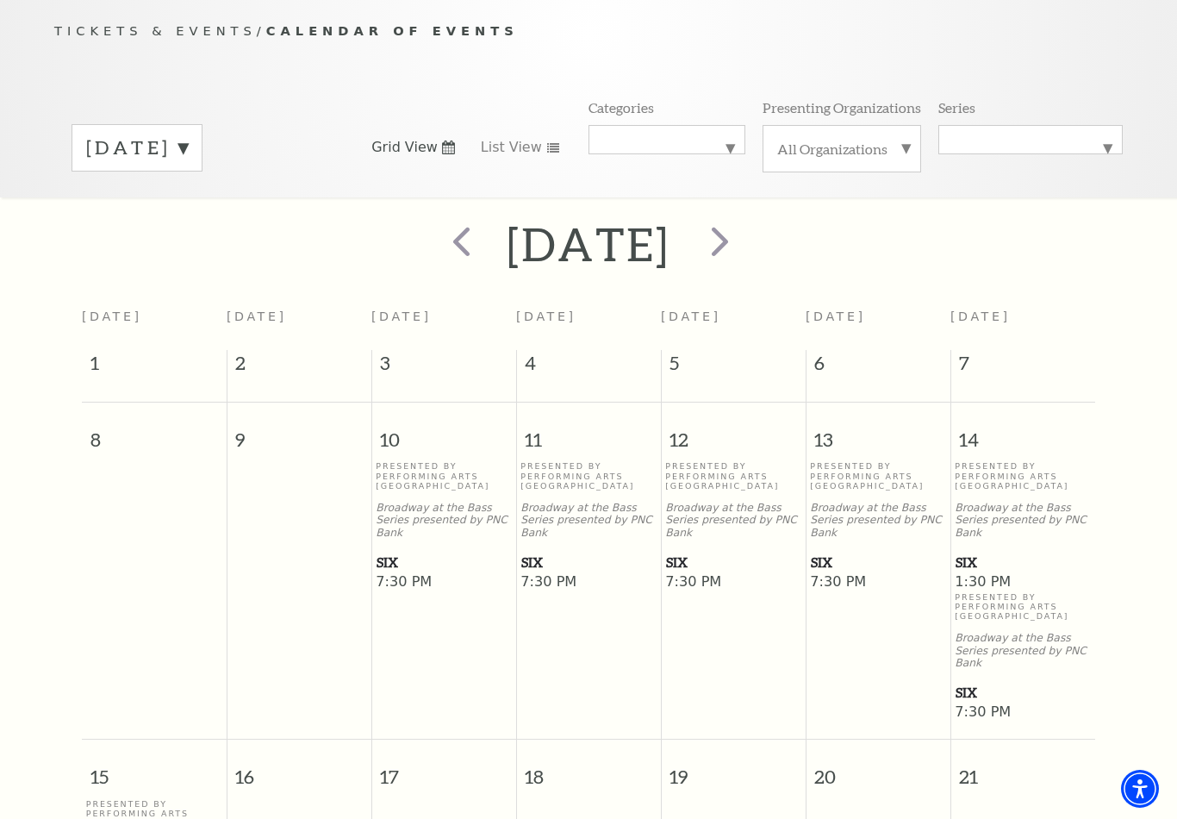
click at [841, 552] on span "SIX" at bounding box center [878, 563] width 134 height 22
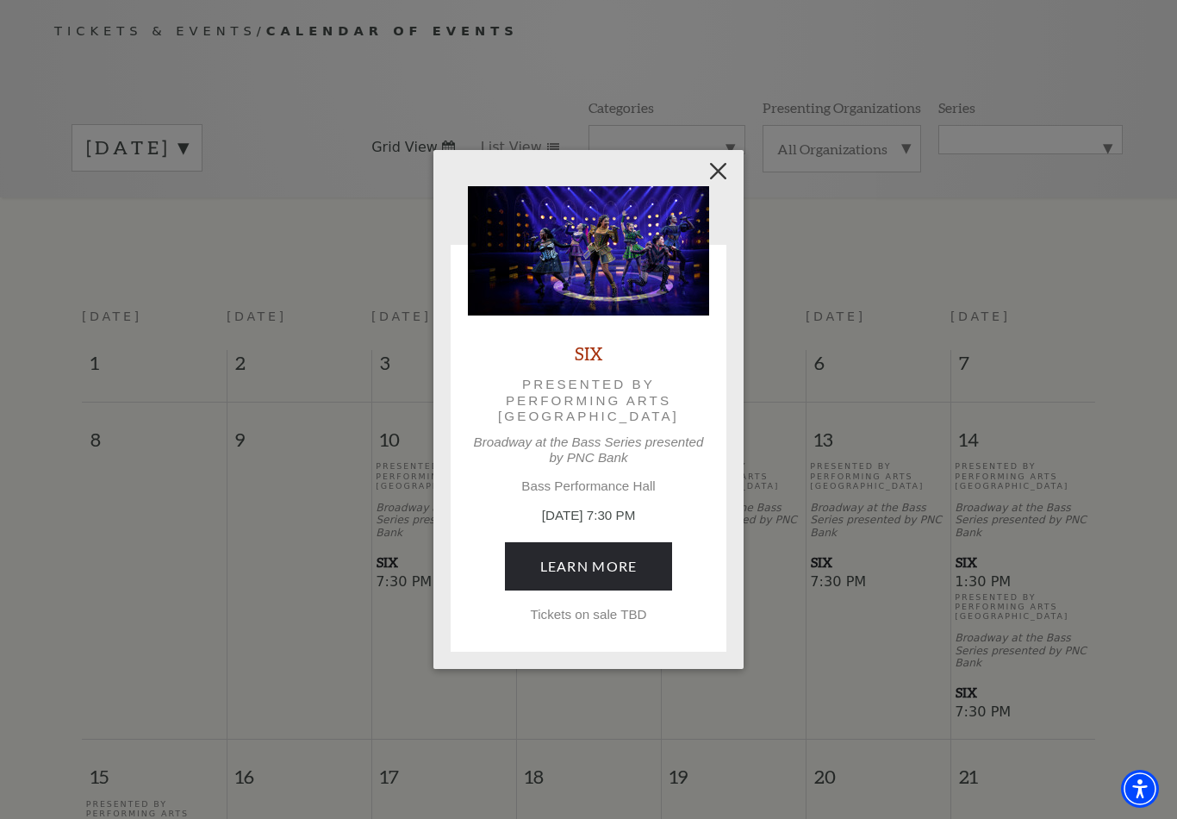
click at [710, 172] on button "Close" at bounding box center [719, 170] width 33 height 33
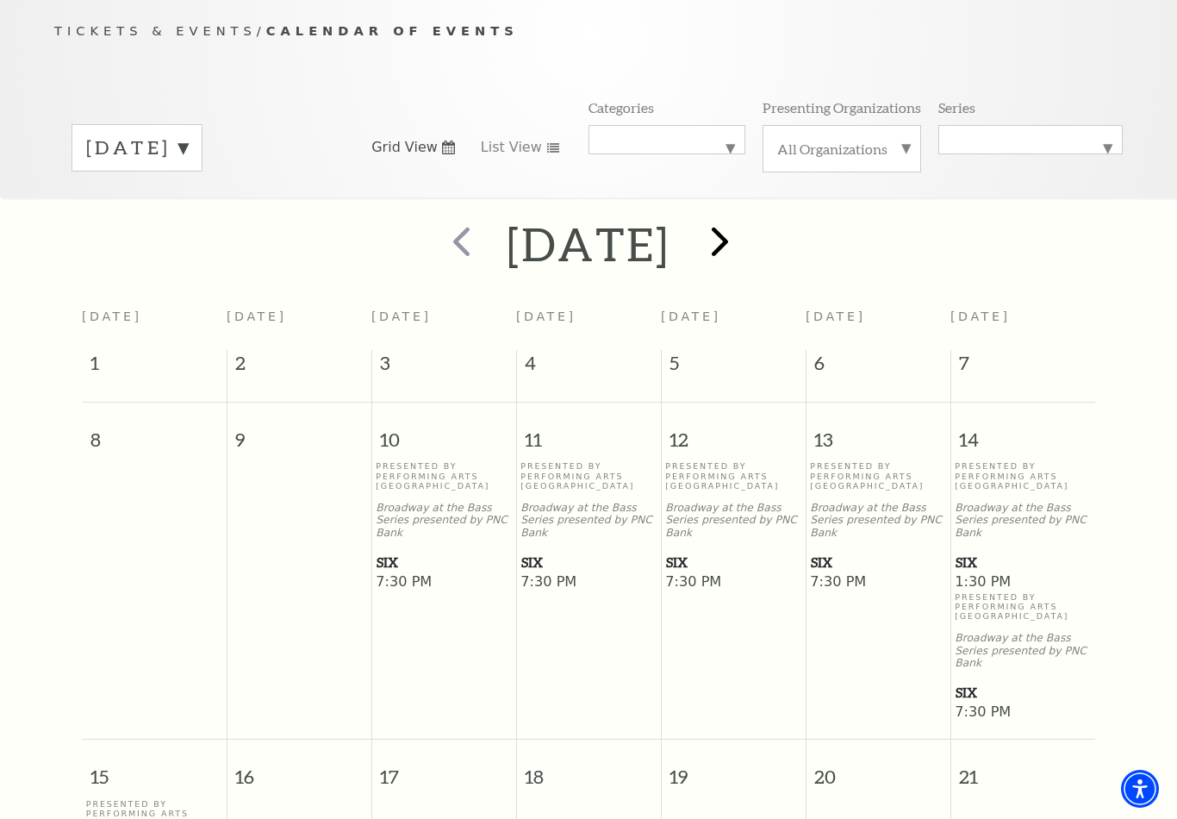
click at [745, 220] on span "next" at bounding box center [720, 240] width 49 height 49
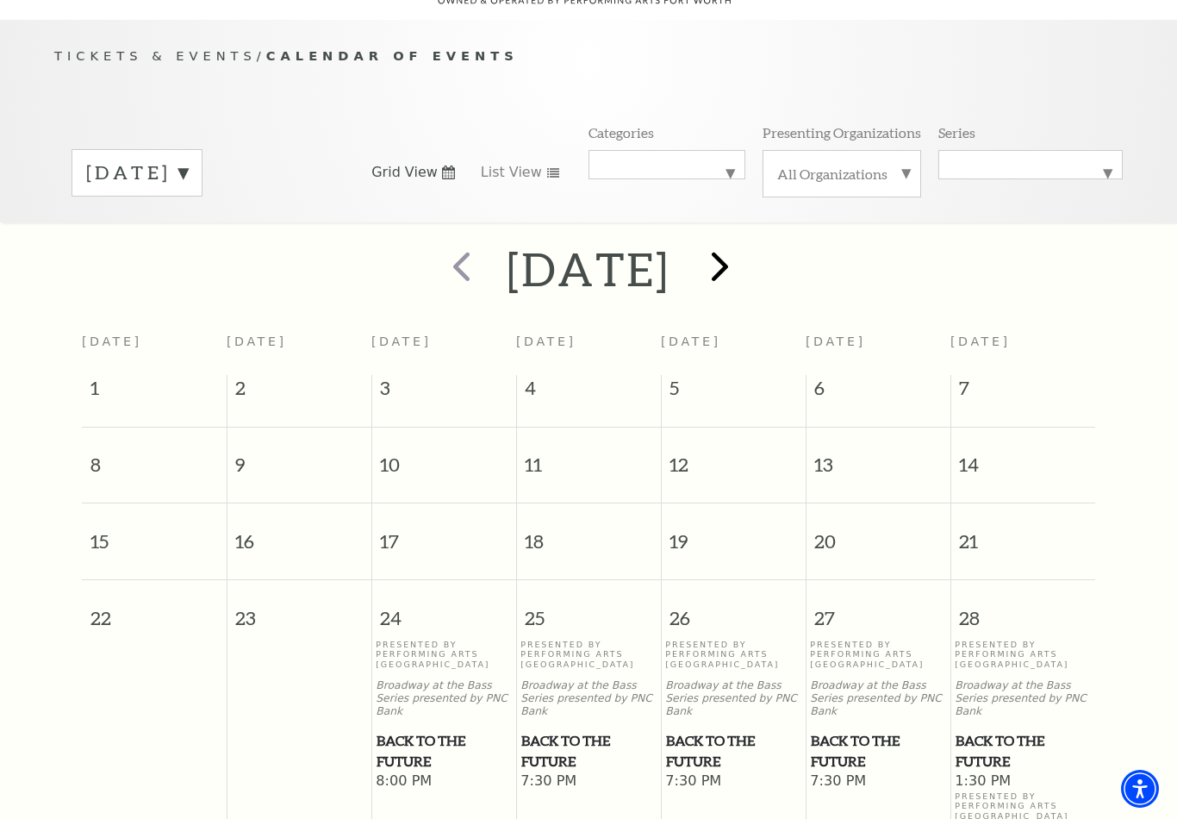
scroll to position [94, 0]
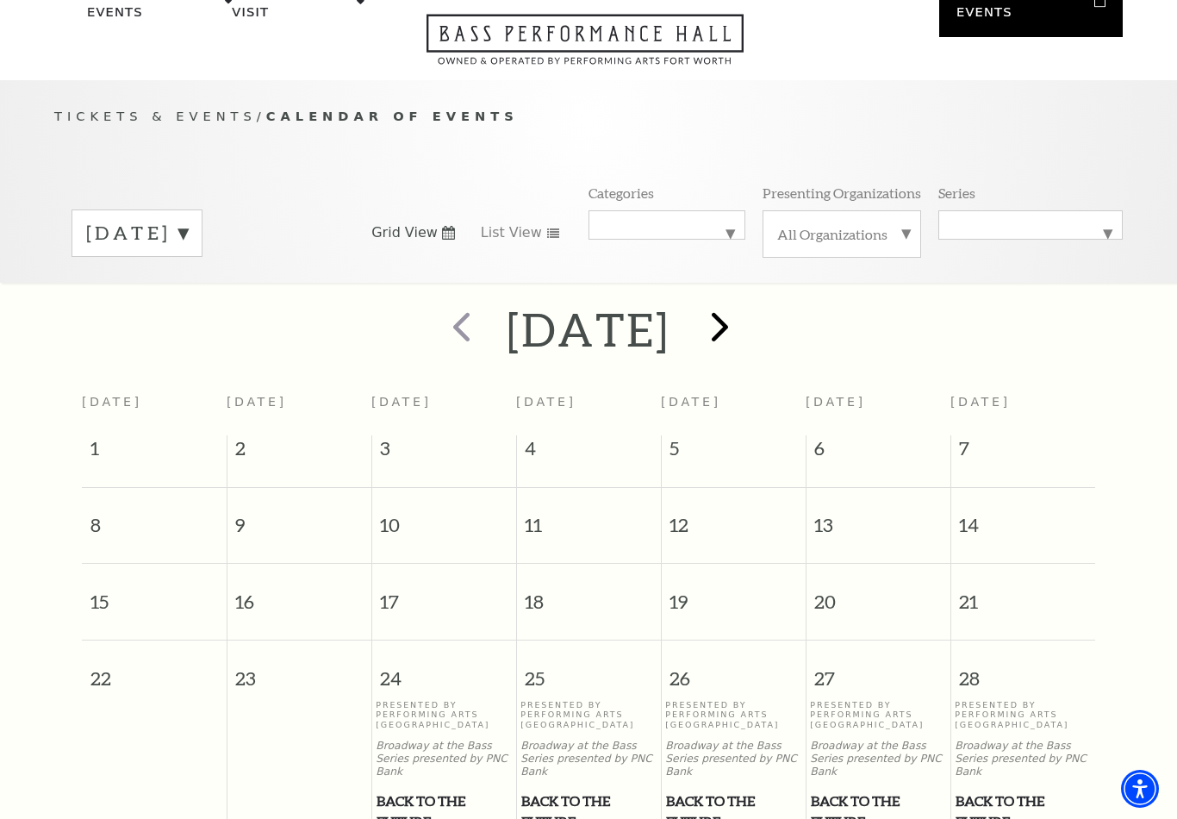
click at [745, 311] on span "next" at bounding box center [720, 326] width 49 height 49
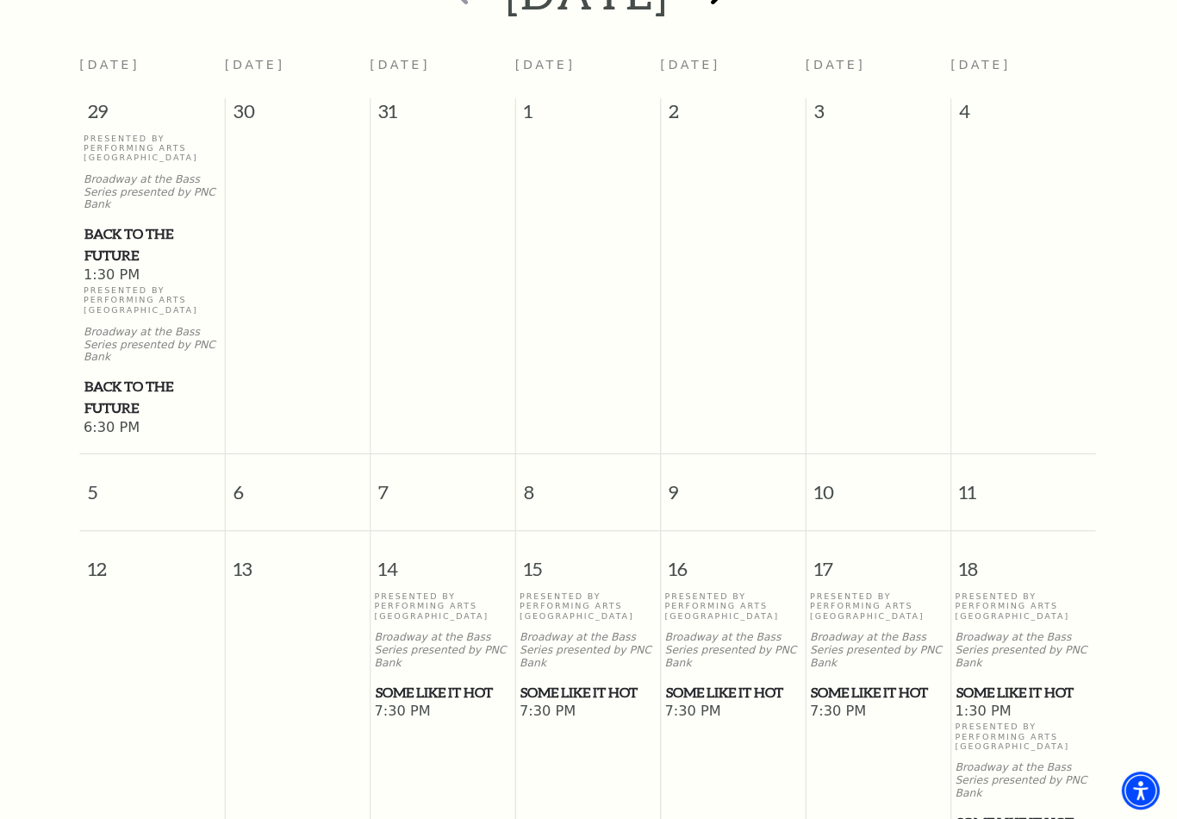
scroll to position [373, 0]
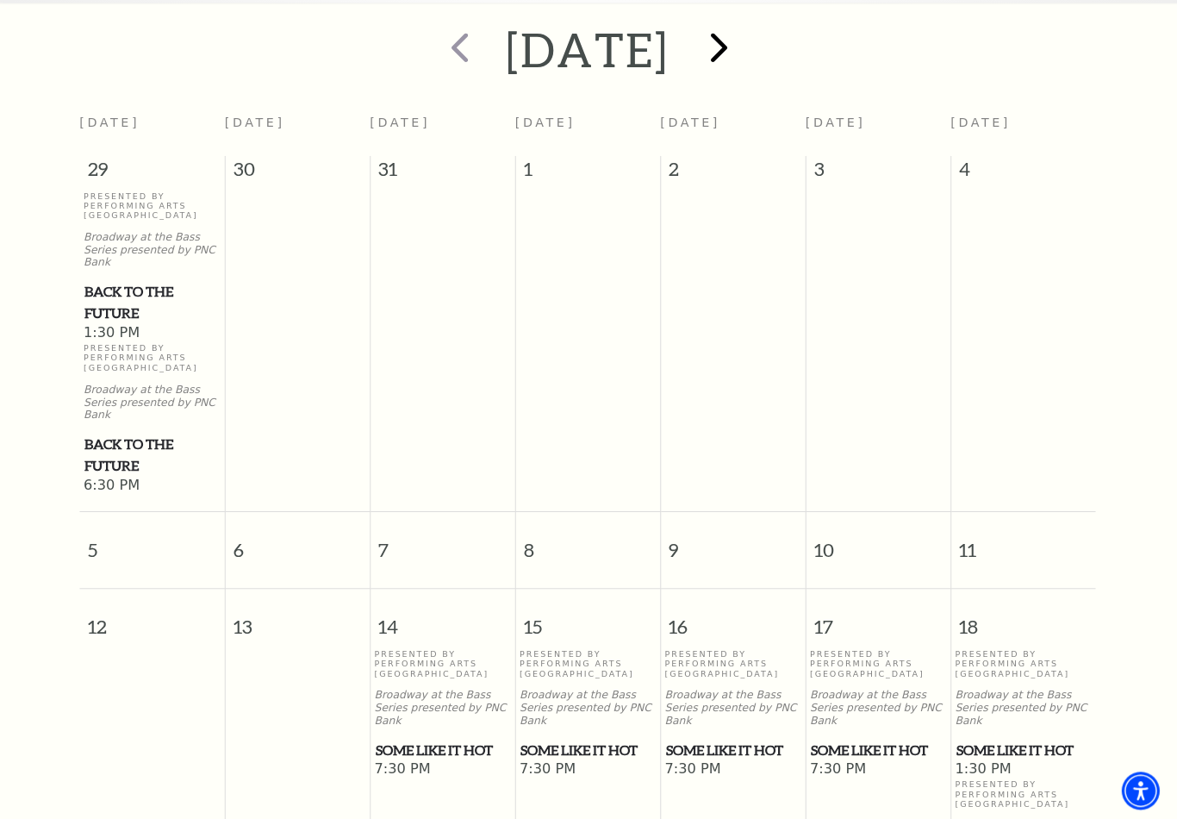
click at [745, 22] on span "next" at bounding box center [720, 46] width 49 height 49
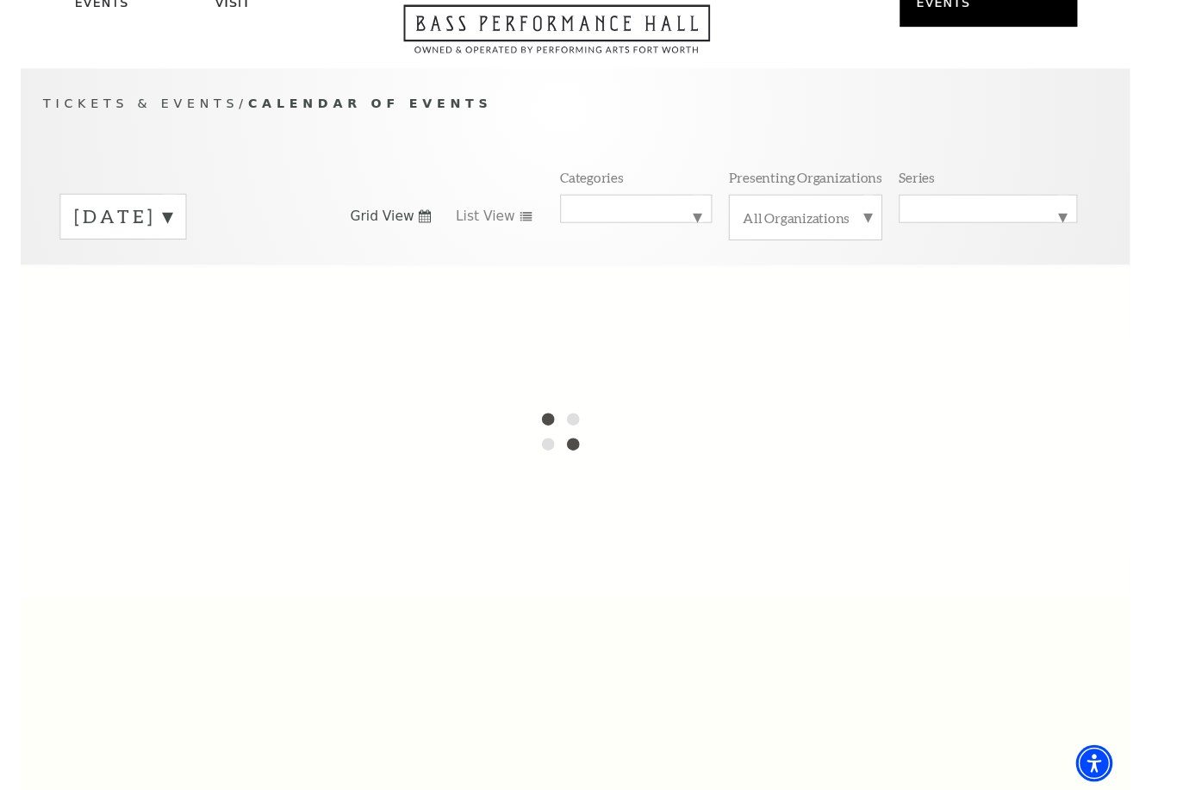
scroll to position [0, 0]
